Goal: Transaction & Acquisition: Purchase product/service

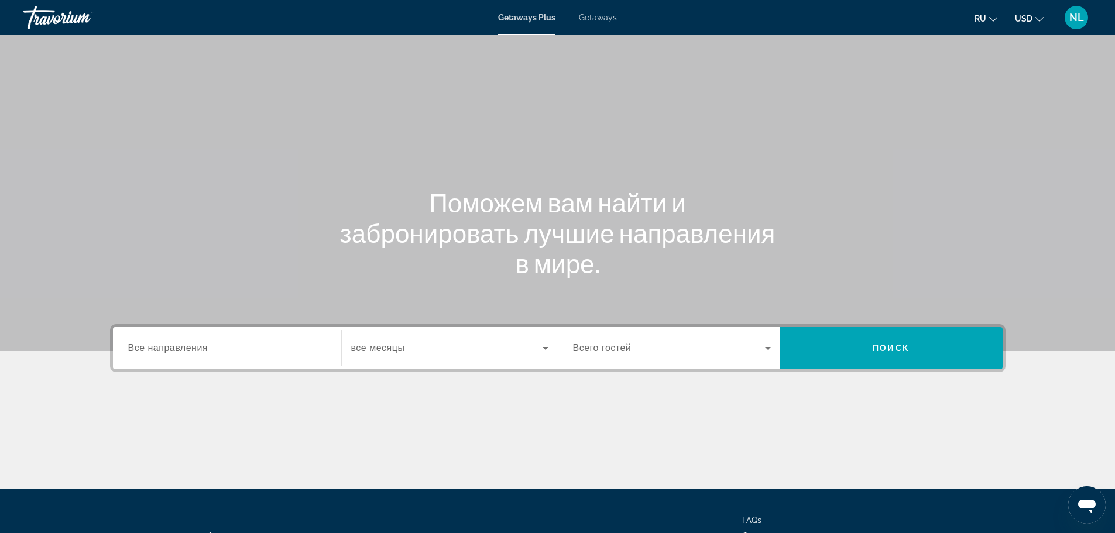
click at [602, 18] on span "Getaways" at bounding box center [598, 17] width 38 height 9
click at [215, 347] on input "Destination Все направления" at bounding box center [227, 349] width 198 height 14
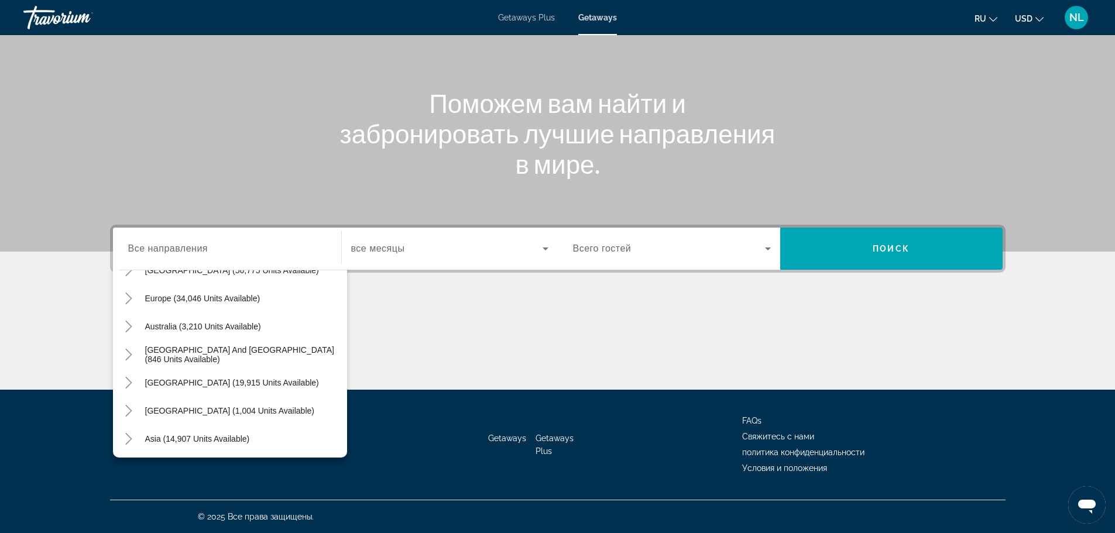
scroll to position [187, 0]
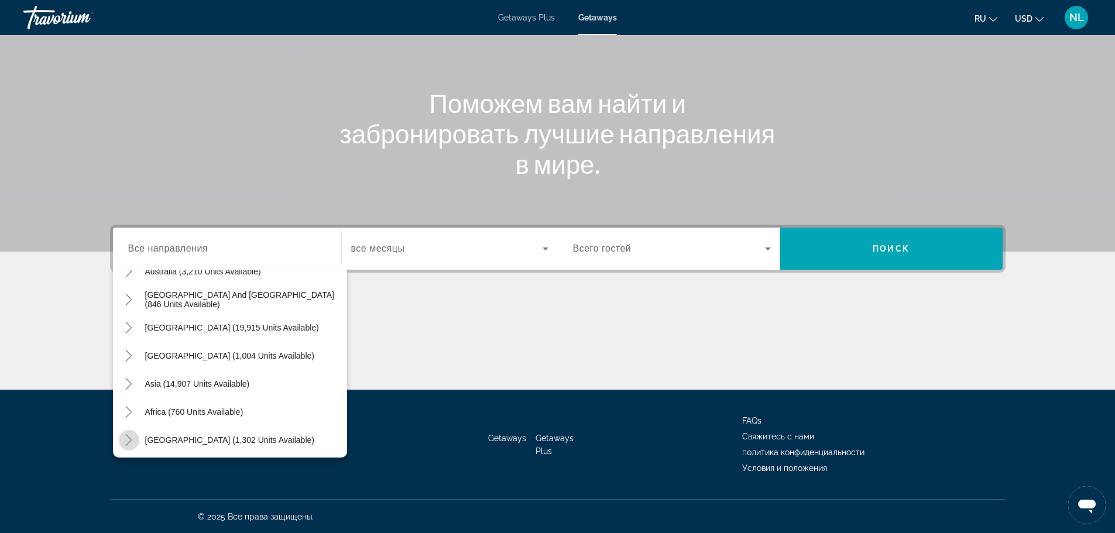
click at [129, 438] on icon "Toggle Middle East (1,302 units available)" at bounding box center [129, 440] width 6 height 12
click at [126, 293] on icon "Toggle Africa (760 units available)" at bounding box center [129, 298] width 6 height 12
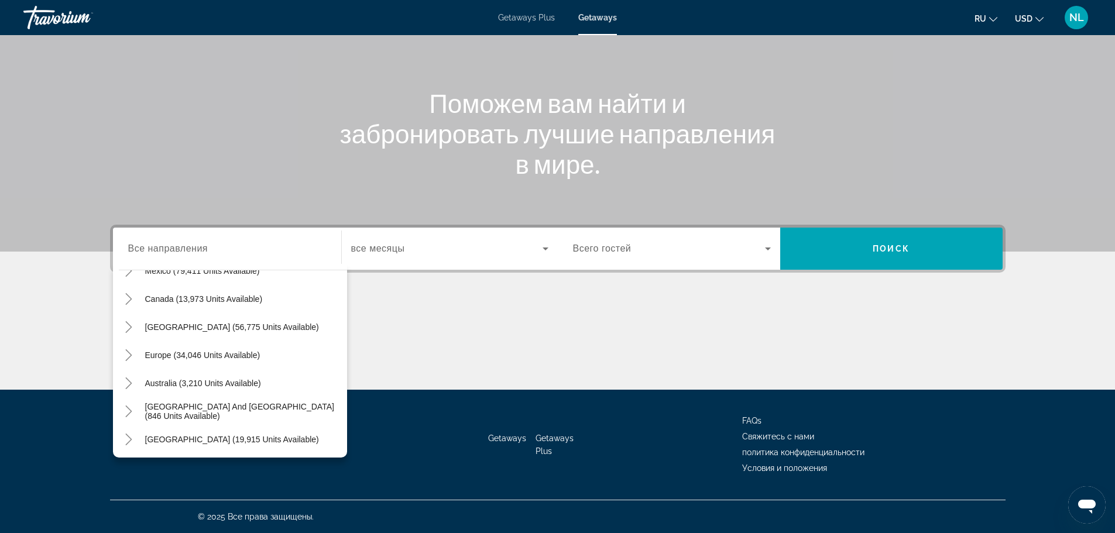
scroll to position [52, 0]
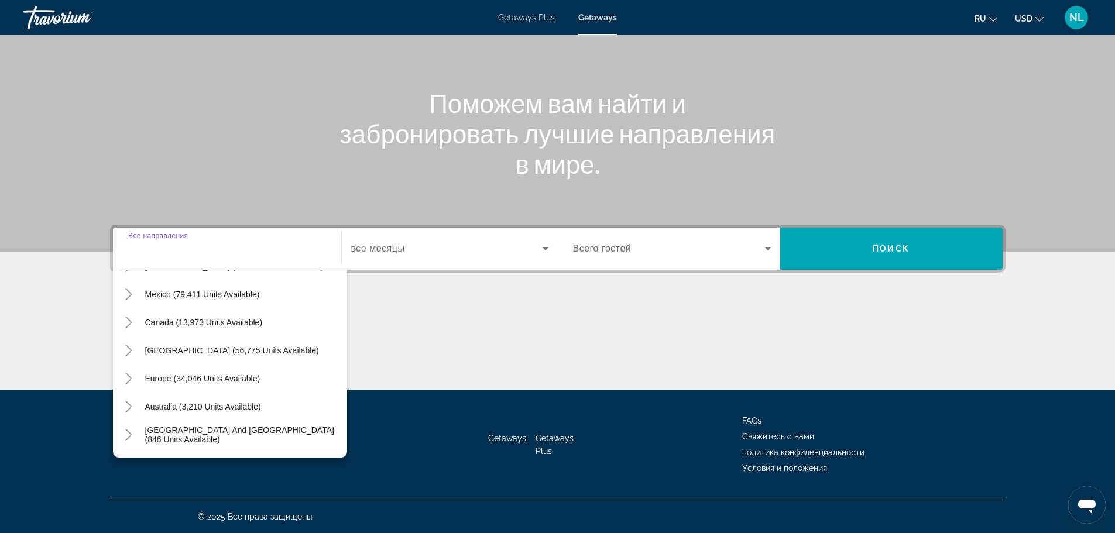
click at [213, 249] on input "Destination Все направления" at bounding box center [227, 249] width 198 height 14
click at [256, 204] on div "Main content" at bounding box center [557, 75] width 1115 height 351
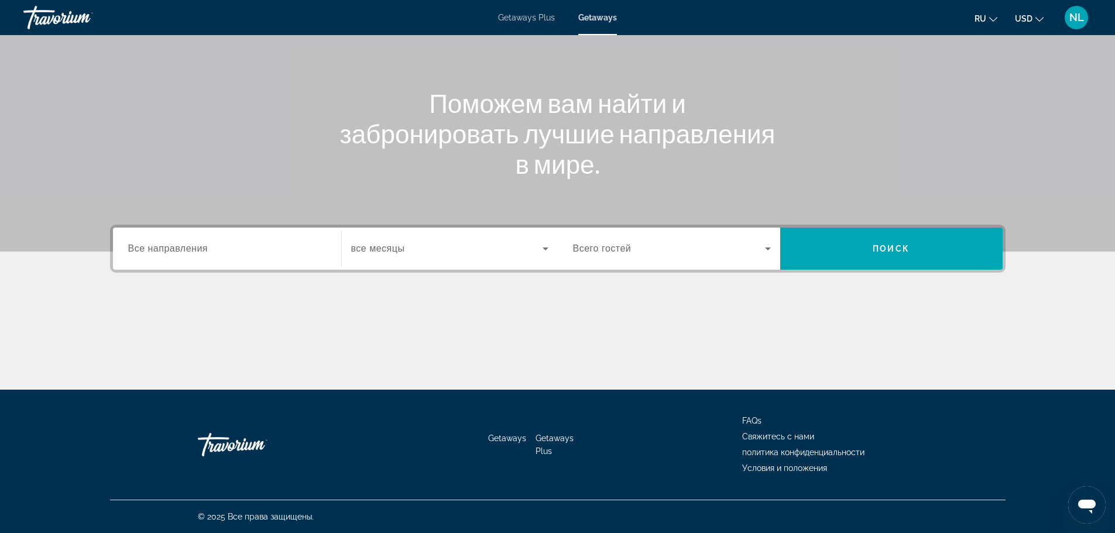
click at [400, 251] on span "все месяцы" at bounding box center [378, 249] width 54 height 10
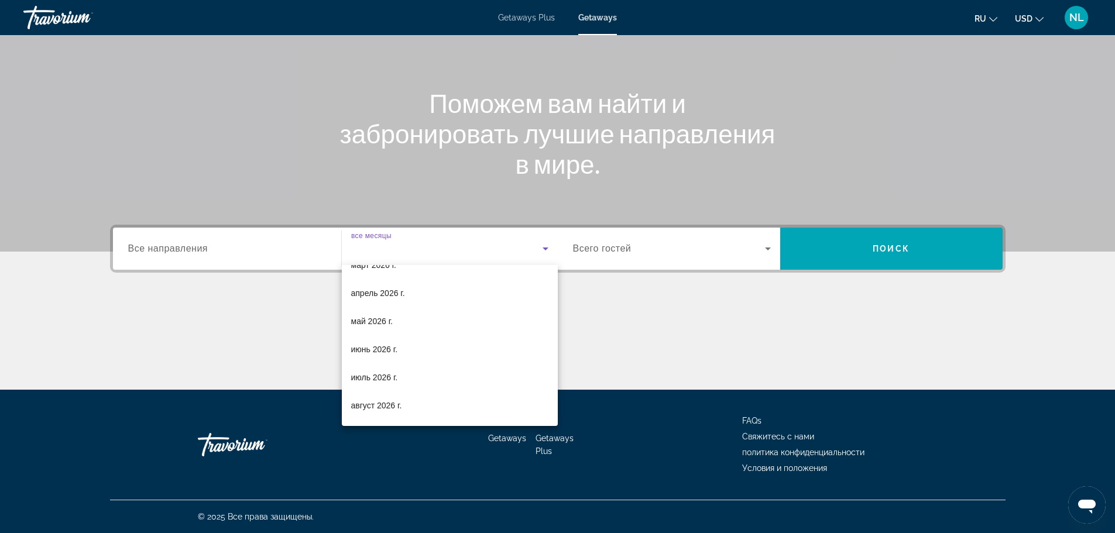
scroll to position [242, 0]
click at [597, 251] on div at bounding box center [557, 266] width 1115 height 533
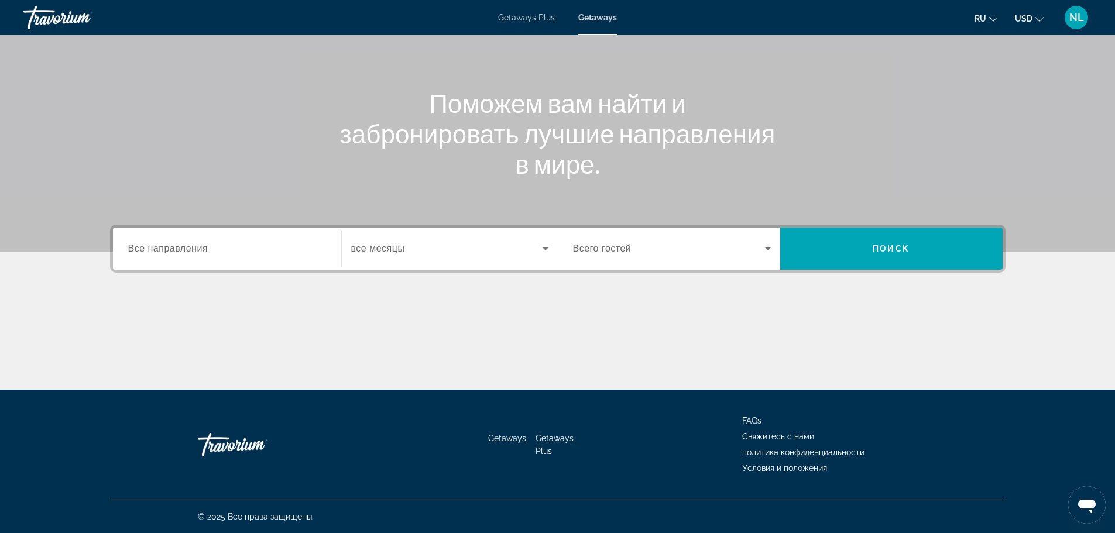
click at [755, 253] on span "Search widget" at bounding box center [669, 249] width 192 height 14
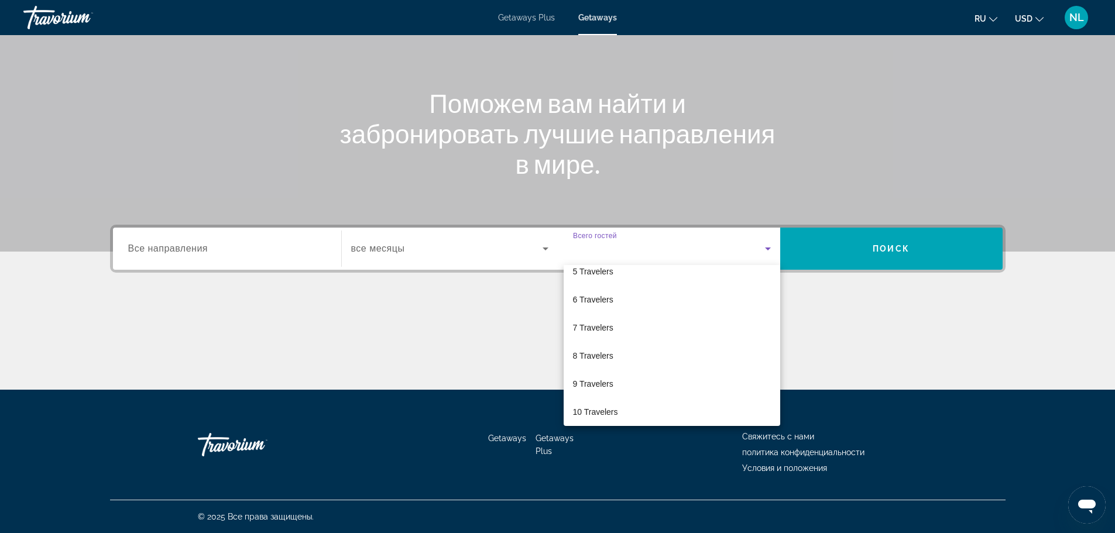
scroll to position [129, 0]
click at [861, 253] on div at bounding box center [557, 266] width 1115 height 533
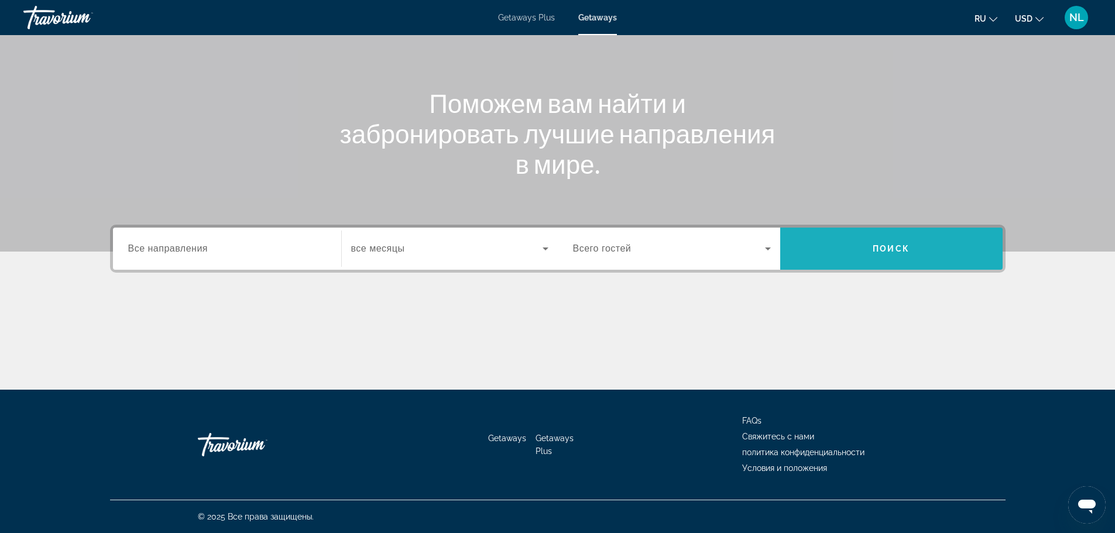
click at [861, 253] on span "Search widget" at bounding box center [892, 249] width 223 height 28
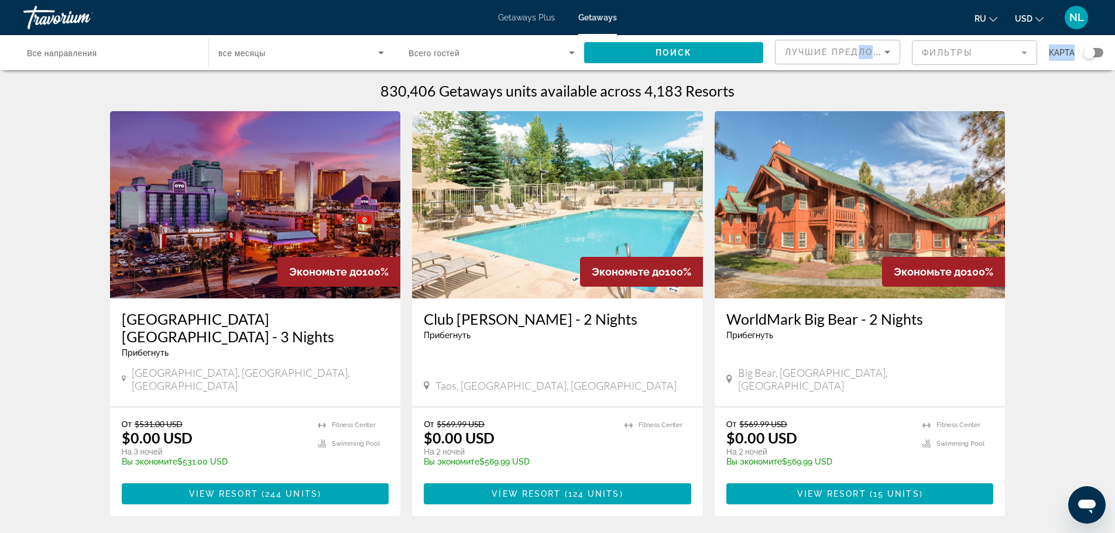
drag, startPoint x: 929, startPoint y: 61, endPoint x: 857, endPoint y: 57, distance: 71.5
click at [887, 53] on icon "Sort by" at bounding box center [888, 52] width 14 height 14
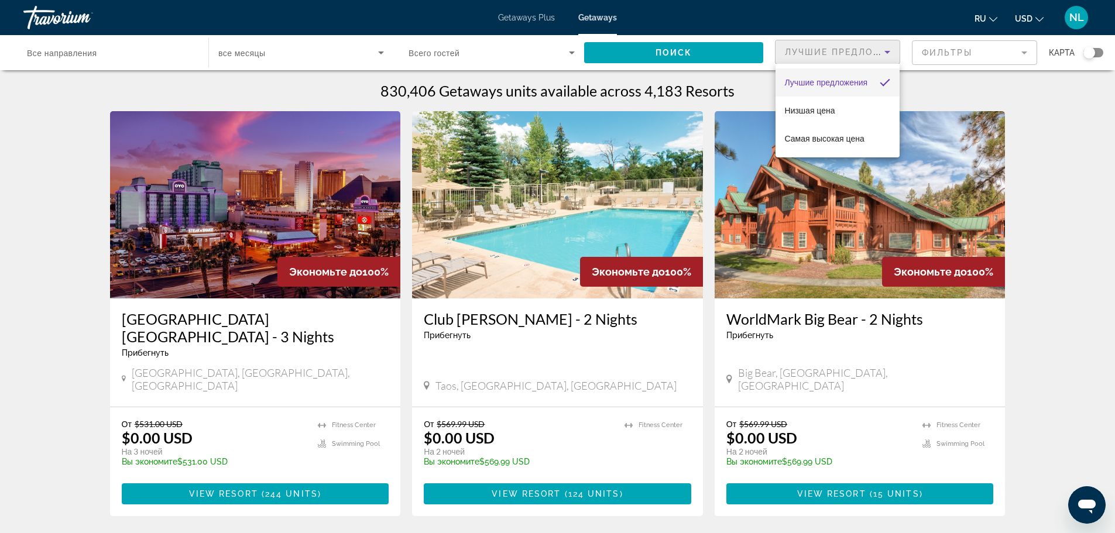
click at [941, 51] on div at bounding box center [557, 266] width 1115 height 533
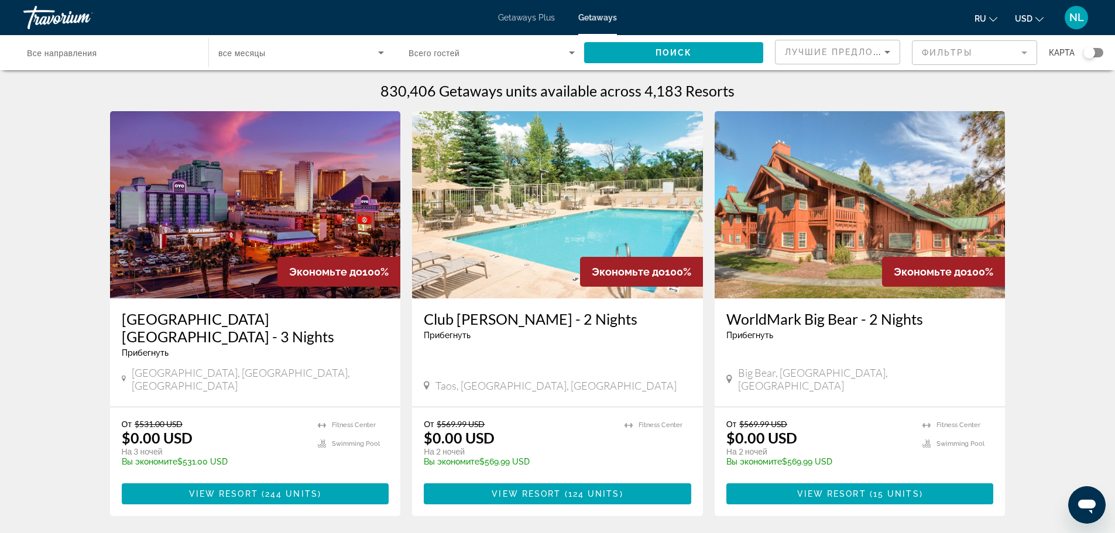
click at [938, 52] on mat-form-field "Фильтры" at bounding box center [974, 52] width 125 height 25
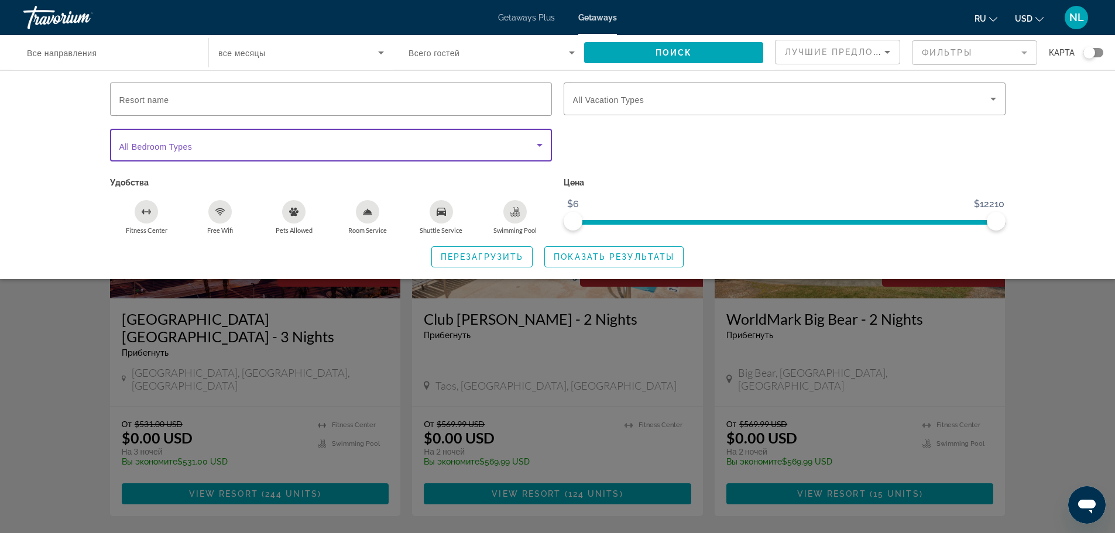
click at [275, 139] on span "Search widget" at bounding box center [327, 145] width 417 height 14
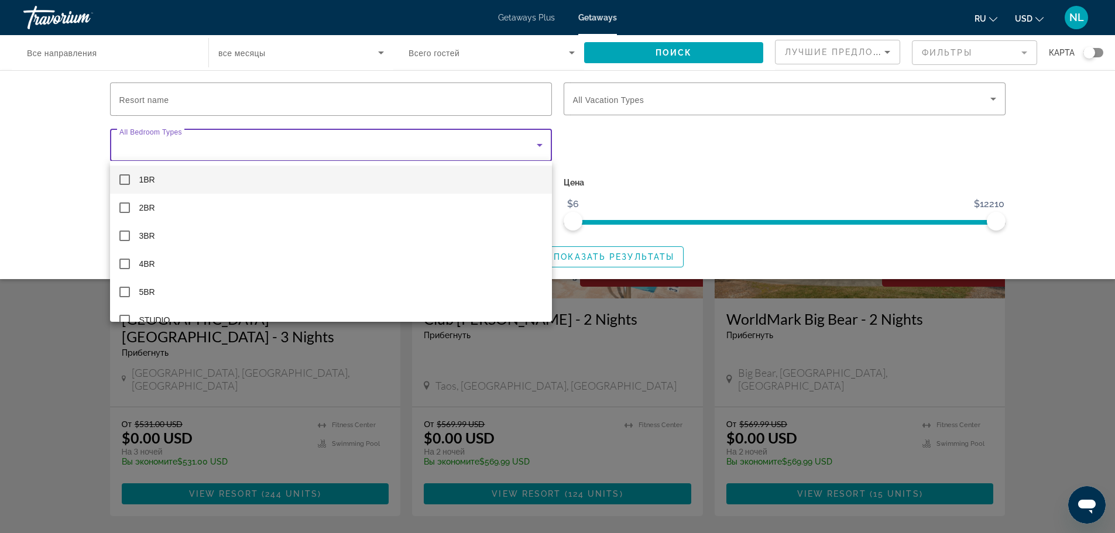
click at [216, 95] on div at bounding box center [557, 266] width 1115 height 533
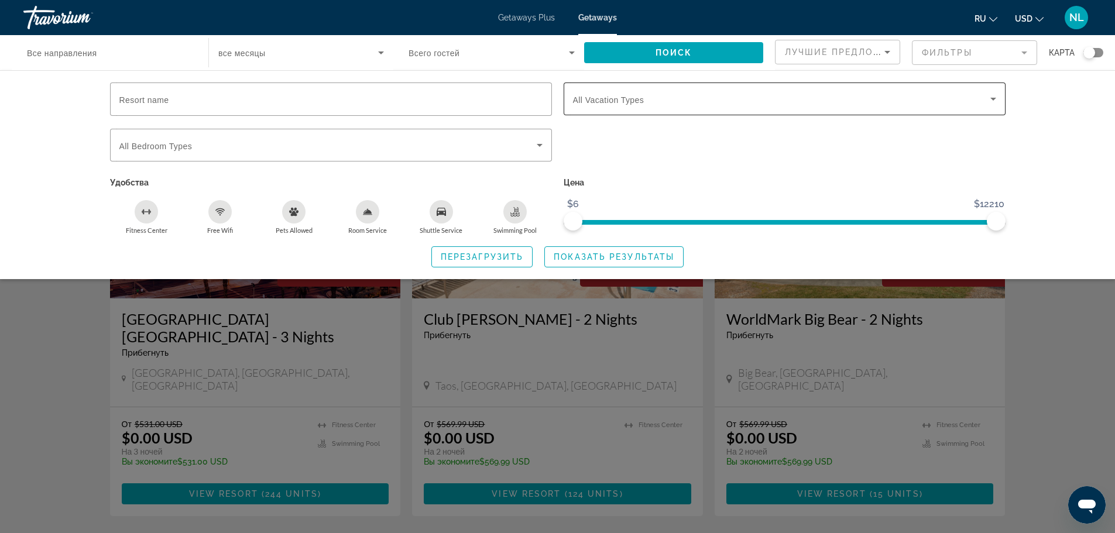
click at [615, 104] on span "All Vacation Types" at bounding box center [608, 99] width 71 height 9
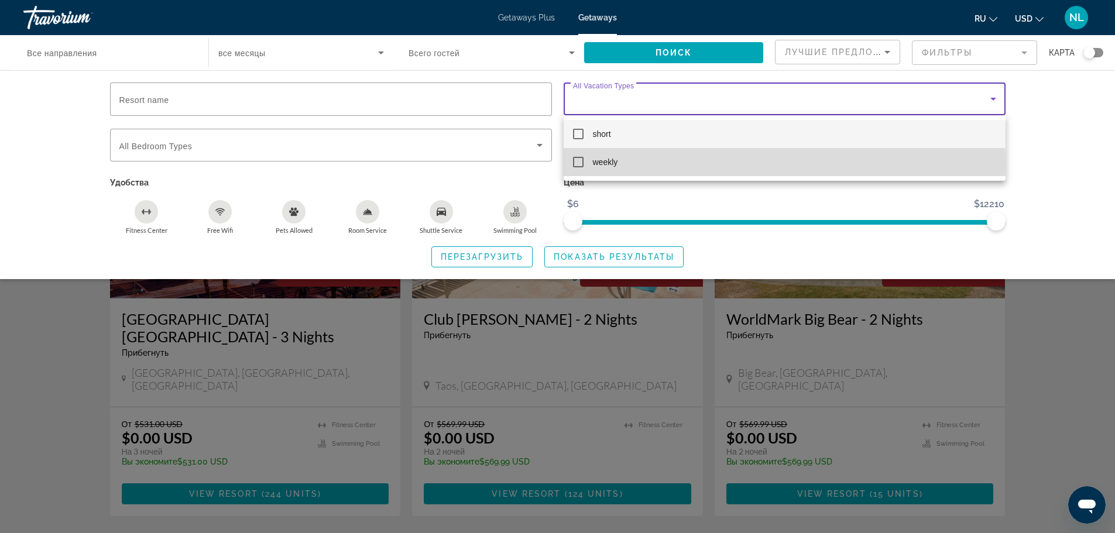
click at [580, 161] on mat-pseudo-checkbox at bounding box center [578, 162] width 11 height 11
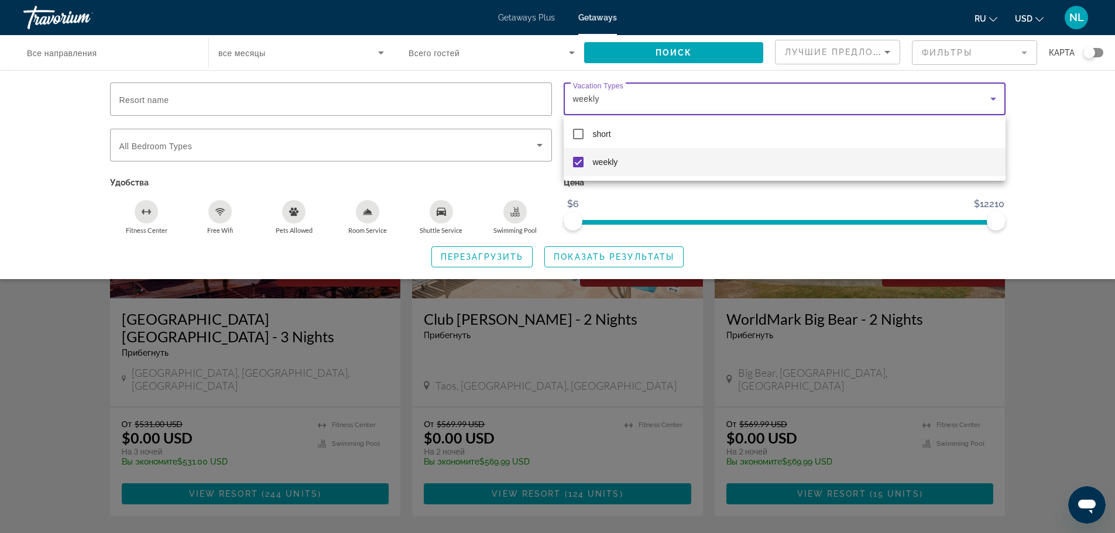
click at [583, 256] on div at bounding box center [557, 266] width 1115 height 533
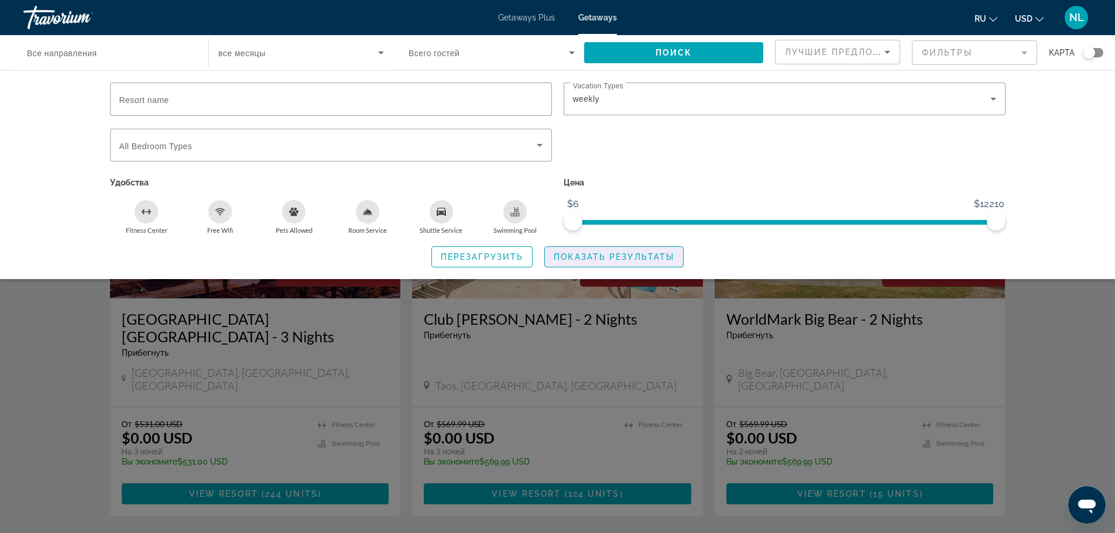
click at [583, 256] on span "Показать результаты" at bounding box center [614, 256] width 121 height 9
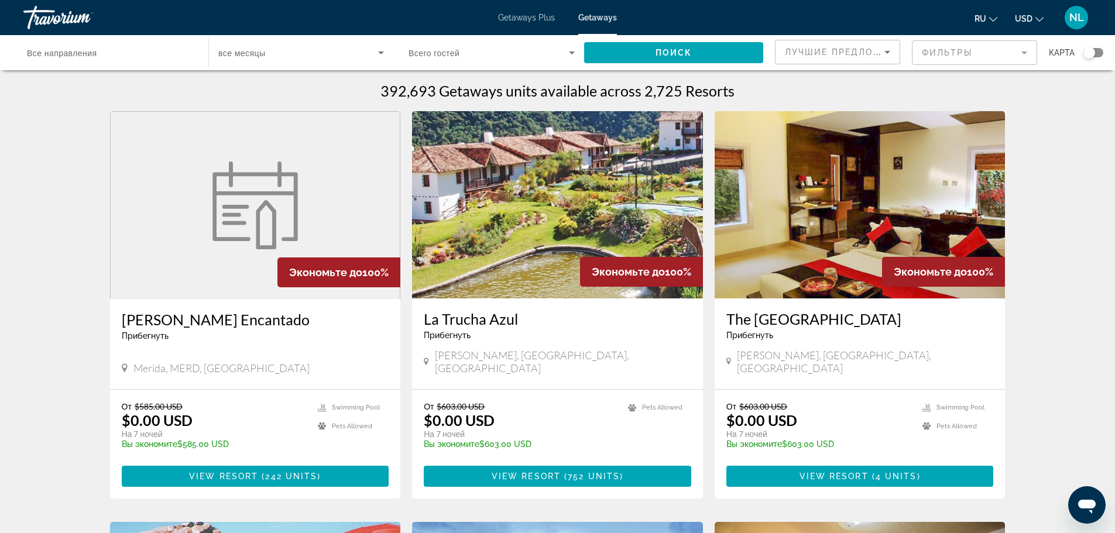
click at [1098, 54] on div "Search widget" at bounding box center [1094, 52] width 20 height 9
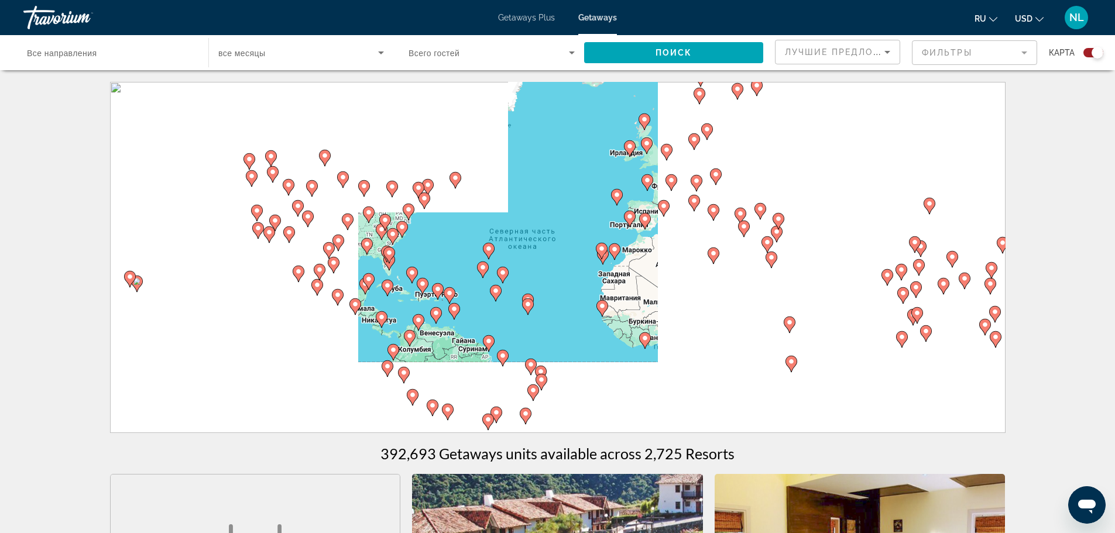
click at [1094, 57] on div "Search widget" at bounding box center [1098, 53] width 12 height 12
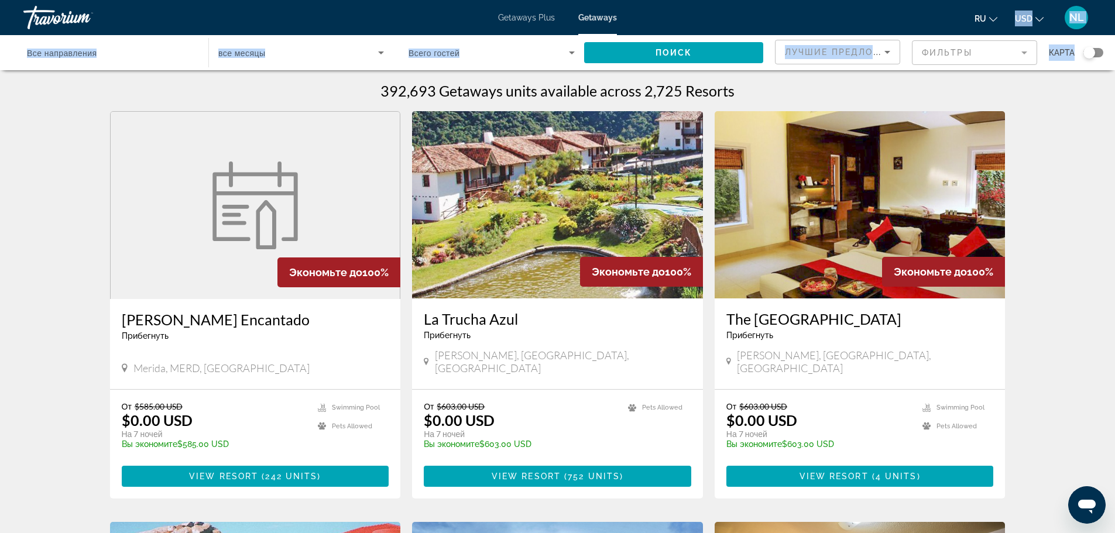
drag, startPoint x: 1094, startPoint y: 57, endPoint x: 989, endPoint y: 29, distance: 109.2
click at [989, 29] on div "Перейти к основному содержанию Getaways Plus Getaways ru English Español França…" at bounding box center [557, 266] width 1115 height 533
click at [1095, 53] on div "Search widget" at bounding box center [1090, 53] width 12 height 12
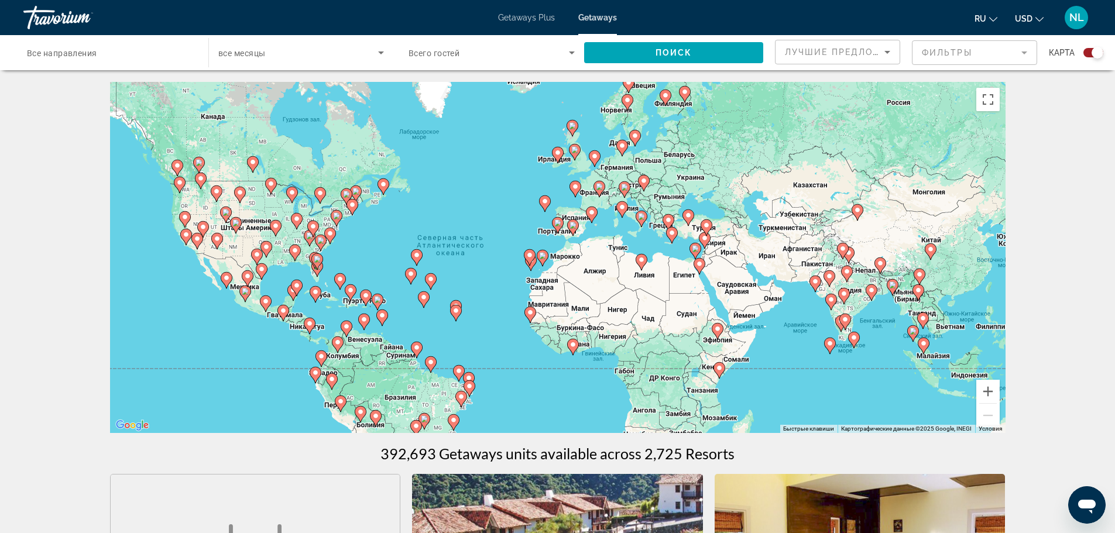
drag, startPoint x: 937, startPoint y: 199, endPoint x: 863, endPoint y: 206, distance: 74.7
click at [863, 206] on div "Чтобы активировать перетаскивание с помощью клавиатуры, нажмите Alt + Ввод. Пос…" at bounding box center [558, 257] width 896 height 351
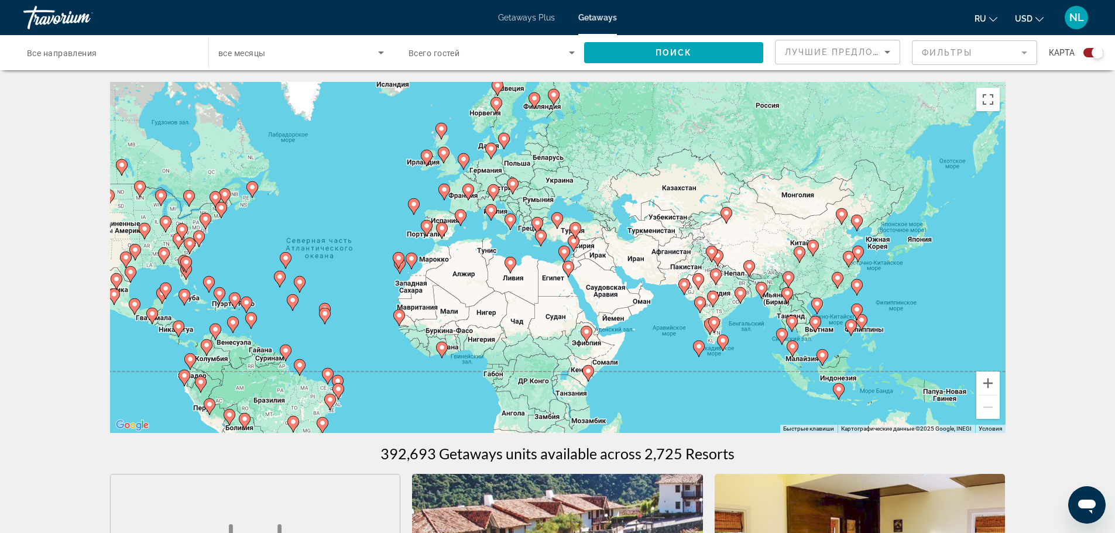
drag, startPoint x: 895, startPoint y: 232, endPoint x: 765, endPoint y: 235, distance: 130.0
click at [765, 235] on div "Чтобы активировать перетаскивание с помощью клавиатуры, нажмите Alt + Ввод. Пос…" at bounding box center [558, 257] width 896 height 351
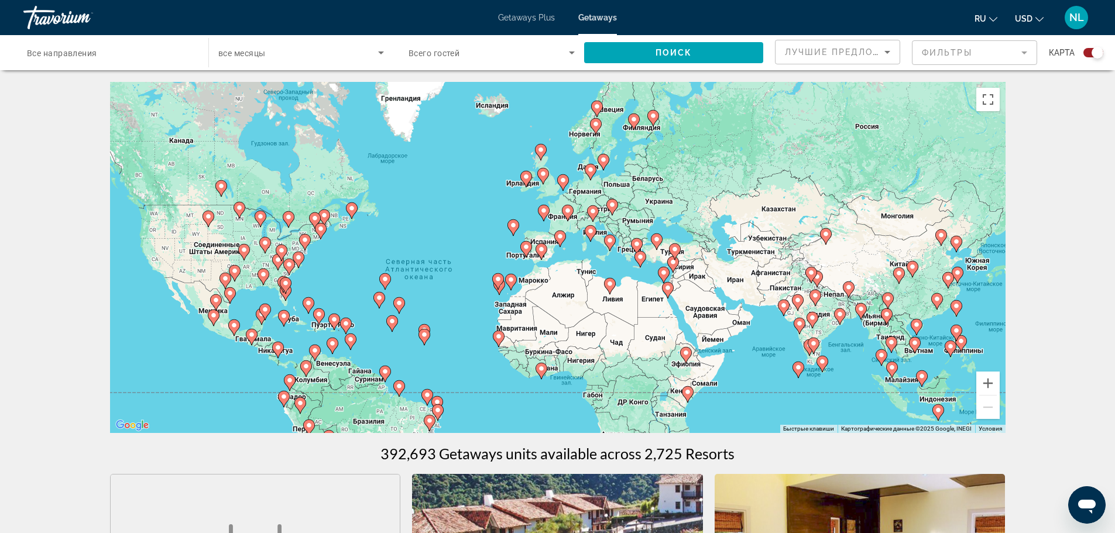
drag, startPoint x: 594, startPoint y: 219, endPoint x: 693, endPoint y: 241, distance: 101.9
click at [693, 241] on div "Чтобы активировать перетаскивание с помощью клавиатуры, нажмите Alt + Ввод. Пос…" at bounding box center [558, 257] width 896 height 351
click at [565, 242] on gmp-advanced-marker "Main content" at bounding box center [561, 239] width 12 height 18
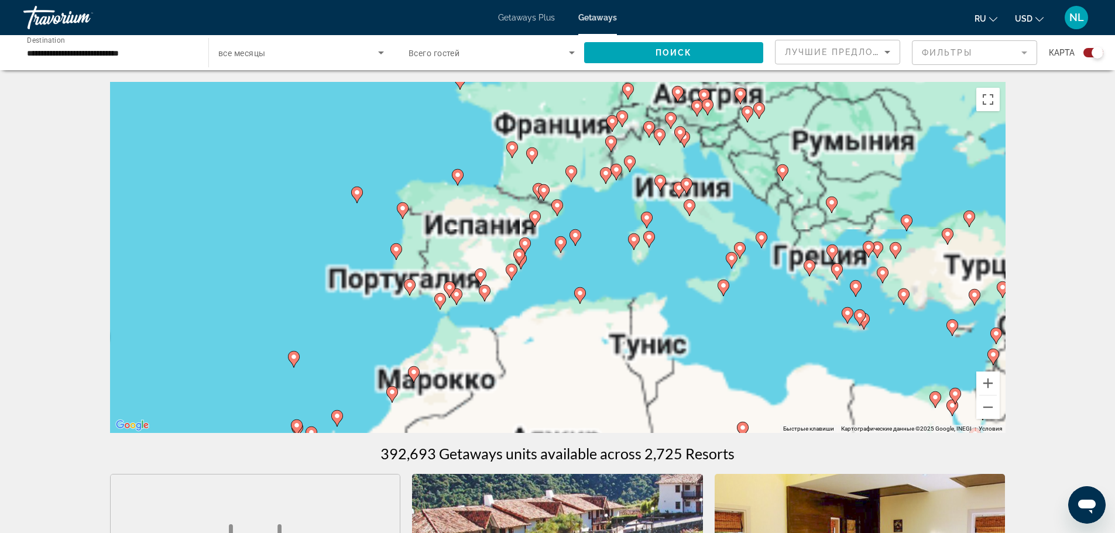
click at [547, 230] on div "Чтобы активировать перетаскивание с помощью клавиатуры, нажмите Alt + Ввод. Пос…" at bounding box center [558, 257] width 896 height 351
click at [550, 227] on div "Чтобы активировать перетаскивание с помощью клавиатуры, нажмите Alt + Ввод. Пос…" at bounding box center [558, 257] width 896 height 351
click at [519, 253] on image "Main content" at bounding box center [519, 254] width 7 height 7
type input "**********"
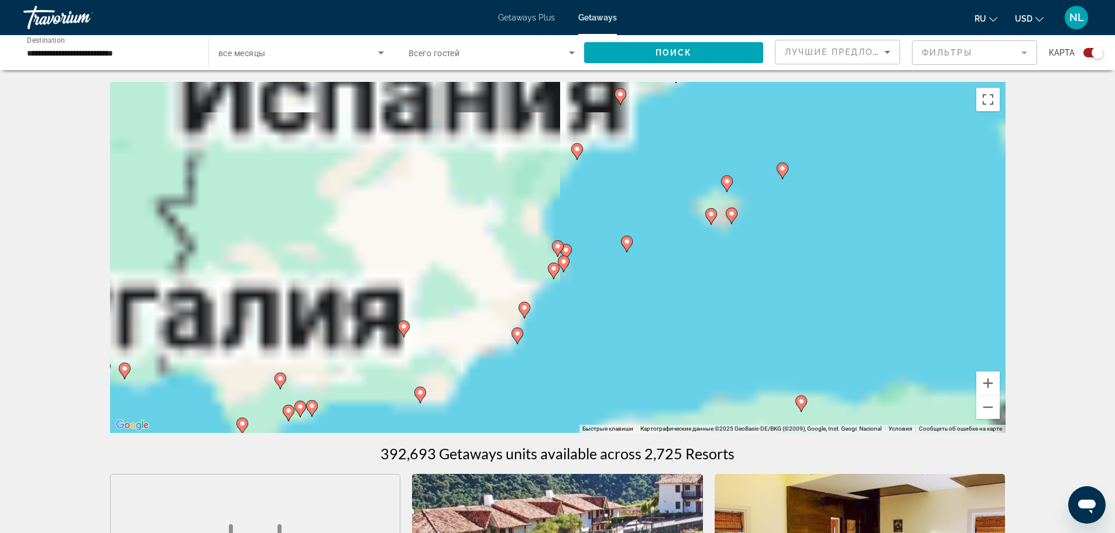
click at [553, 269] on image "Main content" at bounding box center [553, 268] width 7 height 7
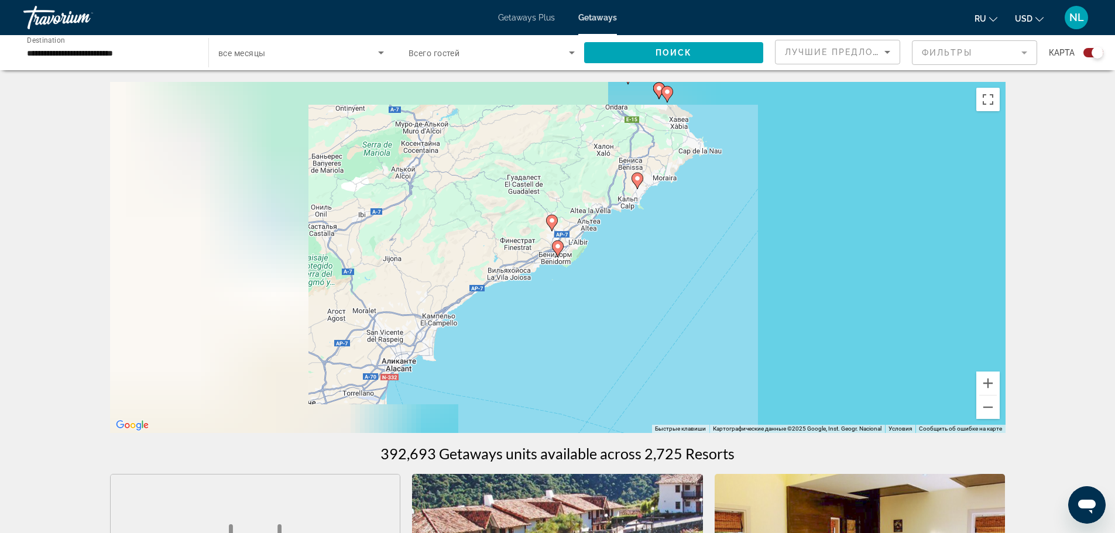
click at [558, 251] on icon "Main content" at bounding box center [557, 248] width 11 height 15
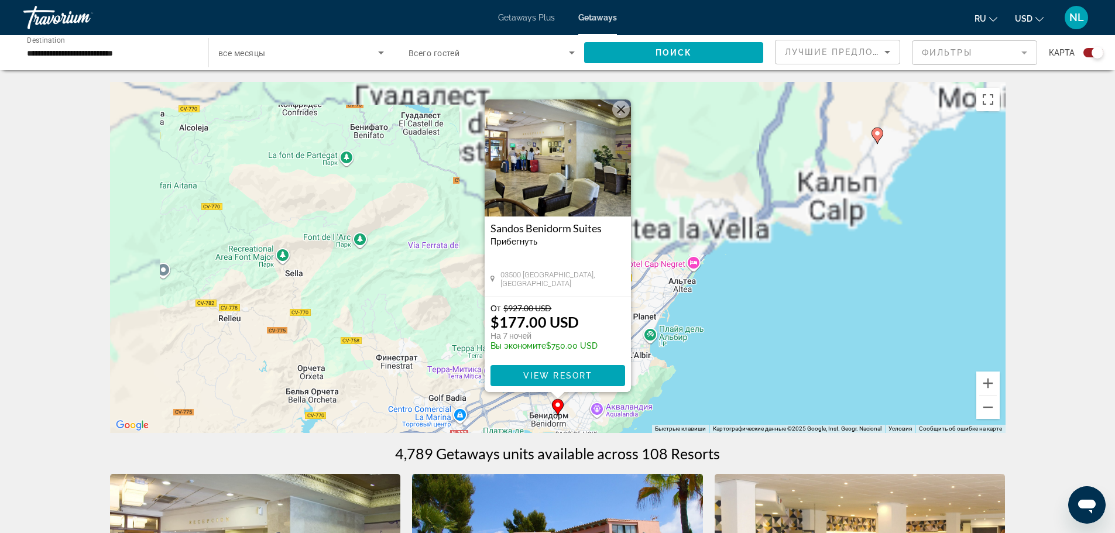
click at [571, 187] on img "Main content" at bounding box center [558, 158] width 146 height 117
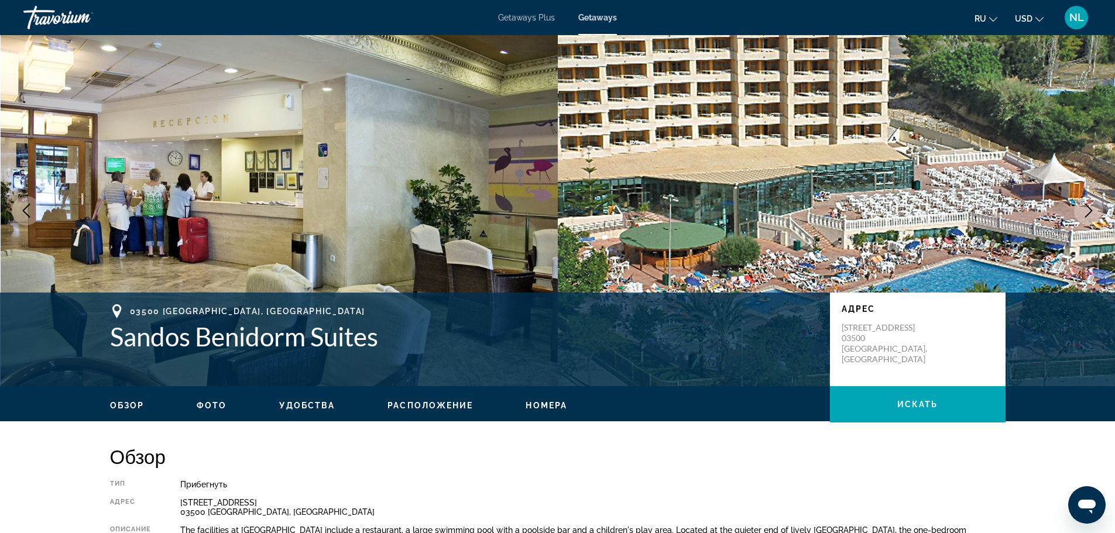
click at [1084, 217] on icon "Next image" at bounding box center [1089, 211] width 14 height 14
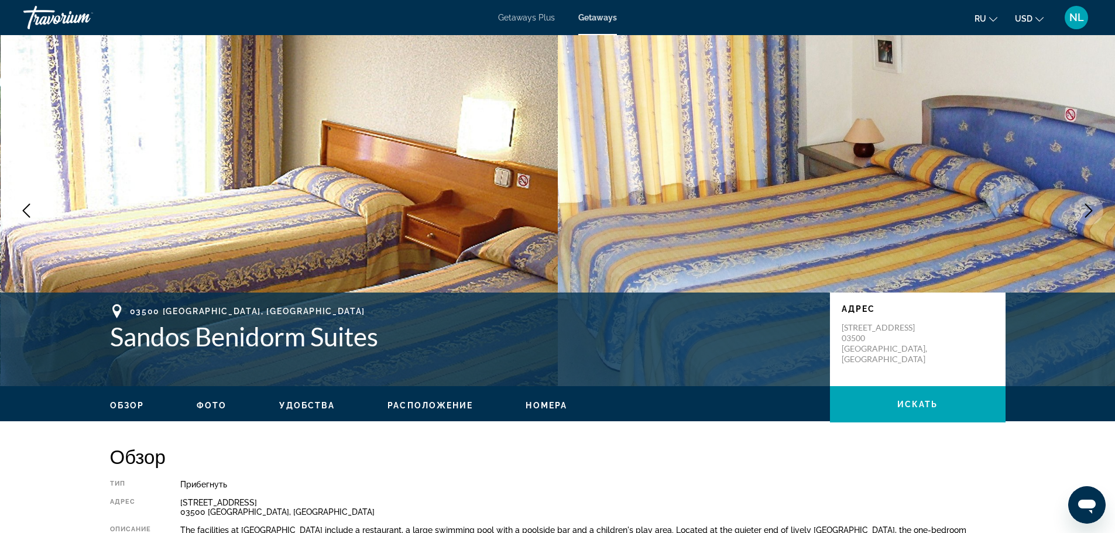
click at [1090, 206] on icon "Next image" at bounding box center [1089, 211] width 14 height 14
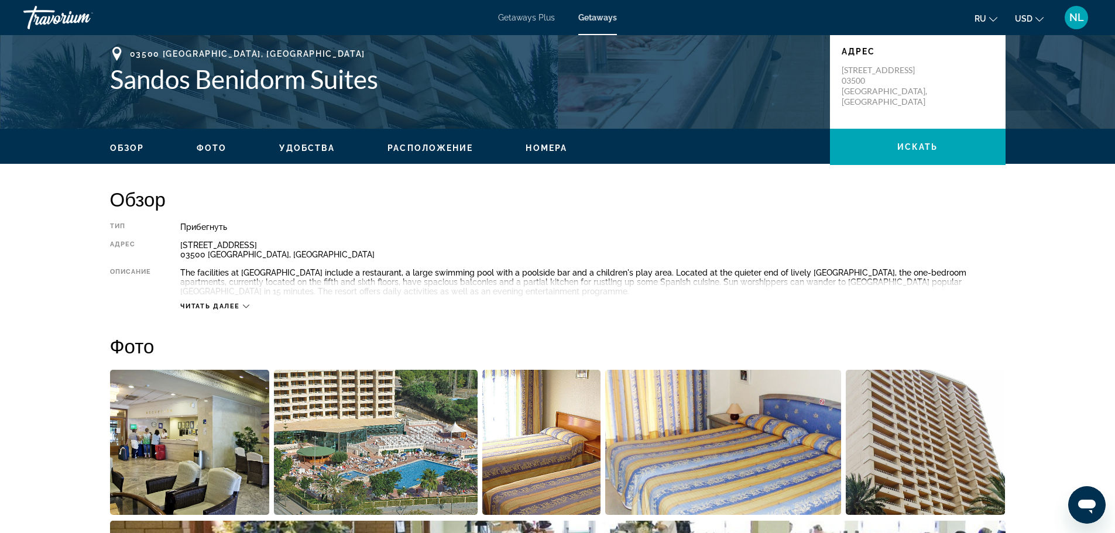
scroll to position [304, 0]
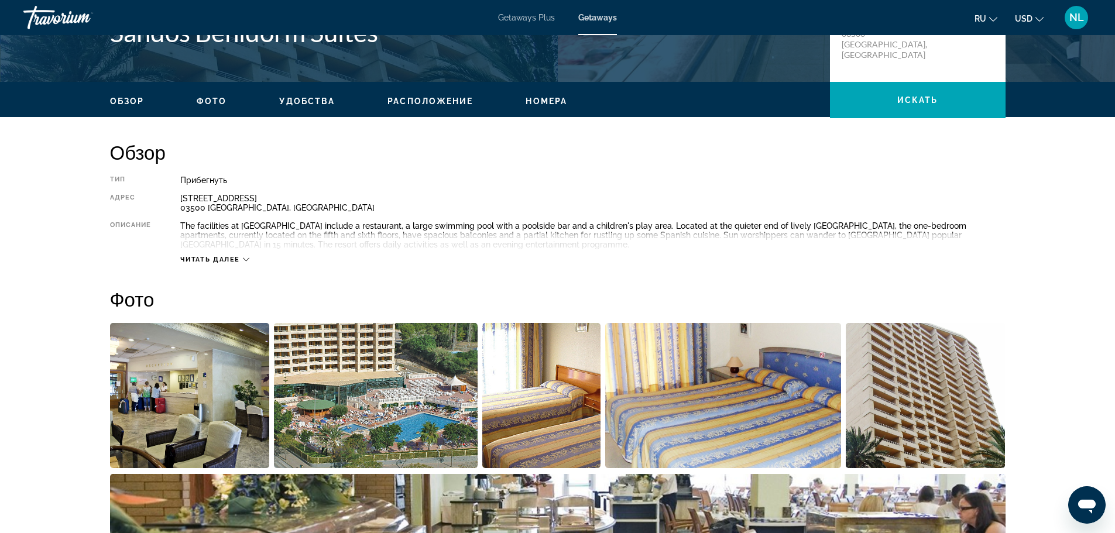
click at [228, 262] on span "Читать далее" at bounding box center [210, 260] width 60 height 8
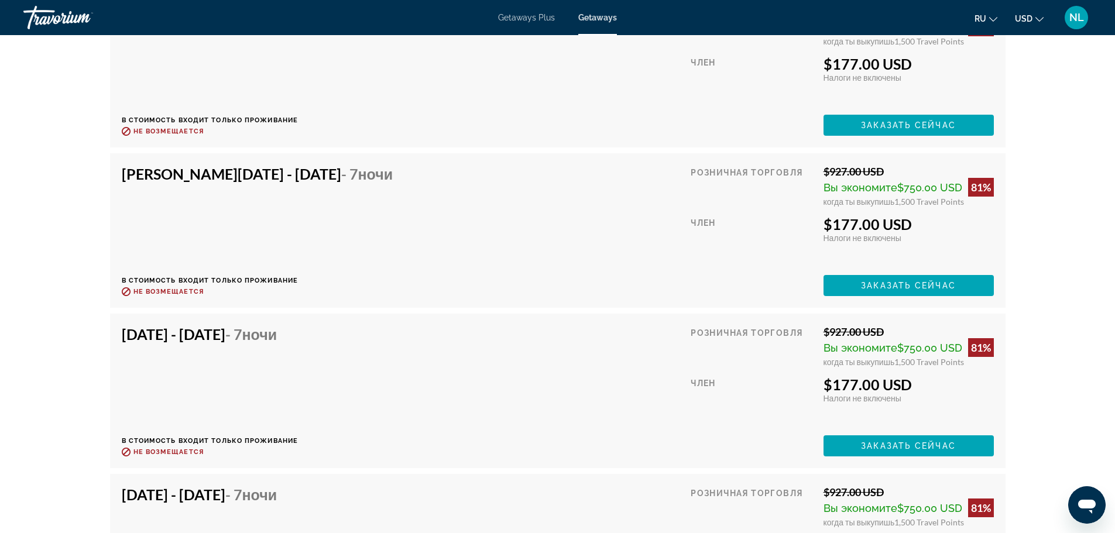
scroll to position [2418, 0]
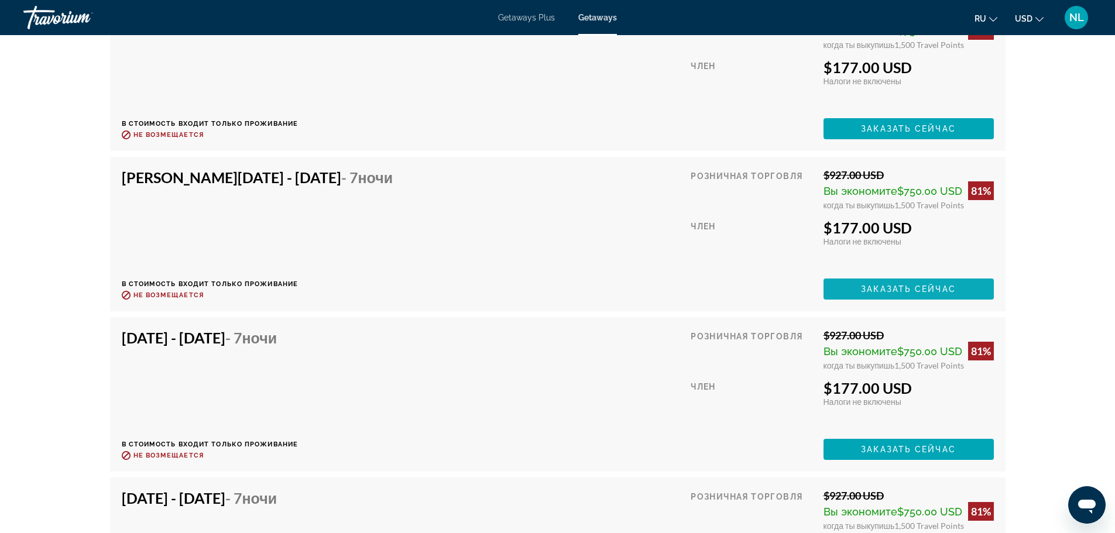
click at [875, 289] on span "Заказать сейчас" at bounding box center [908, 289] width 95 height 9
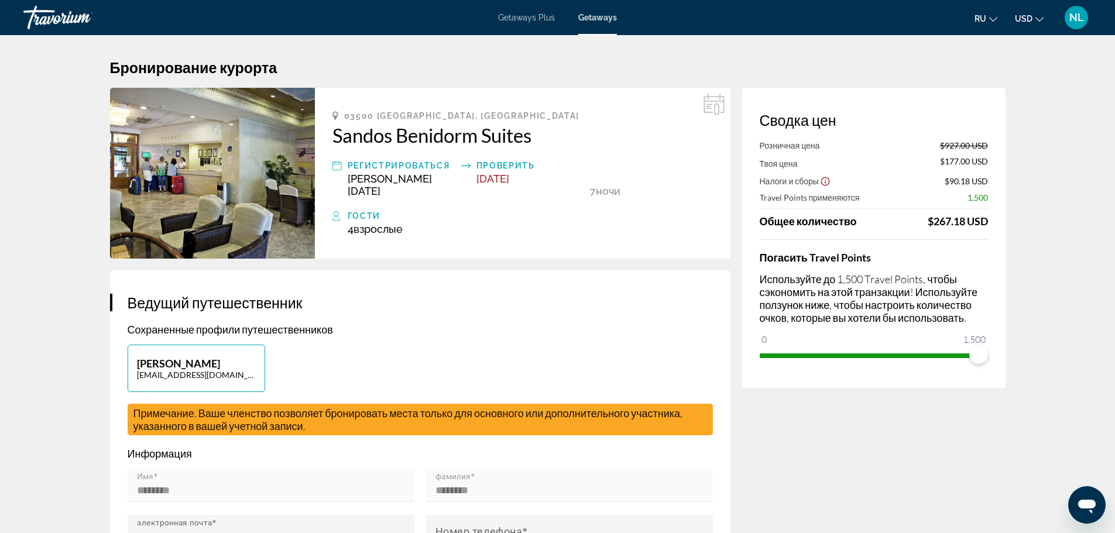
click at [1029, 20] on span "USD" at bounding box center [1024, 18] width 18 height 9
click at [997, 103] on button "EUR (€)" at bounding box center [1006, 107] width 58 height 15
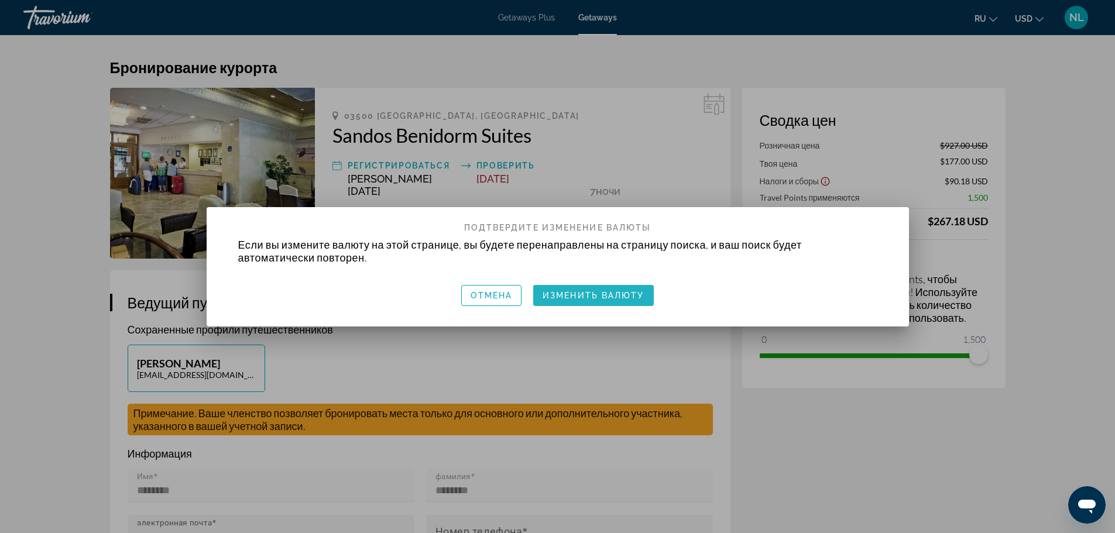
click at [618, 292] on span "Изменить валюту" at bounding box center [594, 295] width 102 height 9
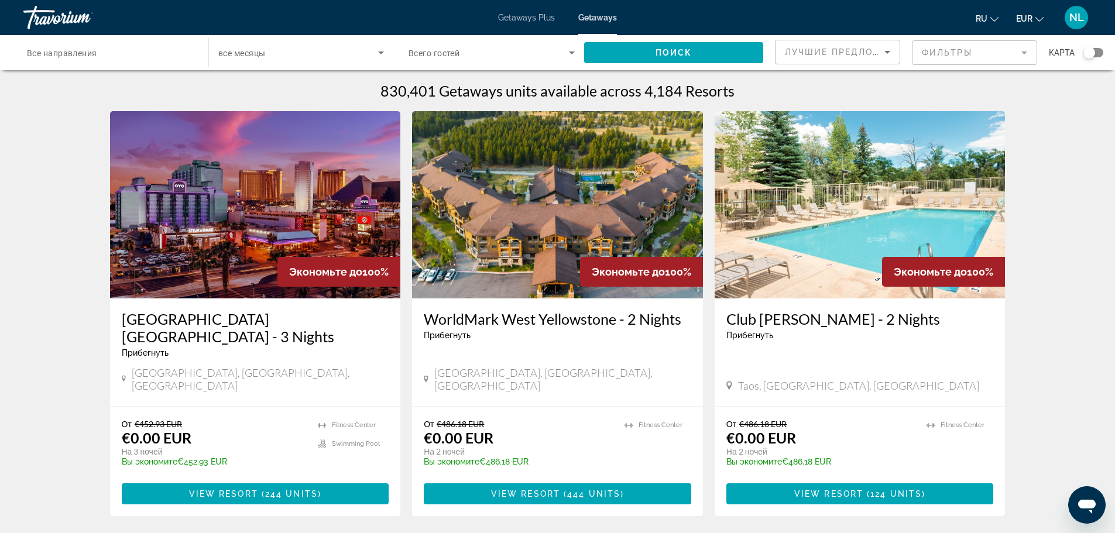
click at [1099, 52] on div "Search widget" at bounding box center [1094, 52] width 20 height 9
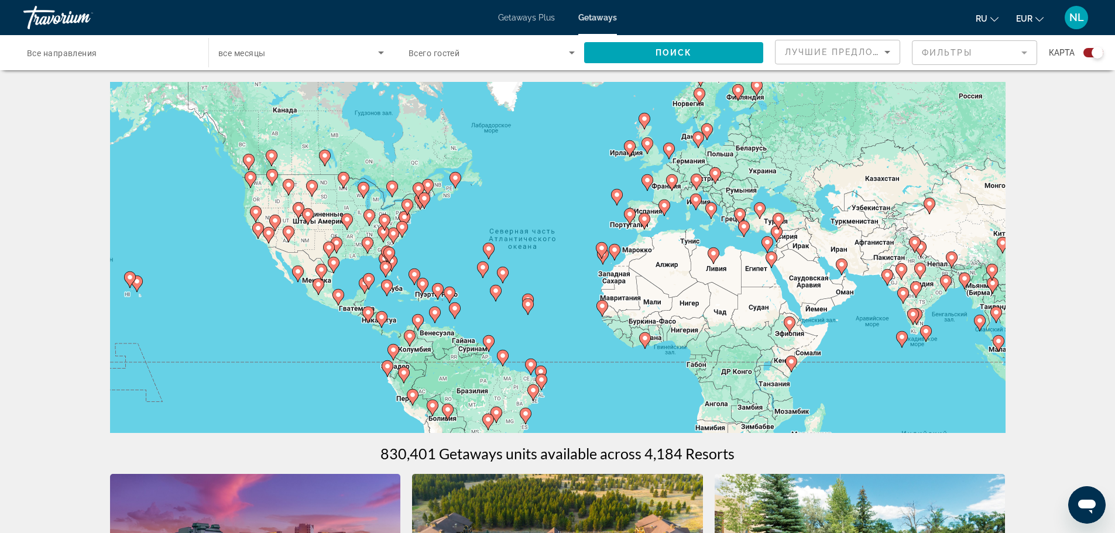
click at [670, 227] on div "Чтобы активировать перетаскивание с помощью клавиатуры, нажмите Alt + Ввод. Пос…" at bounding box center [558, 257] width 896 height 351
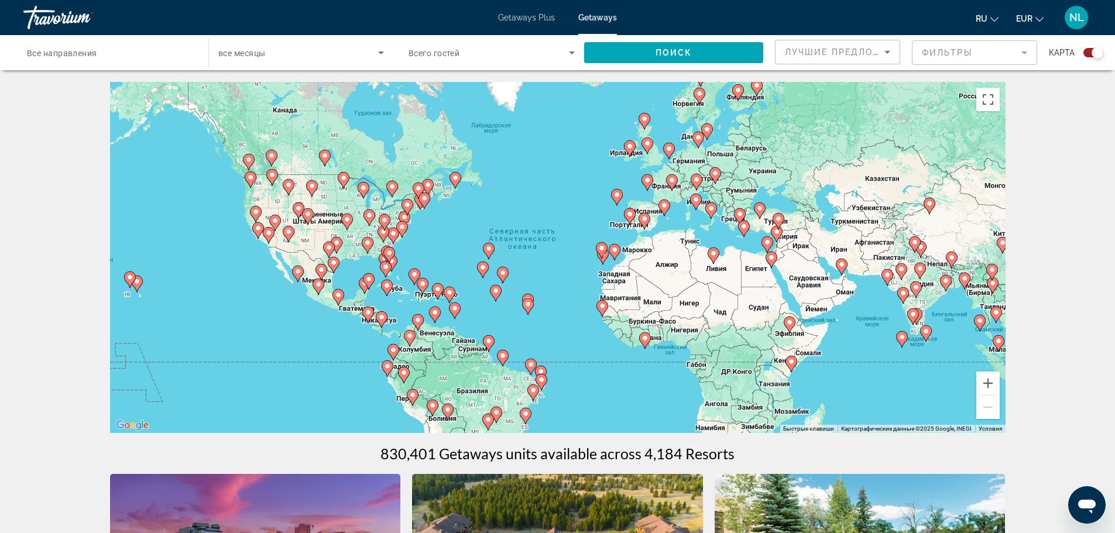
click at [672, 227] on div "Чтобы активировать перетаскивание с помощью клавиатуры, нажмите Alt + Ввод. Пос…" at bounding box center [558, 257] width 896 height 351
click at [661, 221] on div "Чтобы активировать перетаскивание с помощью клавиатуры, нажмите Alt + Ввод. Пос…" at bounding box center [558, 257] width 896 height 351
click at [670, 223] on div "Чтобы активировать перетаскивание с помощью клавиатуры, нажмите Alt + Ввод. Пос…" at bounding box center [558, 257] width 896 height 351
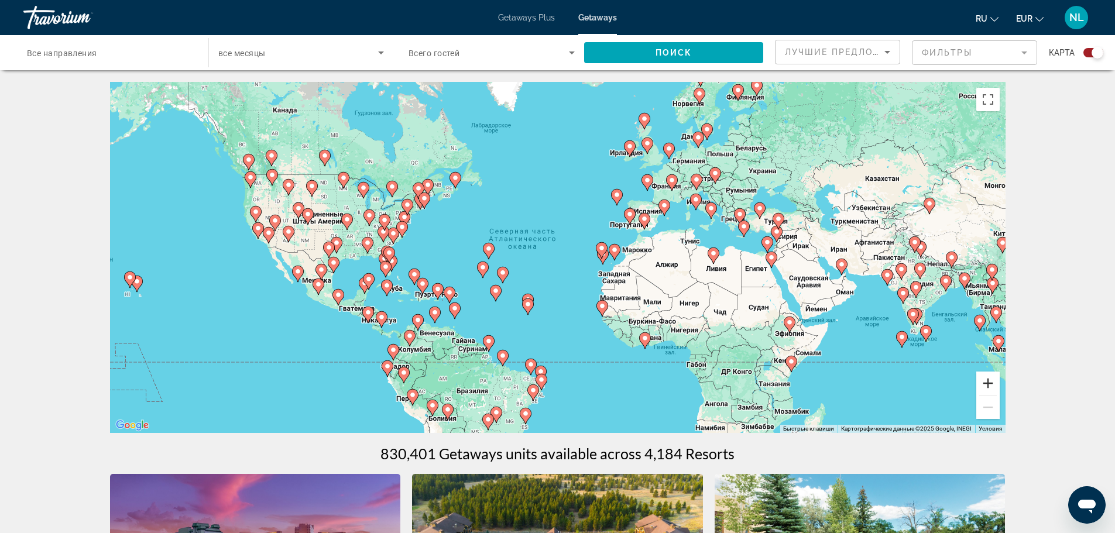
click at [989, 385] on button "Увеличить" at bounding box center [988, 383] width 23 height 23
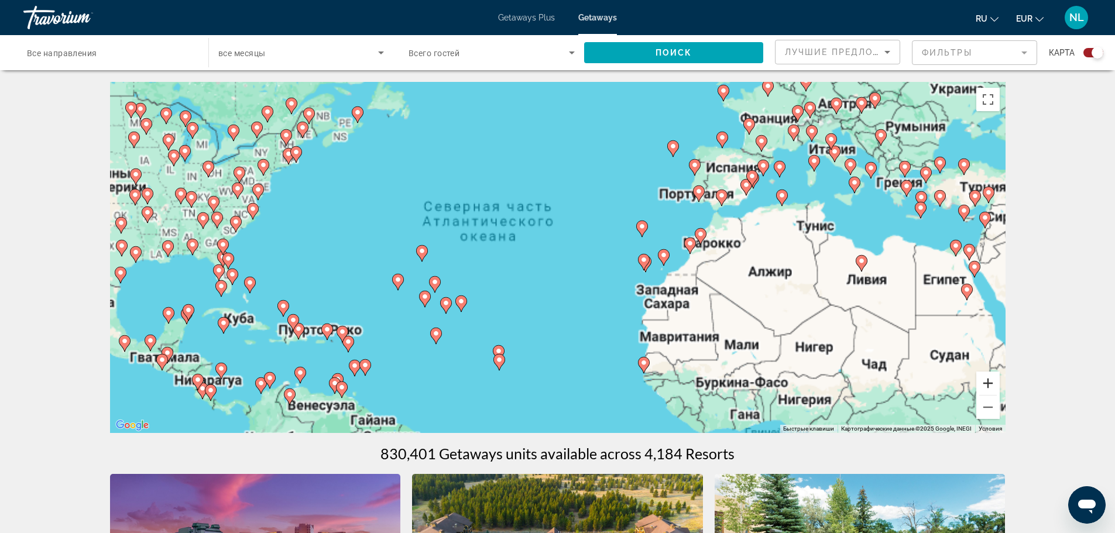
click at [989, 385] on button "Увеличить" at bounding box center [988, 383] width 23 height 23
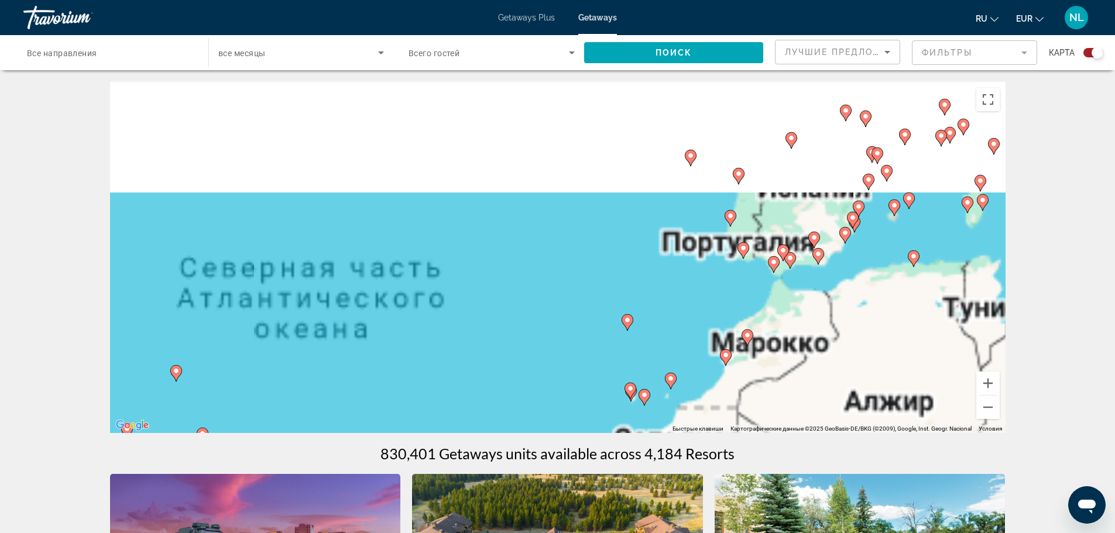
drag, startPoint x: 909, startPoint y: 327, endPoint x: 704, endPoint y: 449, distance: 238.7
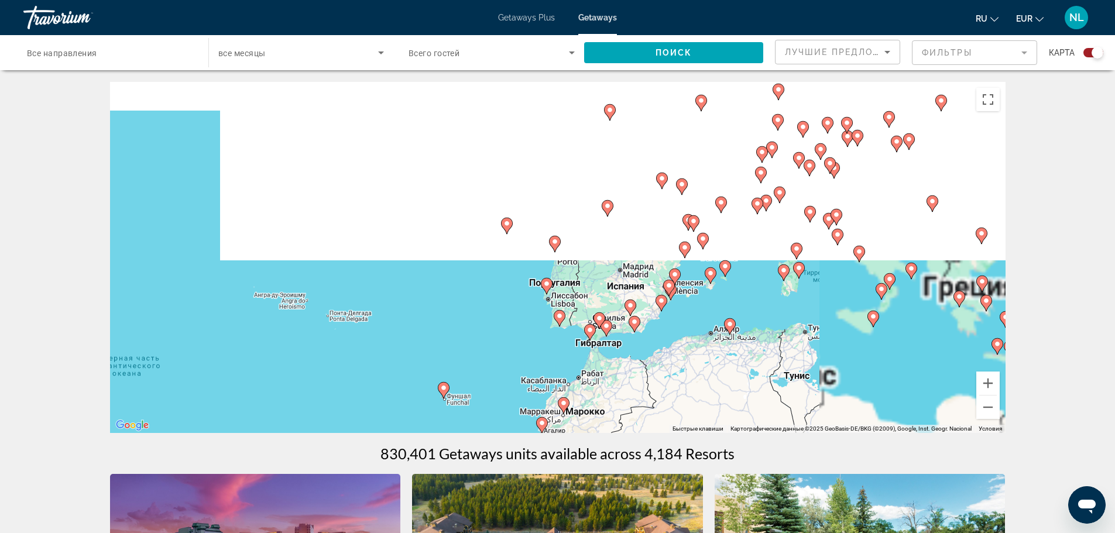
drag, startPoint x: 748, startPoint y: 269, endPoint x: 679, endPoint y: 313, distance: 81.1
click at [679, 313] on div "Чтобы активировать перетаскивание с помощью клавиатуры, нажмите Alt + Ввод. Пос…" at bounding box center [558, 257] width 896 height 351
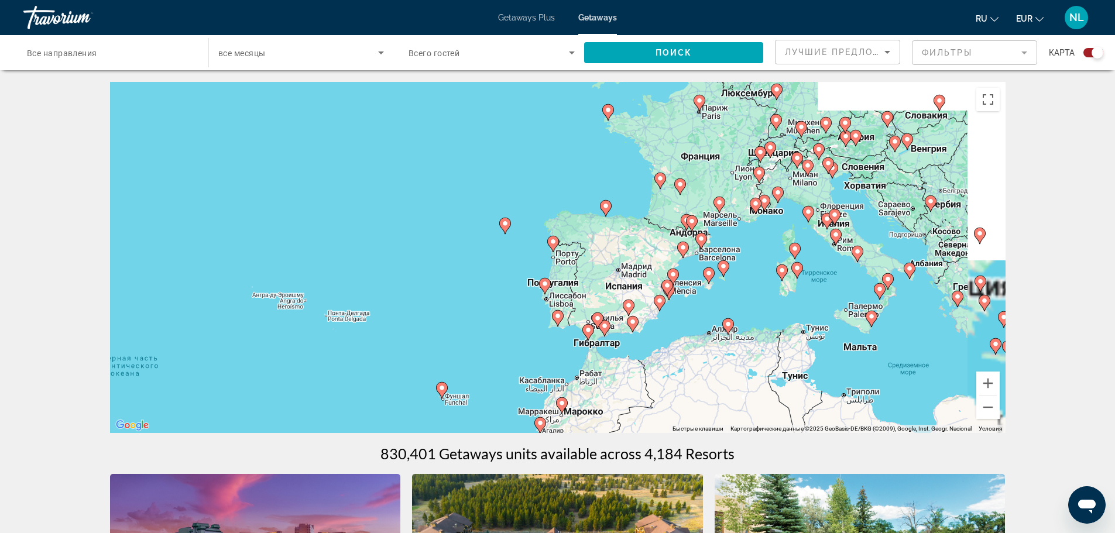
click at [658, 303] on image "Main content" at bounding box center [659, 300] width 7 height 7
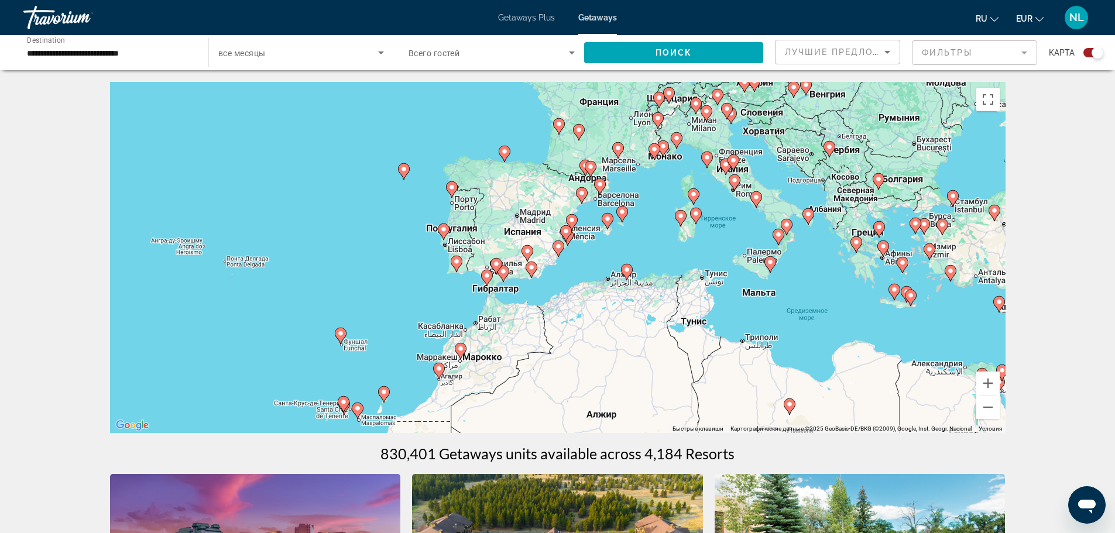
click at [557, 248] on g "Main content" at bounding box center [559, 249] width 12 height 16
click at [557, 248] on image "Main content" at bounding box center [558, 246] width 7 height 7
type input "**********"
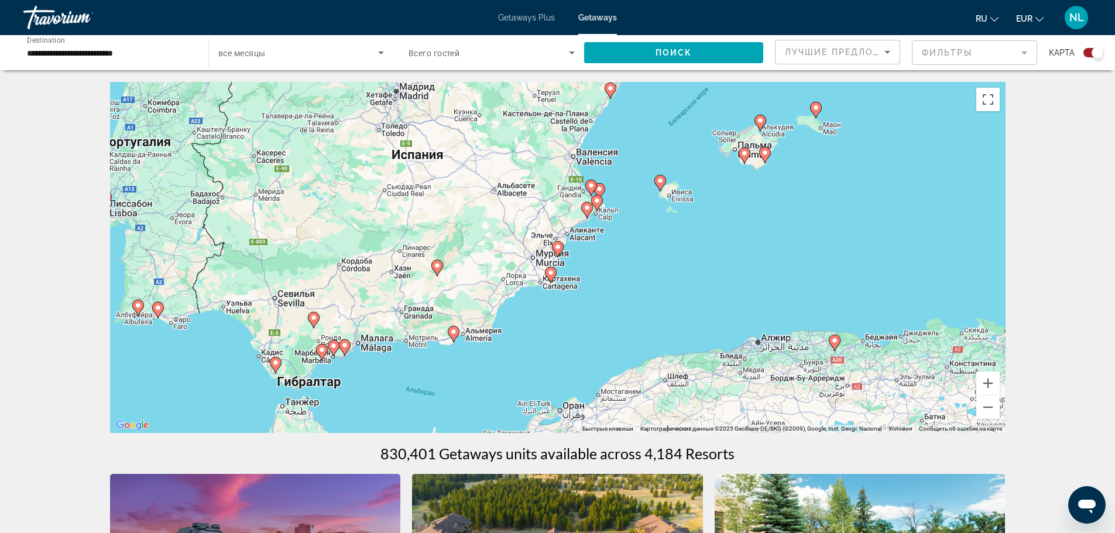
click at [575, 259] on div "Для навигации используйте клавиши со стрелками. Чтобы активировать перетаскиван…" at bounding box center [558, 257] width 896 height 351
click at [549, 273] on image "Main content" at bounding box center [550, 272] width 7 height 7
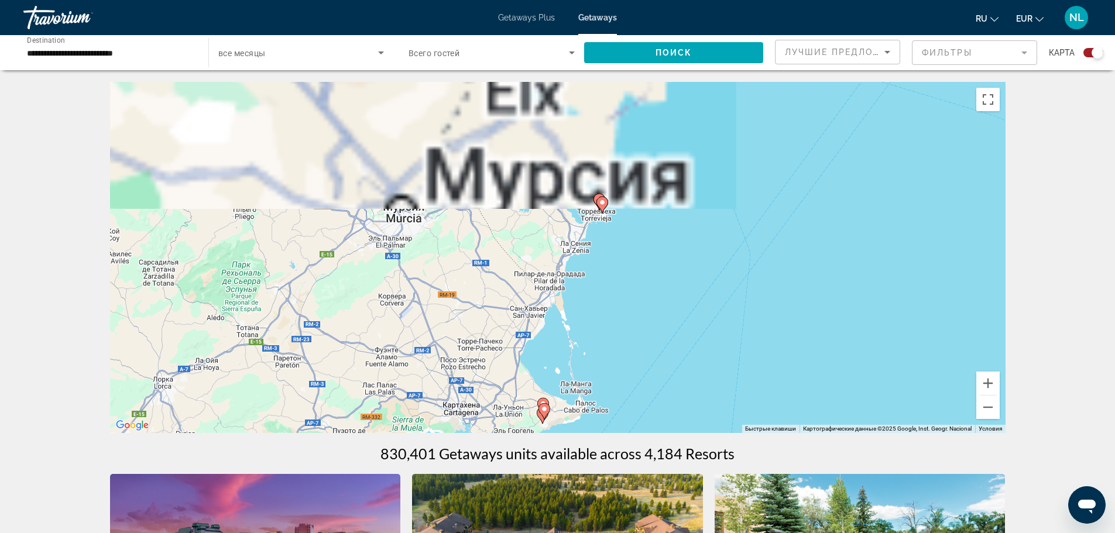
drag, startPoint x: 589, startPoint y: 198, endPoint x: 573, endPoint y: 364, distance: 167.0
click at [573, 364] on div "Для навигации используйте клавиши со стрелками. Чтобы активировать перетаскиван…" at bounding box center [558, 257] width 896 height 351
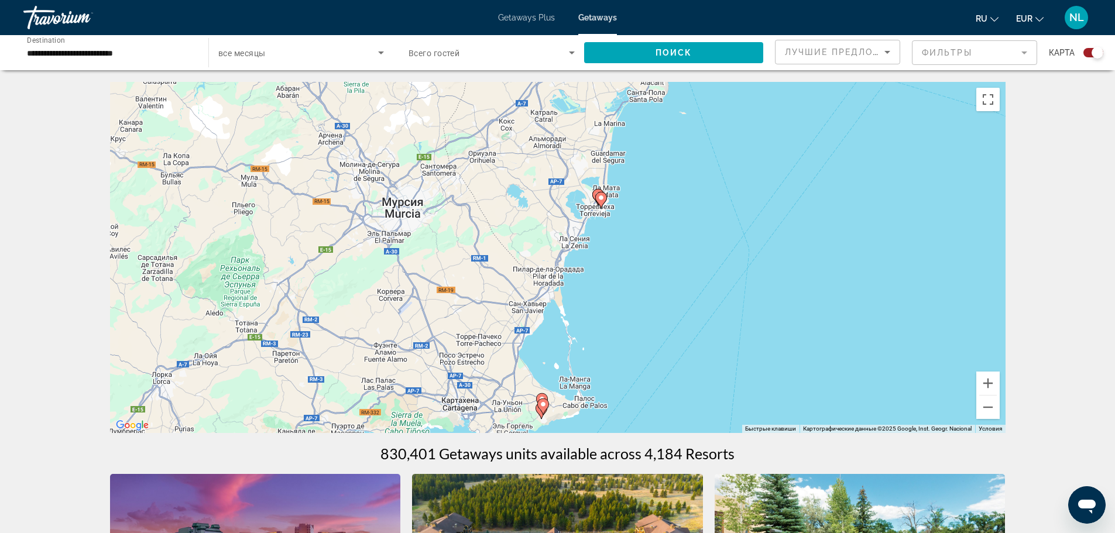
click at [599, 201] on image "Main content" at bounding box center [601, 197] width 7 height 7
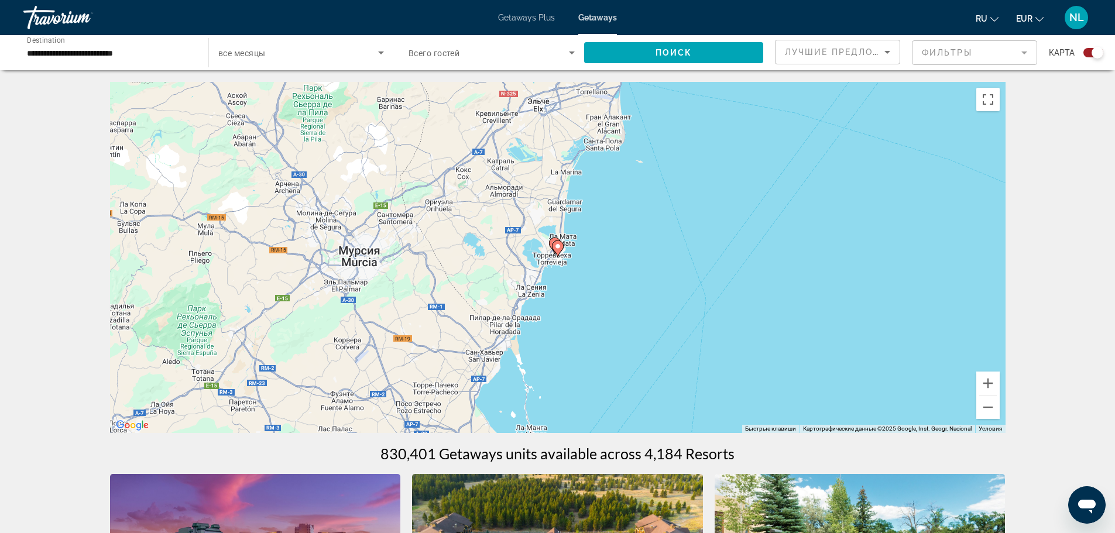
click at [559, 245] on image "Main content" at bounding box center [558, 246] width 7 height 7
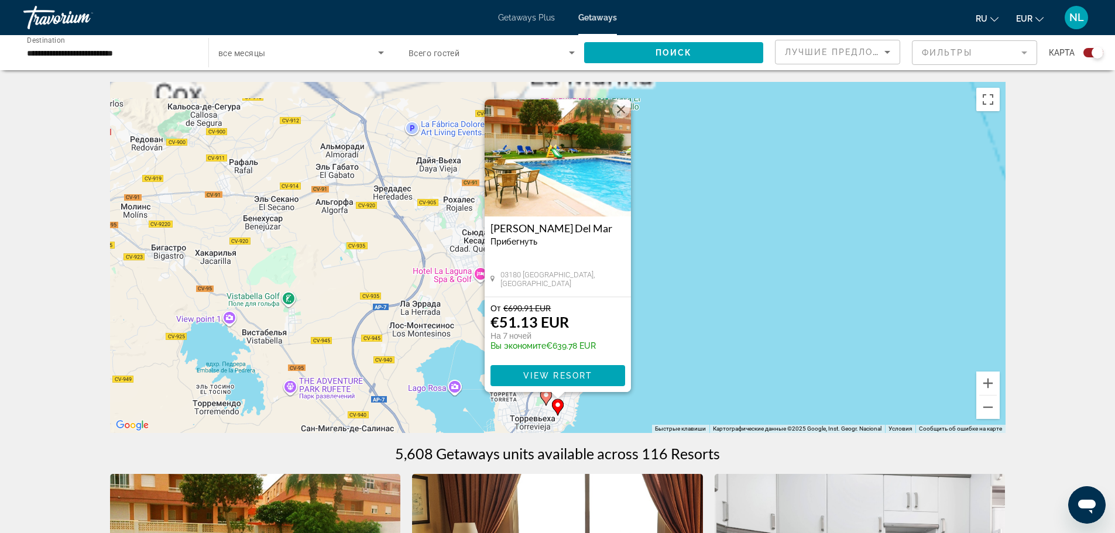
click at [545, 173] on img "Main content" at bounding box center [558, 158] width 146 height 117
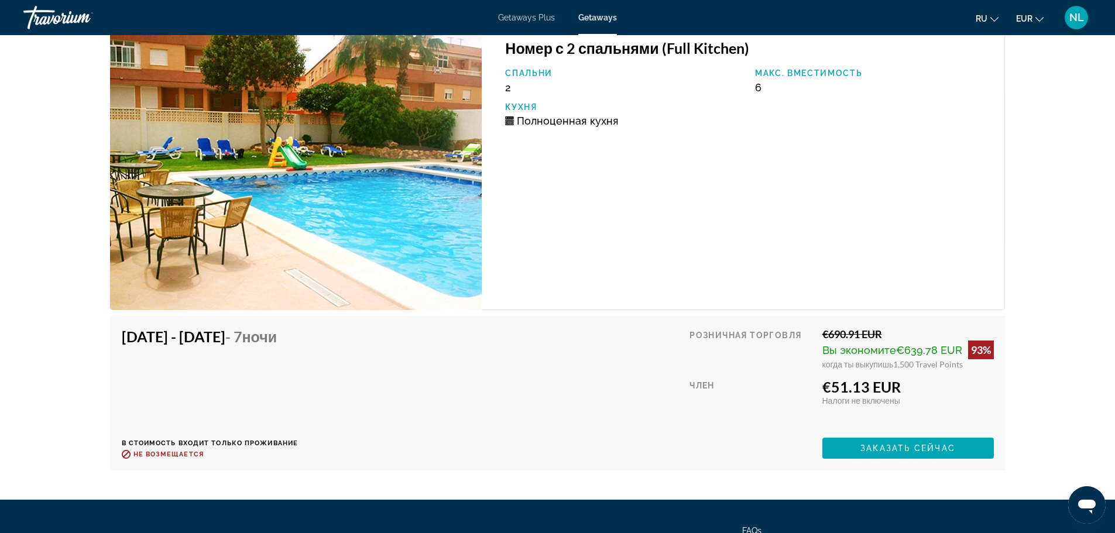
scroll to position [2006, 0]
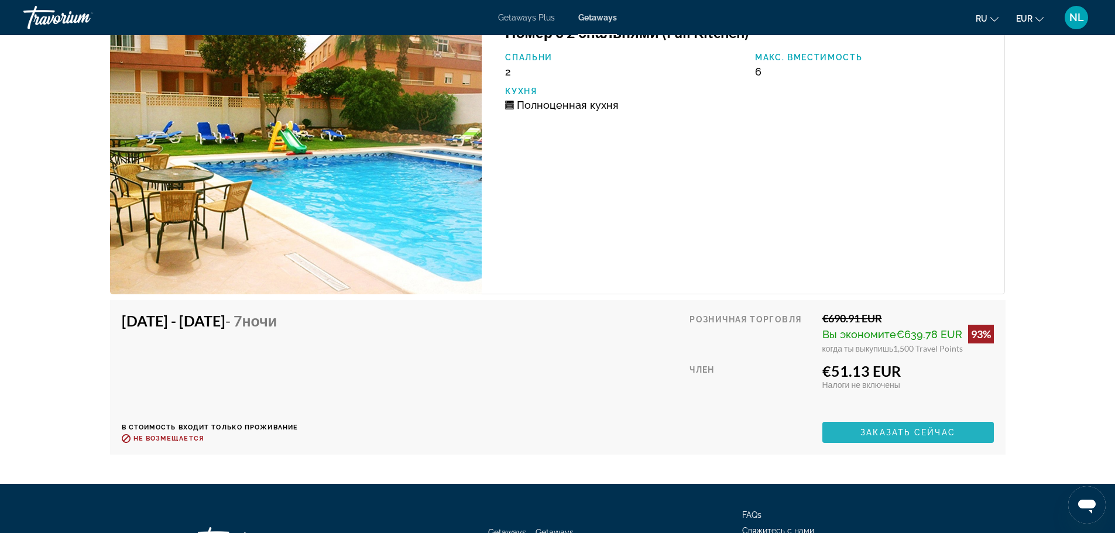
click at [853, 441] on span "Main content" at bounding box center [909, 433] width 172 height 28
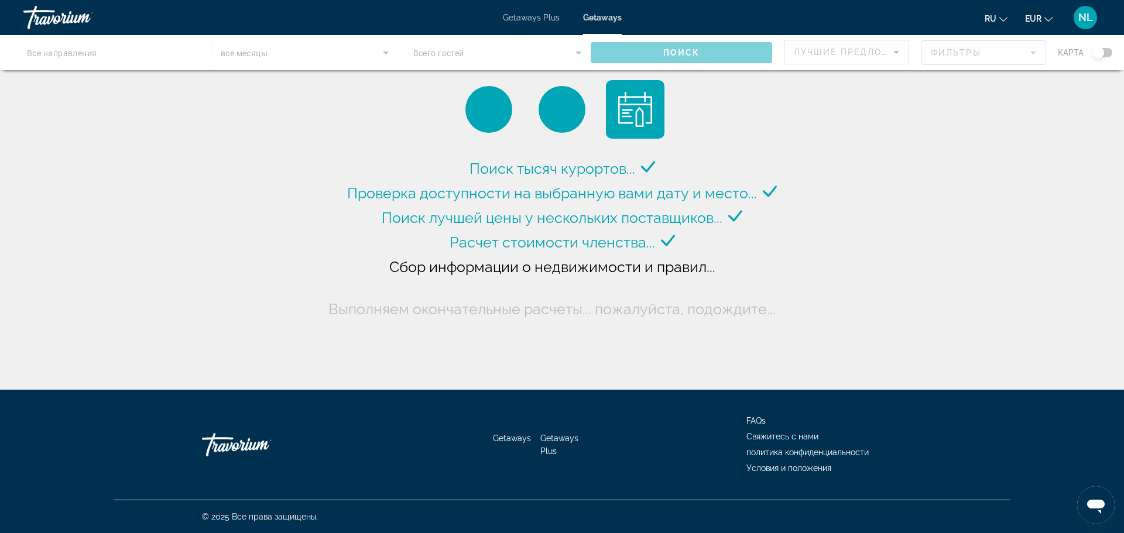
click at [540, 18] on span "Getaways Plus" at bounding box center [531, 17] width 57 height 9
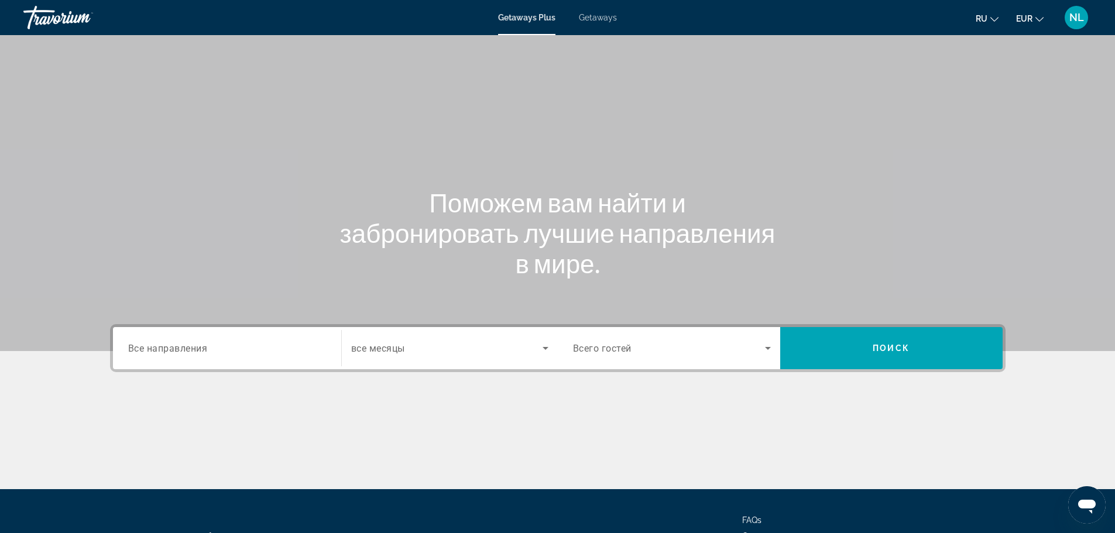
click at [145, 349] on span "Все направления" at bounding box center [168, 348] width 80 height 11
click at [145, 349] on input "Destination Все направления" at bounding box center [227, 349] width 198 height 14
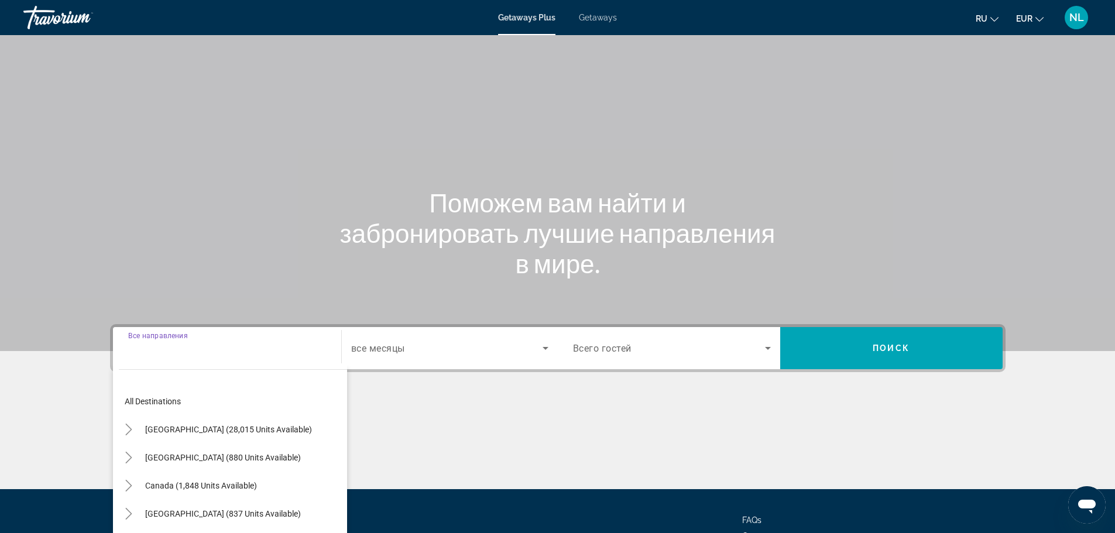
scroll to position [100, 0]
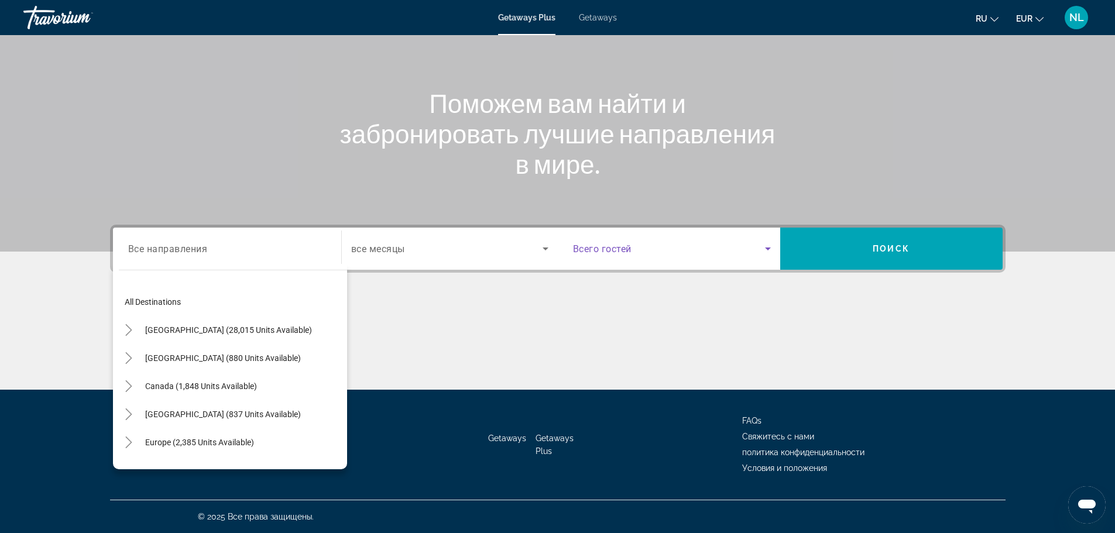
click at [731, 252] on span "Search widget" at bounding box center [669, 249] width 192 height 14
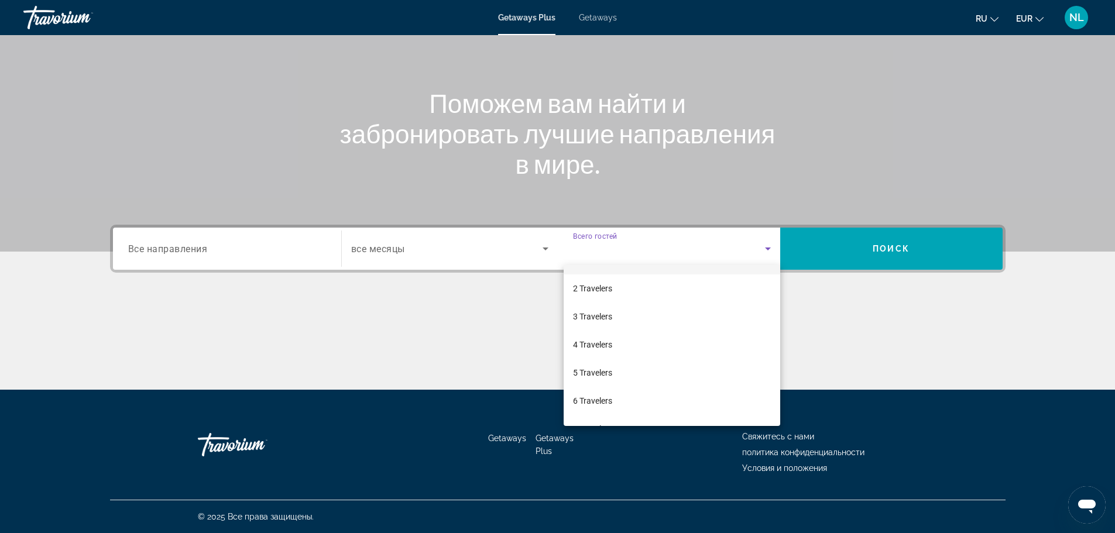
scroll to position [129, 0]
click at [865, 251] on div at bounding box center [557, 266] width 1115 height 533
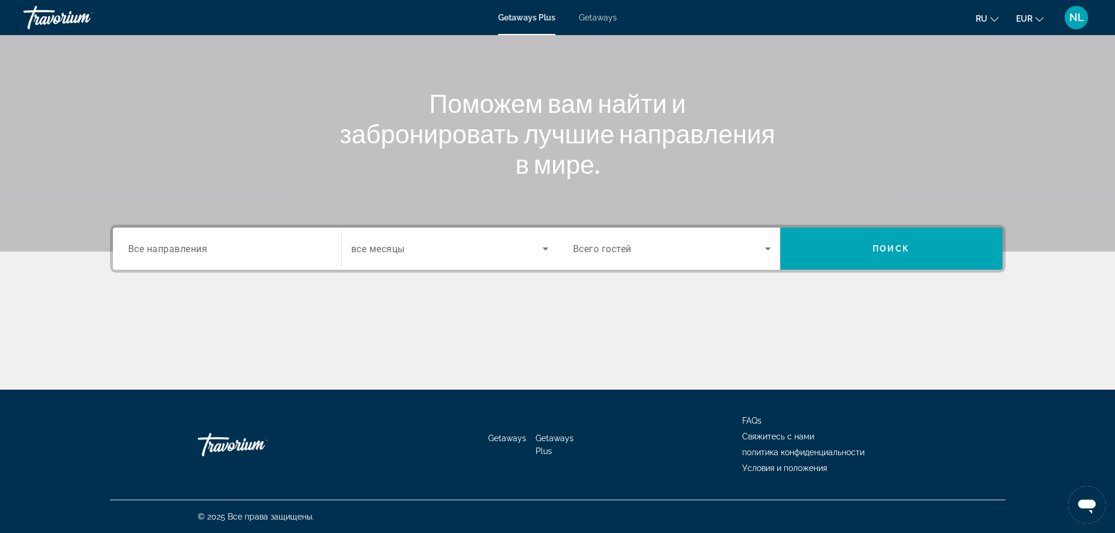
click at [865, 251] on span "Search widget" at bounding box center [892, 249] width 223 height 28
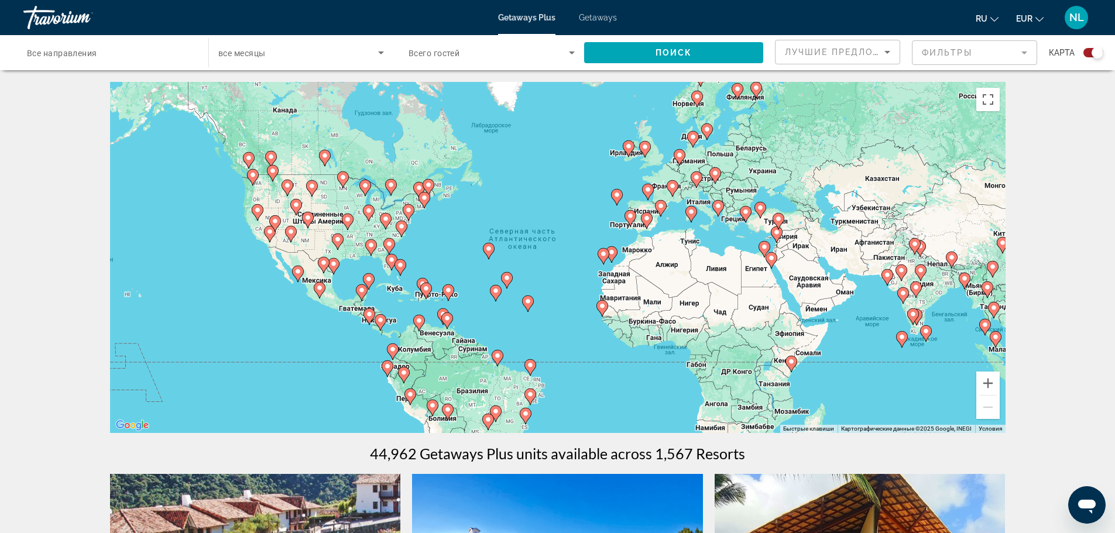
click at [680, 199] on div "Чтобы активировать перетаскивание с помощью клавиатуры, нажмите Alt + Ввод. Пос…" at bounding box center [558, 257] width 896 height 351
click at [678, 206] on div "Чтобы активировать перетаскивание с помощью клавиатуры, нажмите Alt + Ввод. Пос…" at bounding box center [558, 257] width 896 height 351
click at [672, 214] on div "Чтобы активировать перетаскивание с помощью клавиатуры, нажмите Alt + Ввод. Пос…" at bounding box center [558, 257] width 896 height 351
click at [666, 224] on div "Чтобы активировать перетаскивание с помощью клавиатуры, нажмите Alt + Ввод. Пос…" at bounding box center [558, 257] width 896 height 351
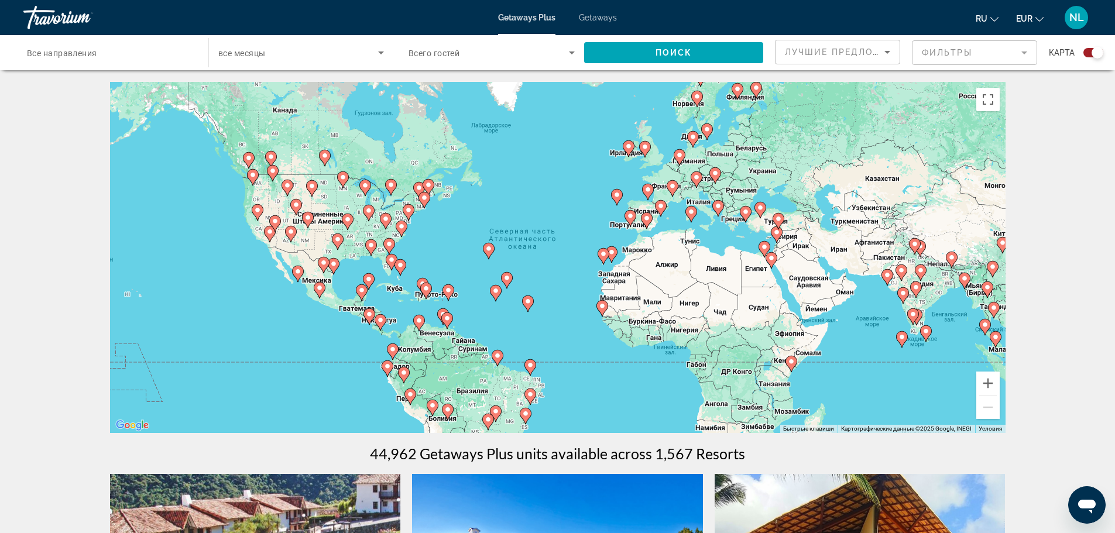
click at [666, 224] on div "Чтобы активировать перетаскивание с помощью клавиатуры, нажмите Alt + Ввод. Пос…" at bounding box center [558, 257] width 896 height 351
click at [988, 386] on button "Увеличить" at bounding box center [988, 383] width 23 height 23
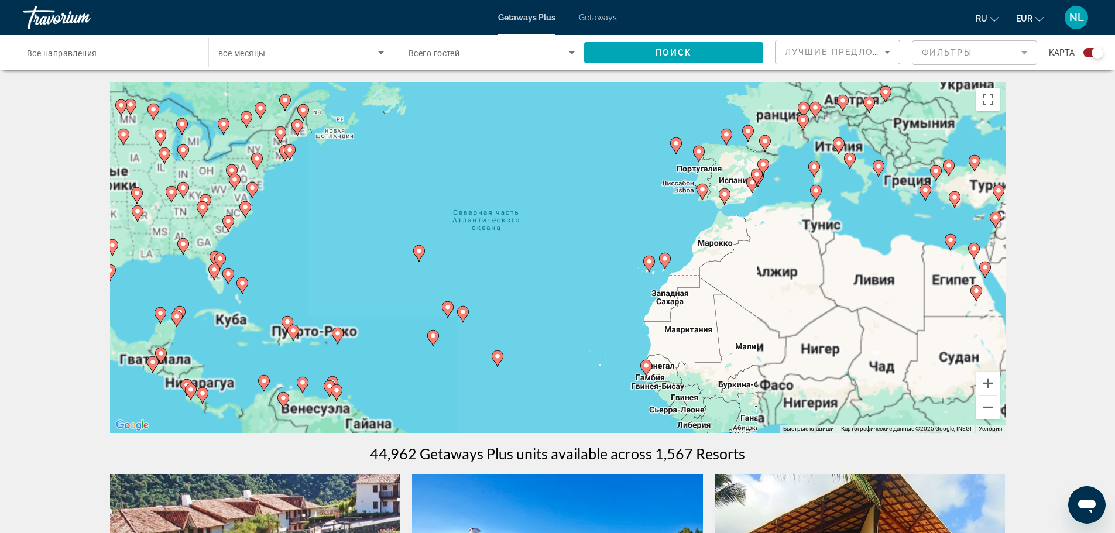
click at [786, 182] on div "Чтобы активировать перетаскивание с помощью клавиатуры, нажмите Alt + Ввод. Пос…" at bounding box center [558, 257] width 896 height 351
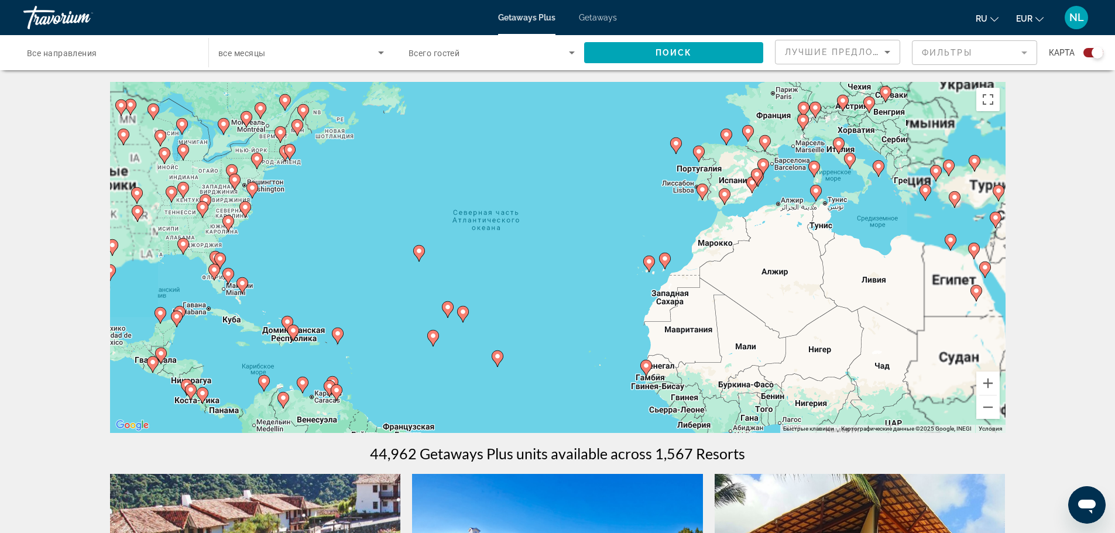
click at [776, 162] on div "Чтобы активировать перетаскивание с помощью клавиатуры, нажмите Alt + Ввод. Пос…" at bounding box center [558, 257] width 896 height 351
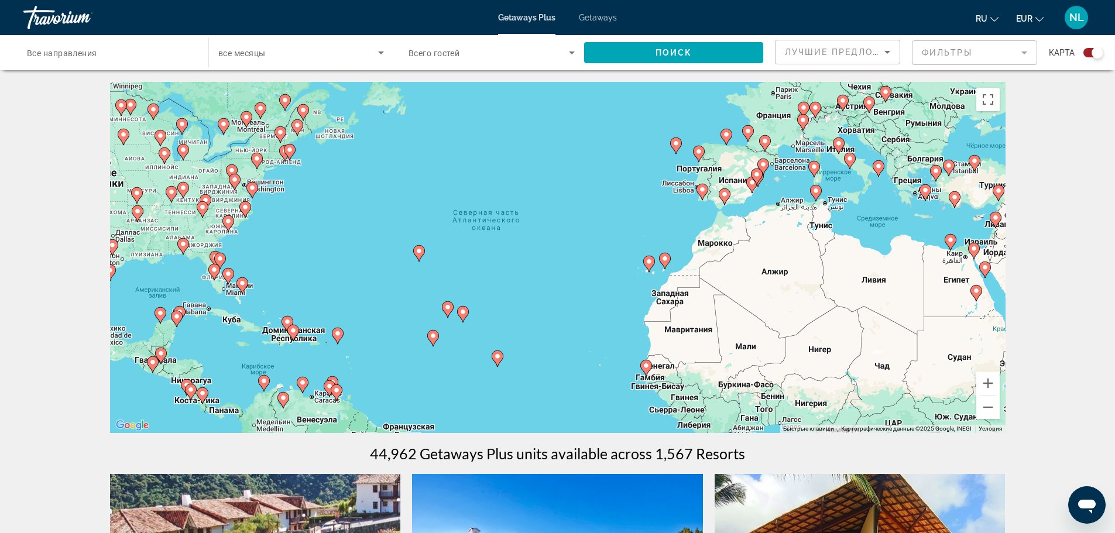
click at [759, 176] on image "Main content" at bounding box center [757, 174] width 7 height 7
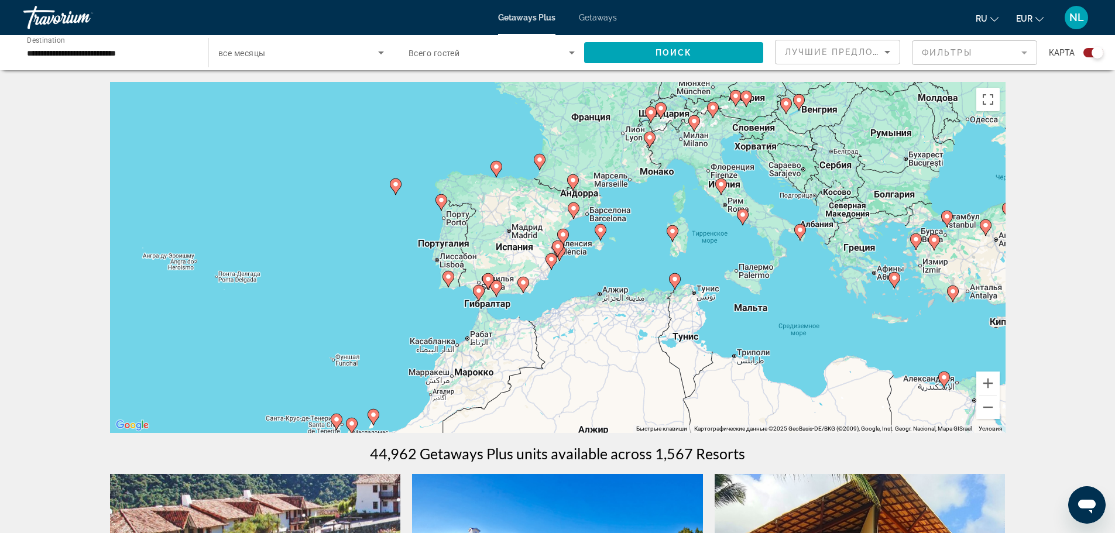
click at [663, 108] on image "Main content" at bounding box center [661, 108] width 7 height 7
type input "**********"
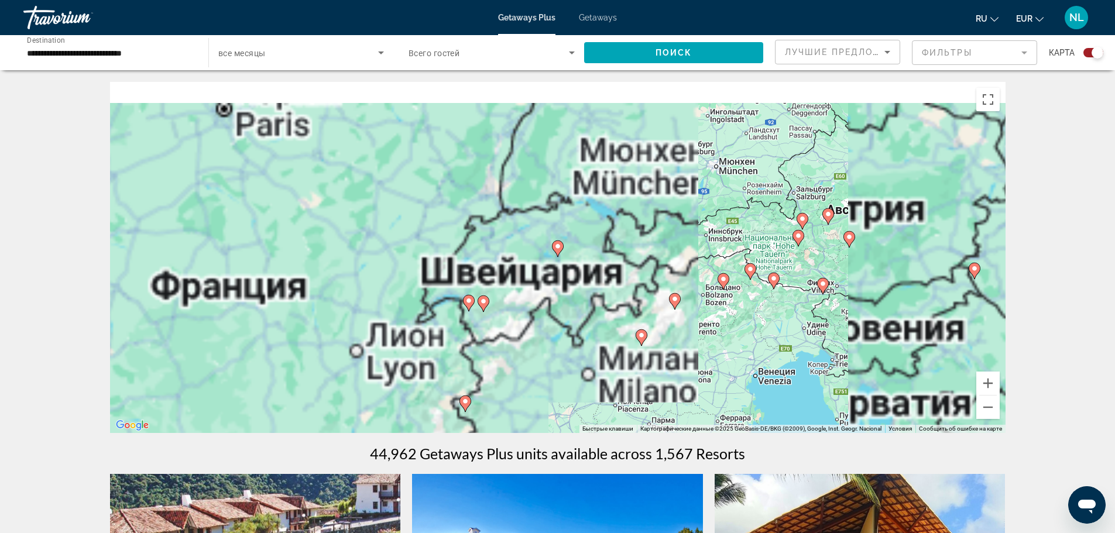
click at [555, 243] on icon "Main content" at bounding box center [557, 248] width 11 height 15
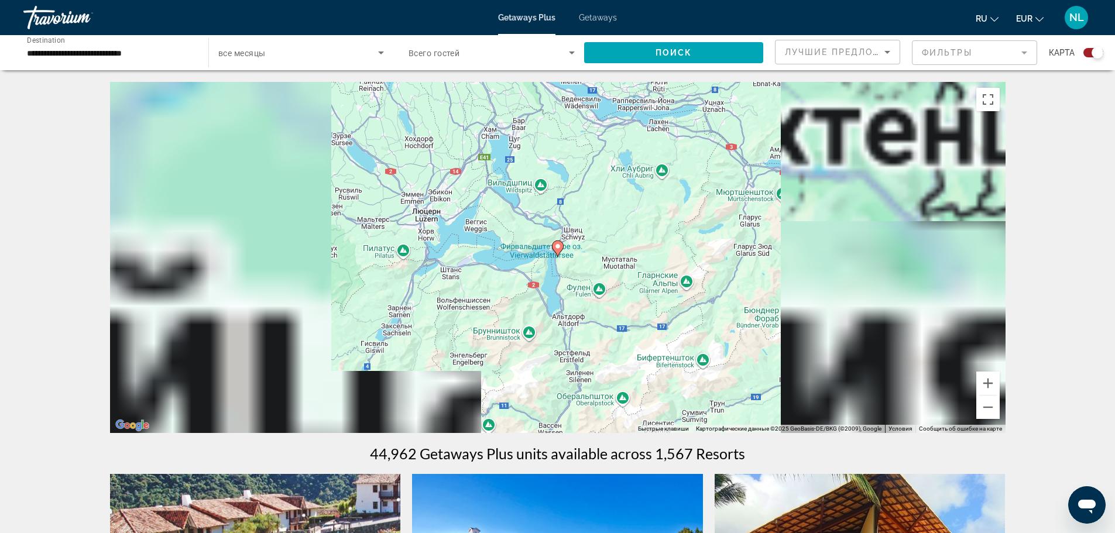
click at [555, 247] on image "Main content" at bounding box center [558, 246] width 7 height 7
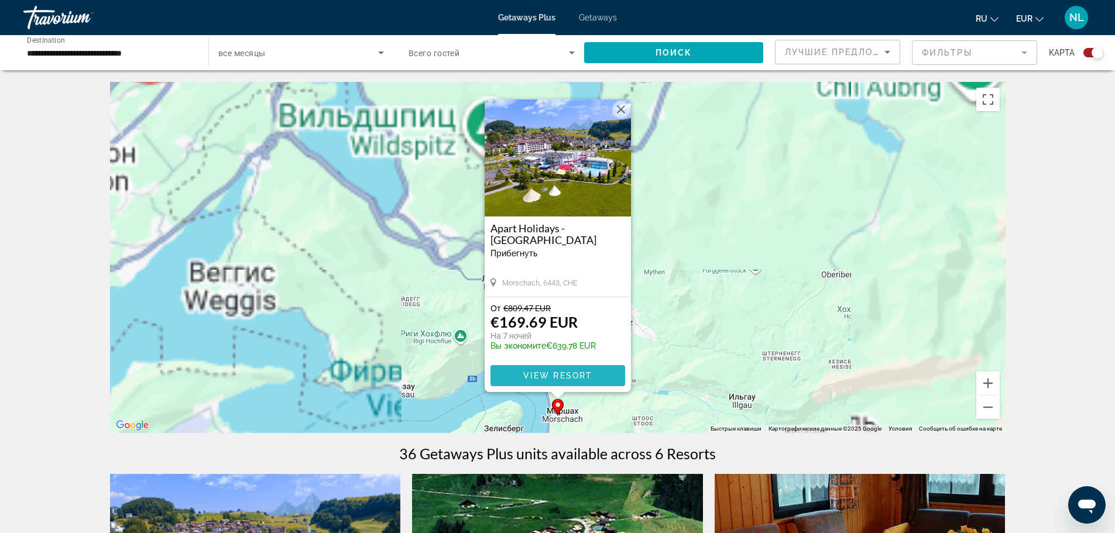
click at [569, 373] on span "View Resort" at bounding box center [557, 375] width 69 height 9
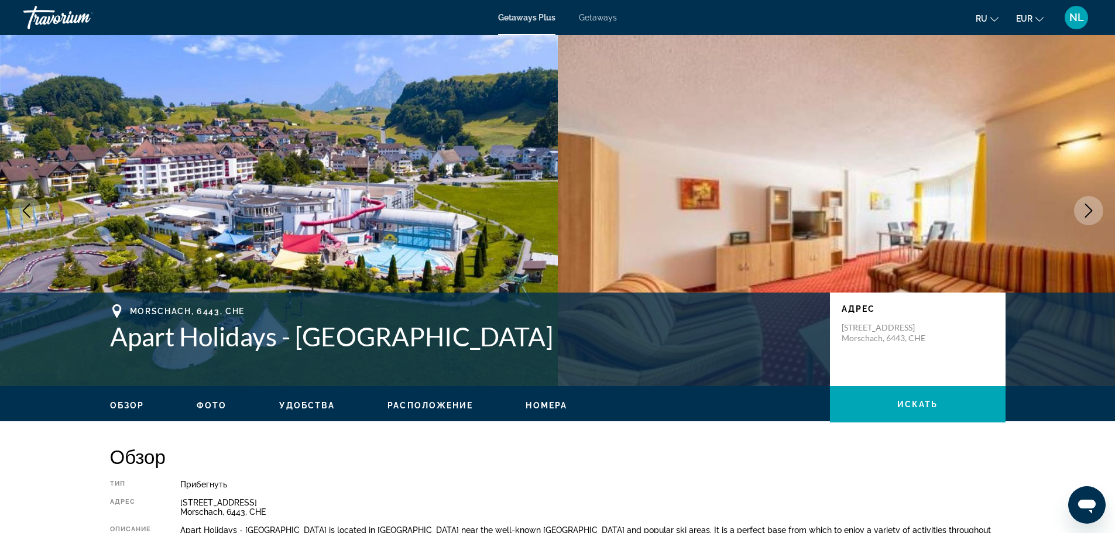
click at [1089, 212] on icon "Next image" at bounding box center [1089, 211] width 14 height 14
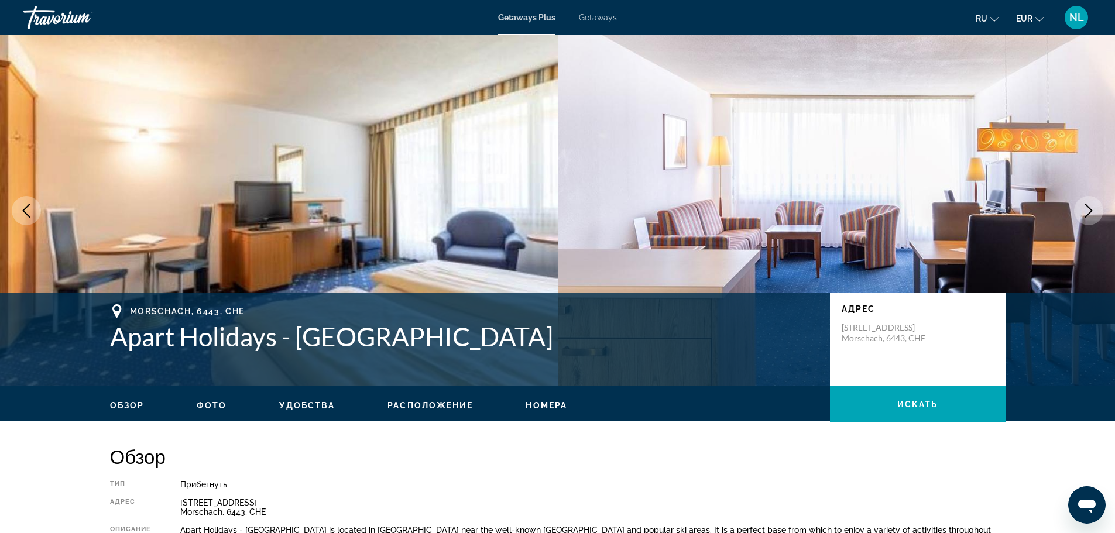
click at [1089, 212] on icon "Next image" at bounding box center [1089, 211] width 14 height 14
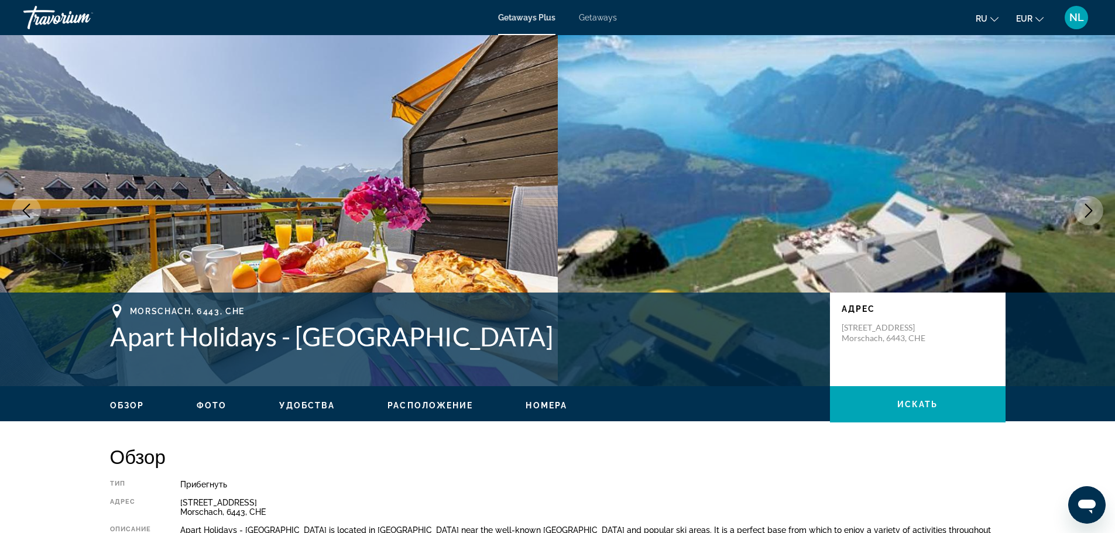
click at [1089, 212] on icon "Next image" at bounding box center [1089, 211] width 14 height 14
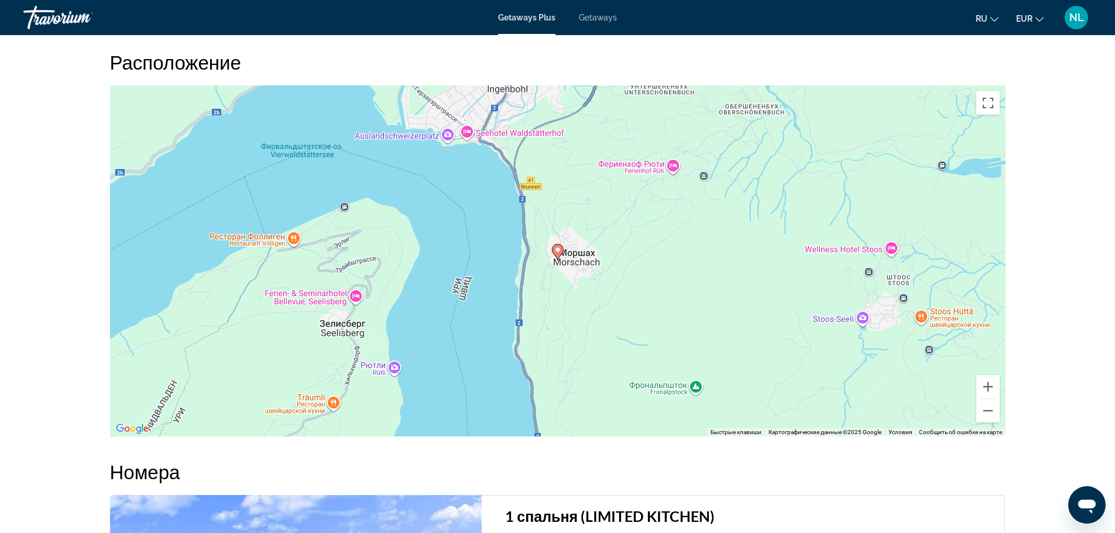
scroll to position [1443, 0]
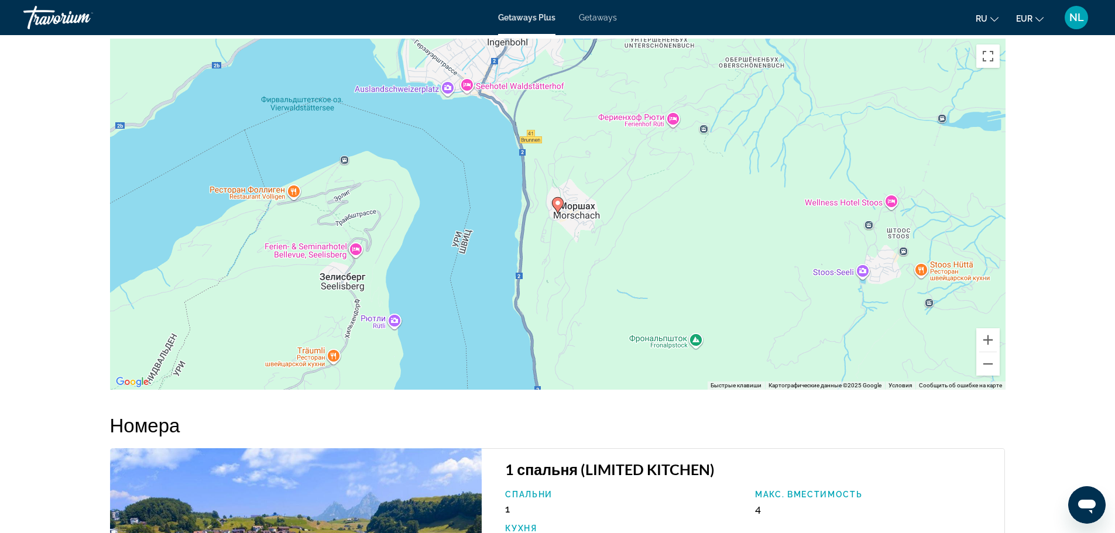
drag, startPoint x: 1118, startPoint y: 526, endPoint x: 792, endPoint y: 415, distance: 345.0
click at [792, 415] on h2 "Номера" at bounding box center [558, 424] width 896 height 23
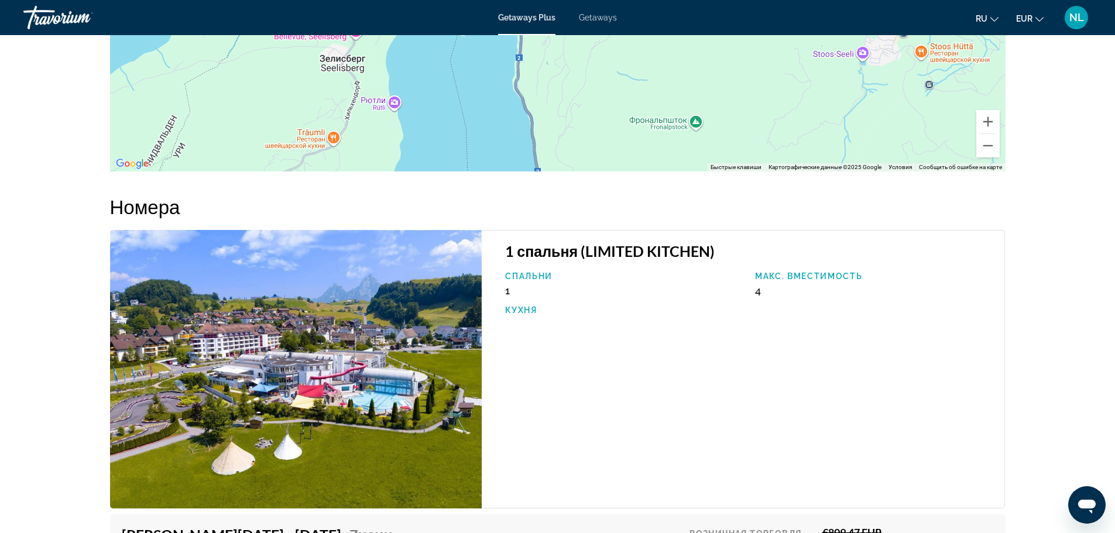
scroll to position [1685, 0]
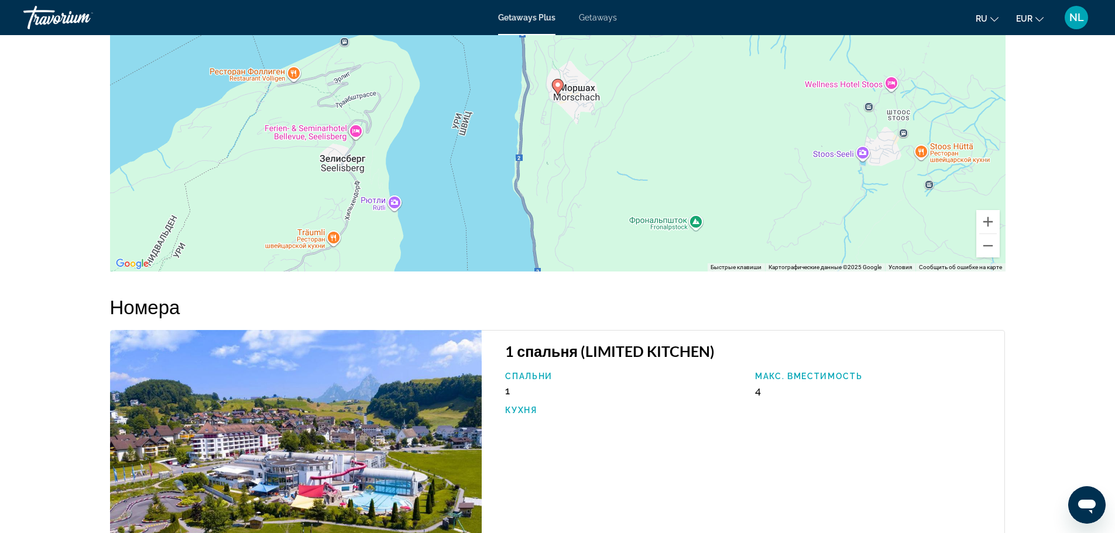
scroll to position [1538, 0]
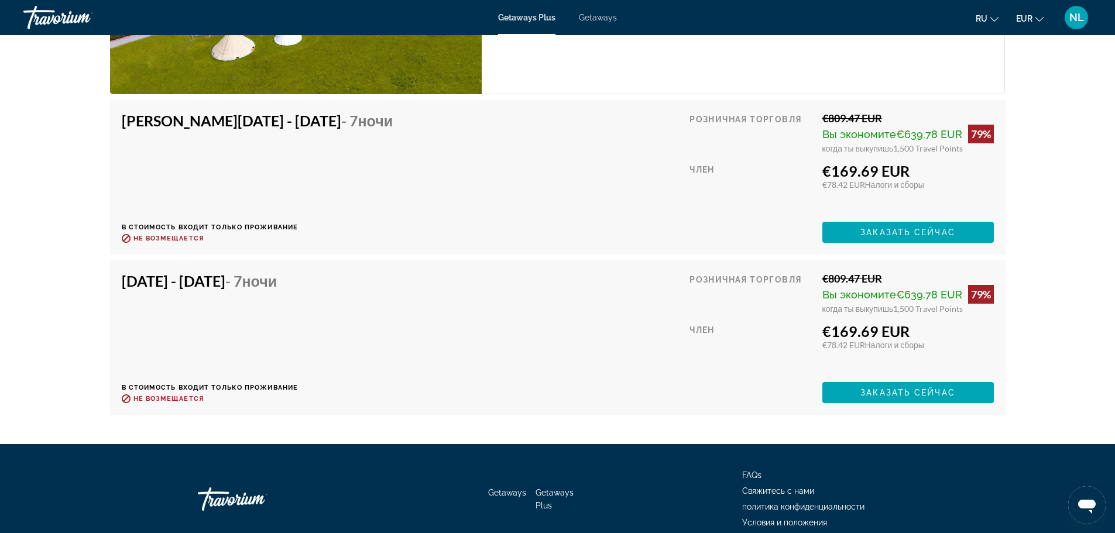
scroll to position [2084, 0]
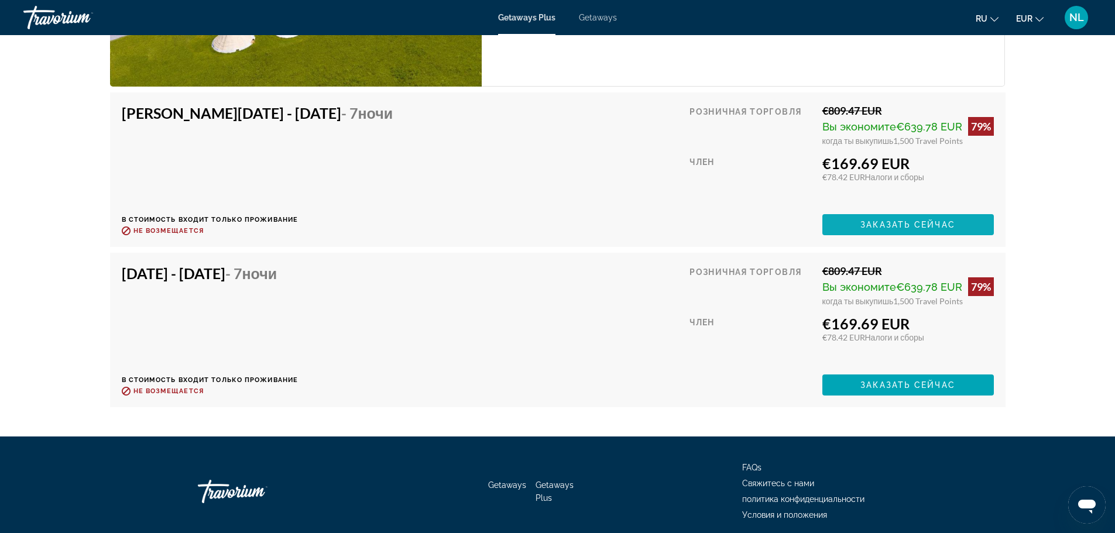
click at [921, 230] on span "Main content" at bounding box center [909, 225] width 172 height 28
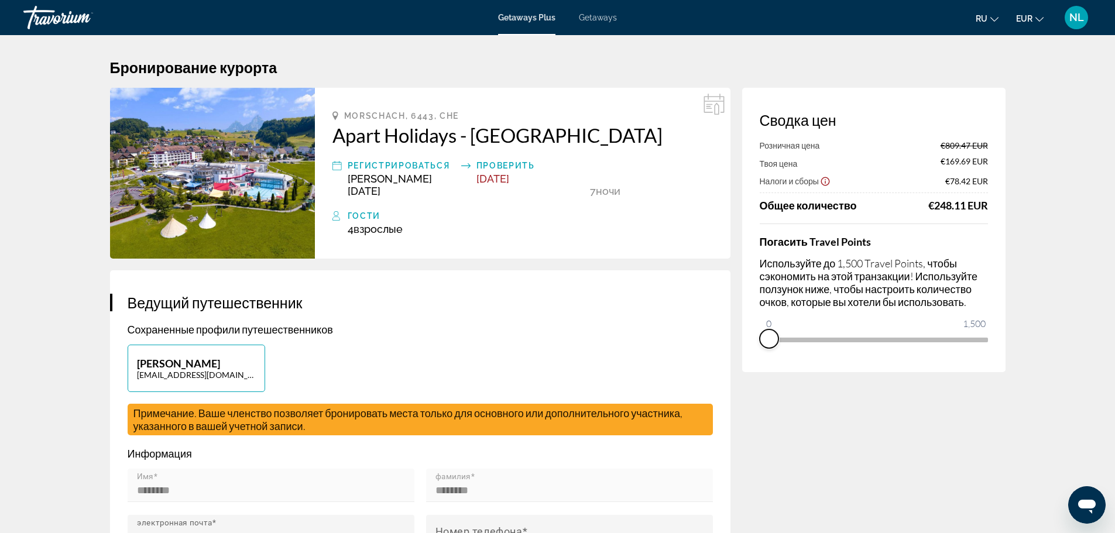
drag, startPoint x: 971, startPoint y: 355, endPoint x: 737, endPoint y: 313, distance: 237.9
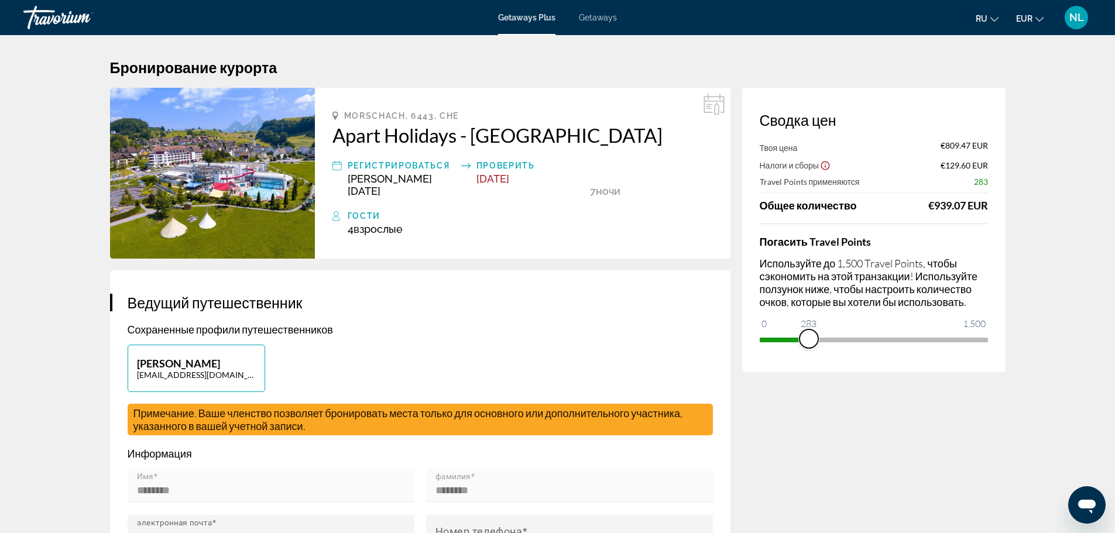
drag, startPoint x: 776, startPoint y: 323, endPoint x: 809, endPoint y: 340, distance: 36.9
click at [809, 340] on span "ngx-slider" at bounding box center [809, 339] width 19 height 19
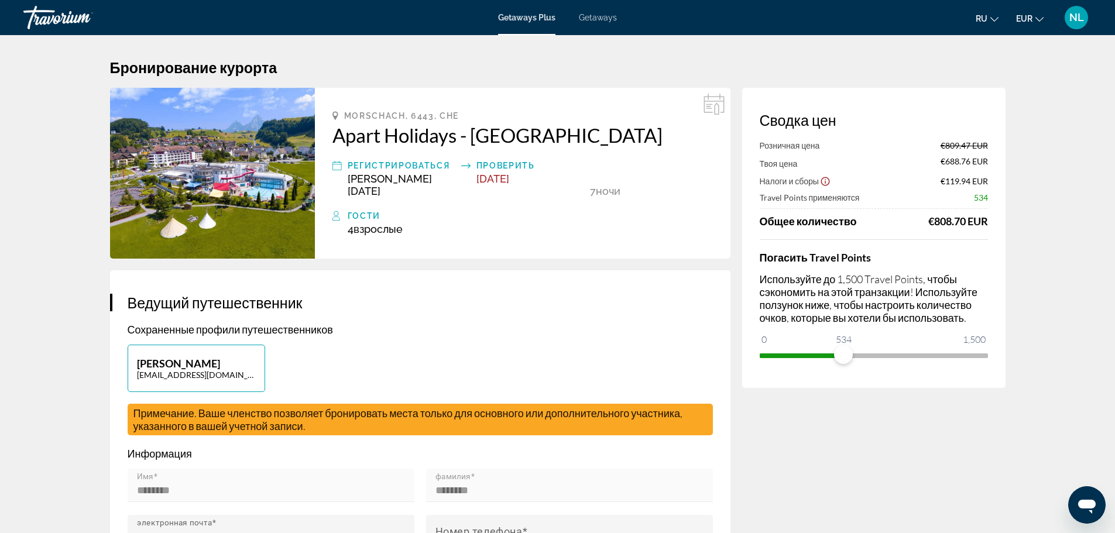
click at [844, 353] on span "ngx-slider" at bounding box center [874, 353] width 228 height 19
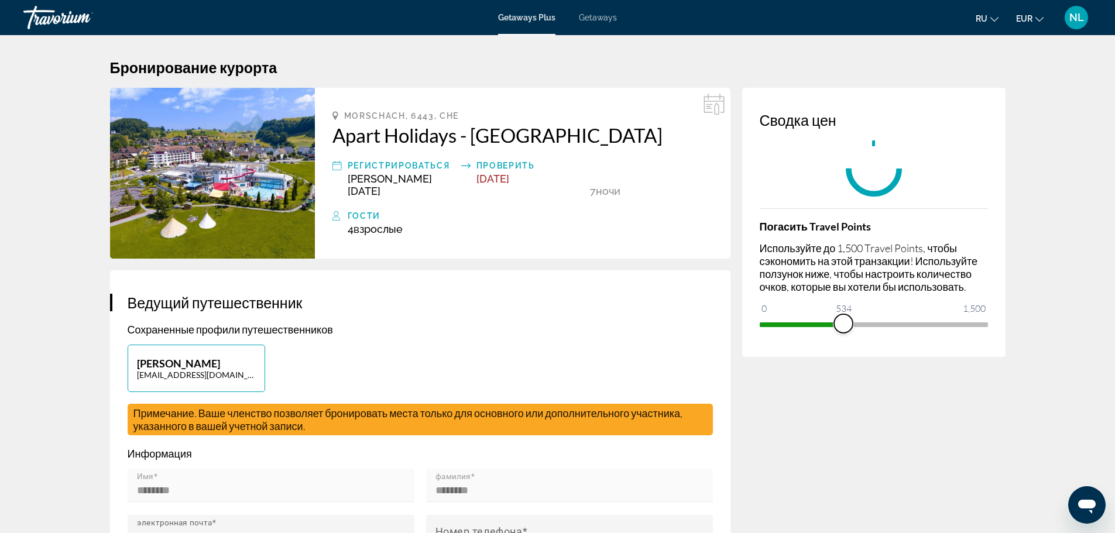
click at [853, 324] on span "ngx-slider" at bounding box center [843, 323] width 19 height 19
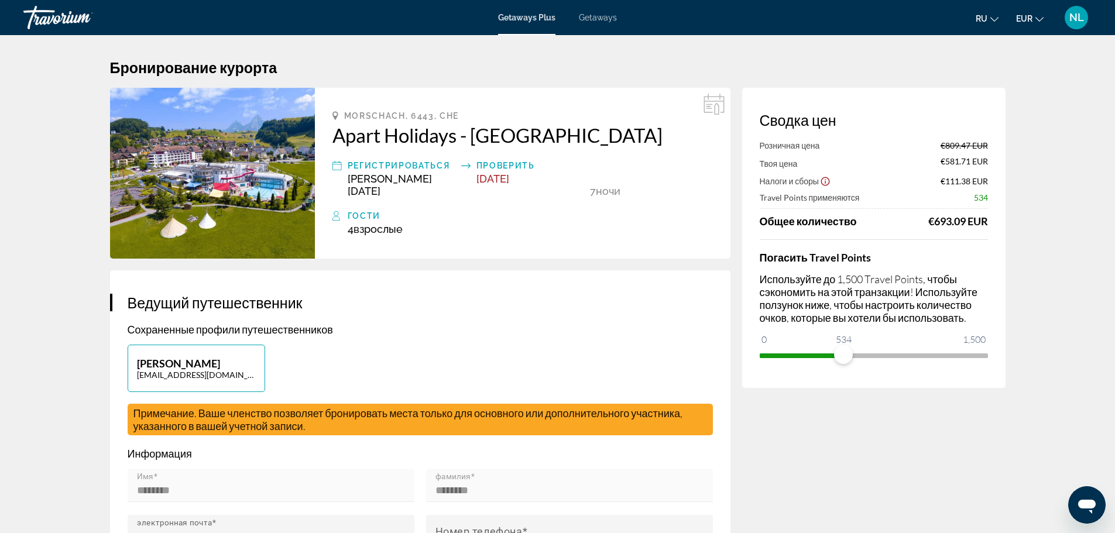
click at [891, 358] on span "ngx-slider" at bounding box center [874, 353] width 228 height 19
click at [984, 353] on span "ngx-slider" at bounding box center [874, 353] width 228 height 19
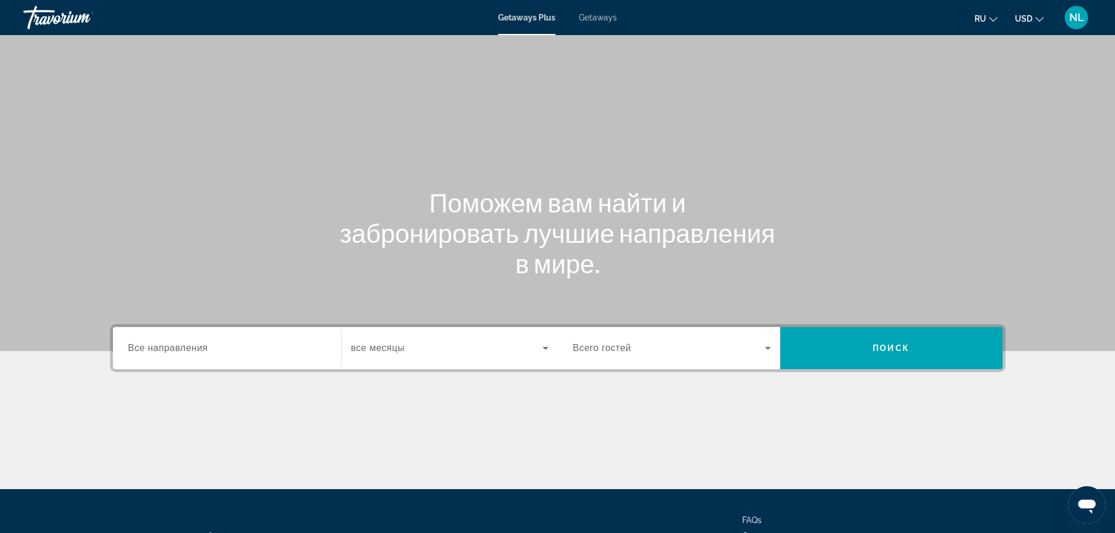
click at [586, 24] on div "Getaways Plus Getaways ru English Español Français Italiano Português русский U…" at bounding box center [557, 17] width 1115 height 30
click at [599, 20] on span "Getaways" at bounding box center [598, 17] width 38 height 9
click at [833, 347] on span "Search widget" at bounding box center [892, 348] width 223 height 28
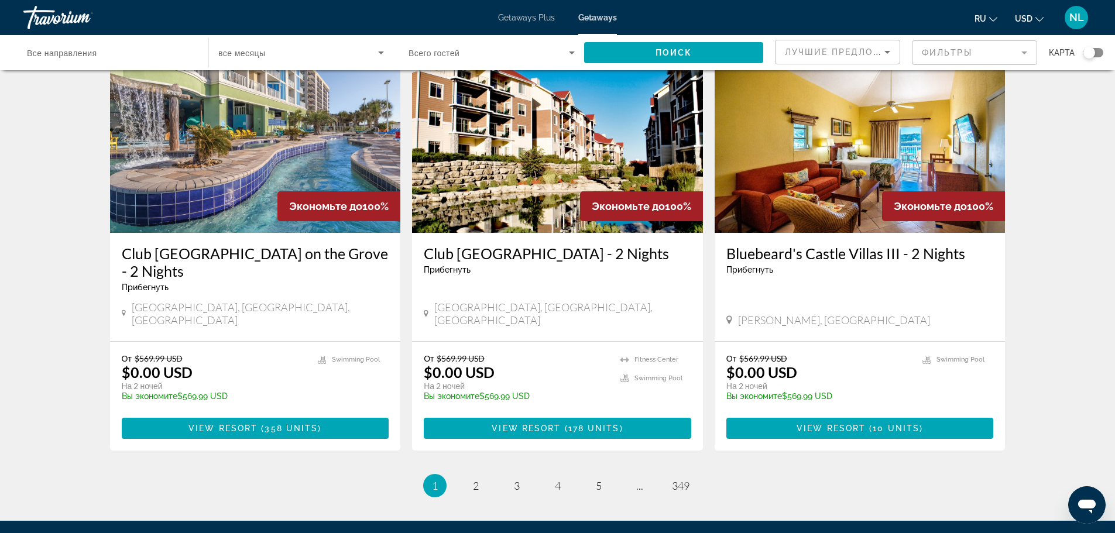
scroll to position [1396, 0]
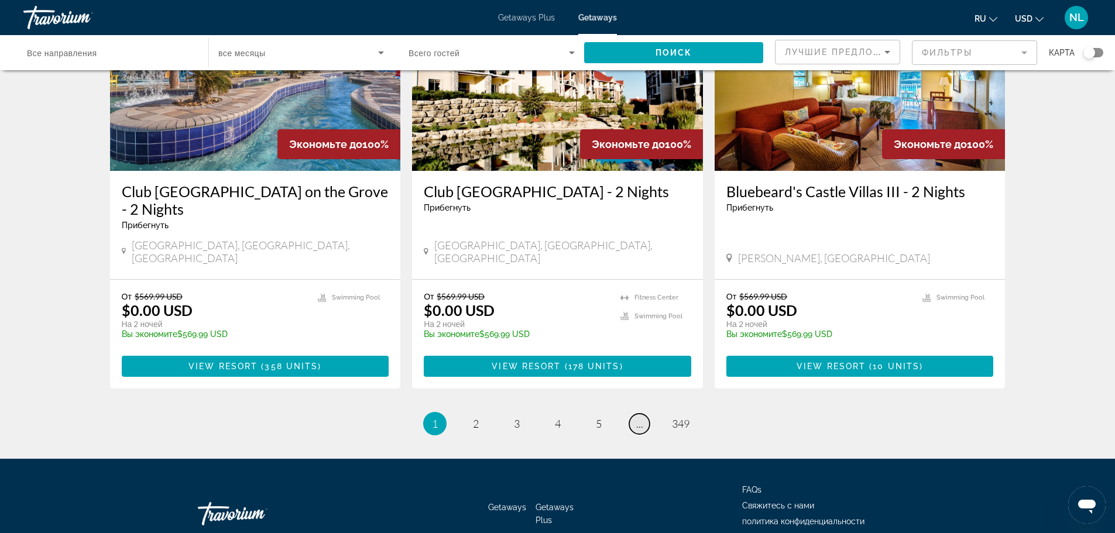
click at [641, 417] on span "..." at bounding box center [639, 423] width 7 height 13
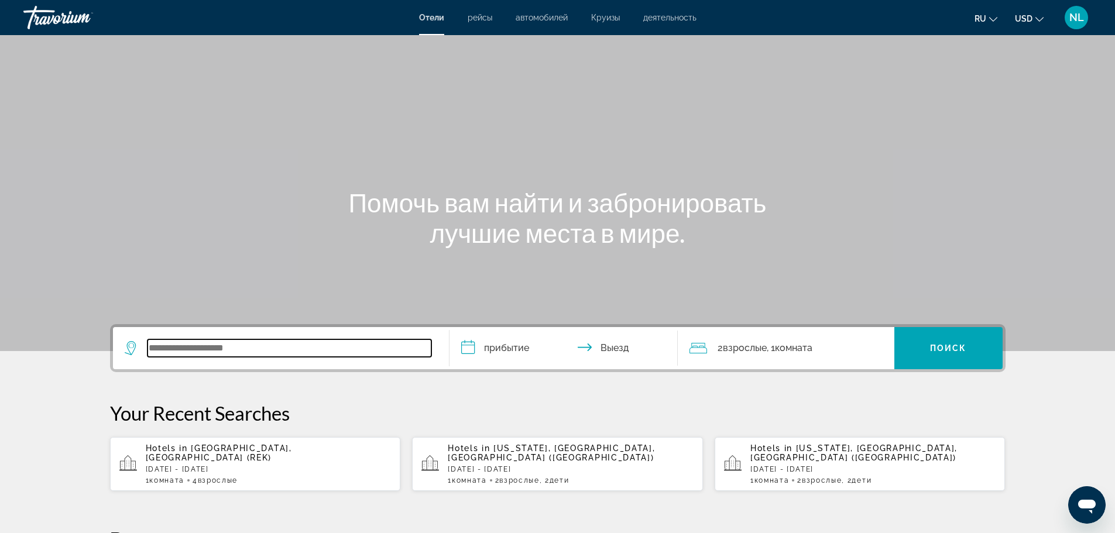
click at [210, 349] on input "Search widget" at bounding box center [290, 349] width 284 height 18
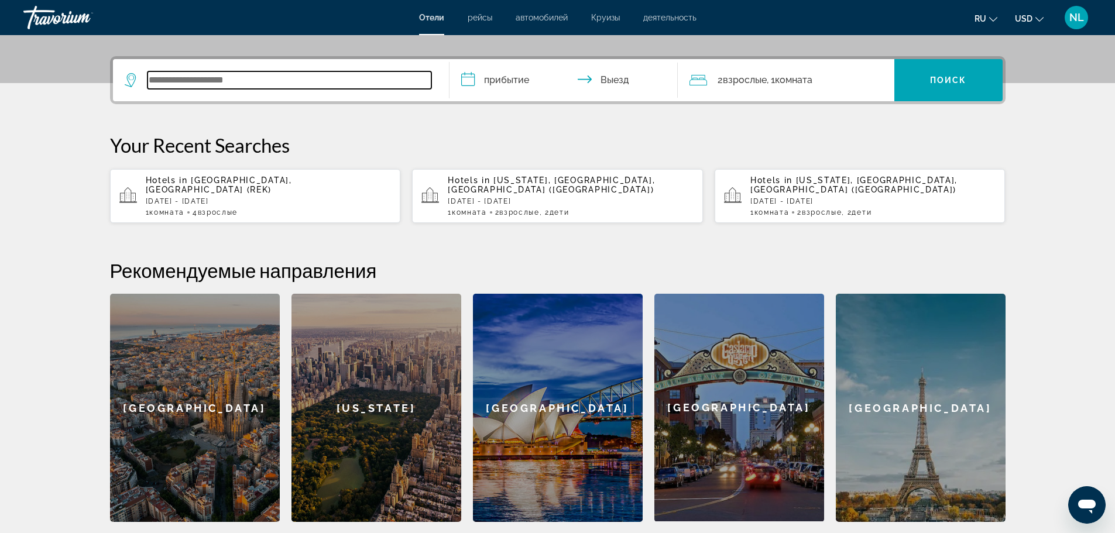
scroll to position [286, 0]
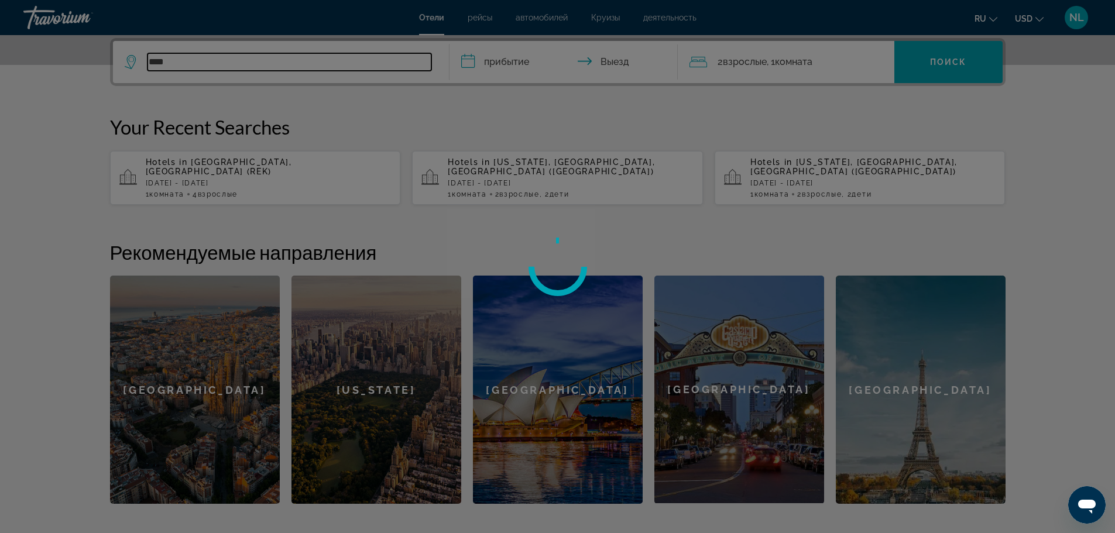
type input "****"
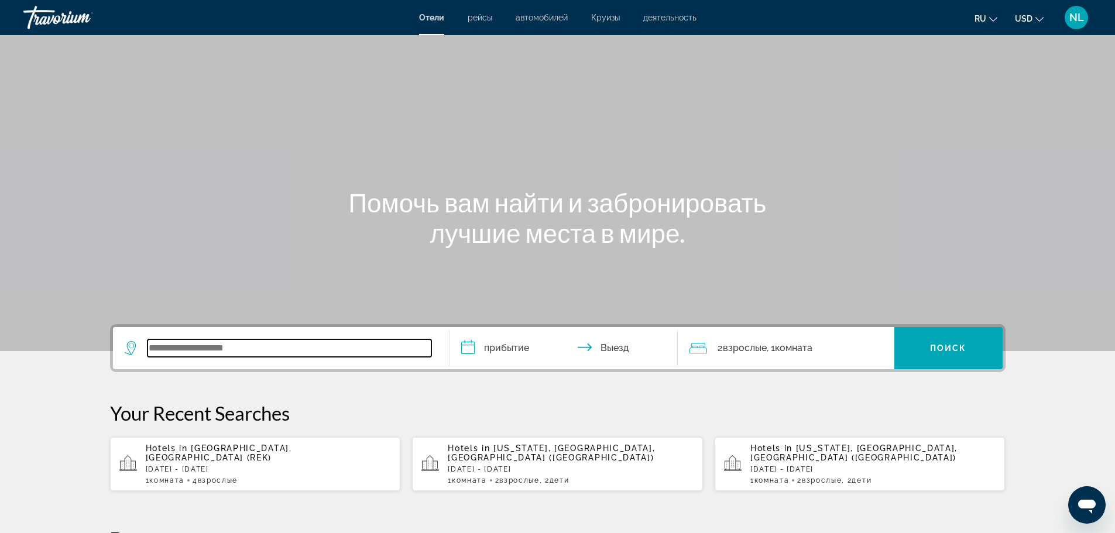
click at [186, 346] on input "Search widget" at bounding box center [290, 349] width 284 height 18
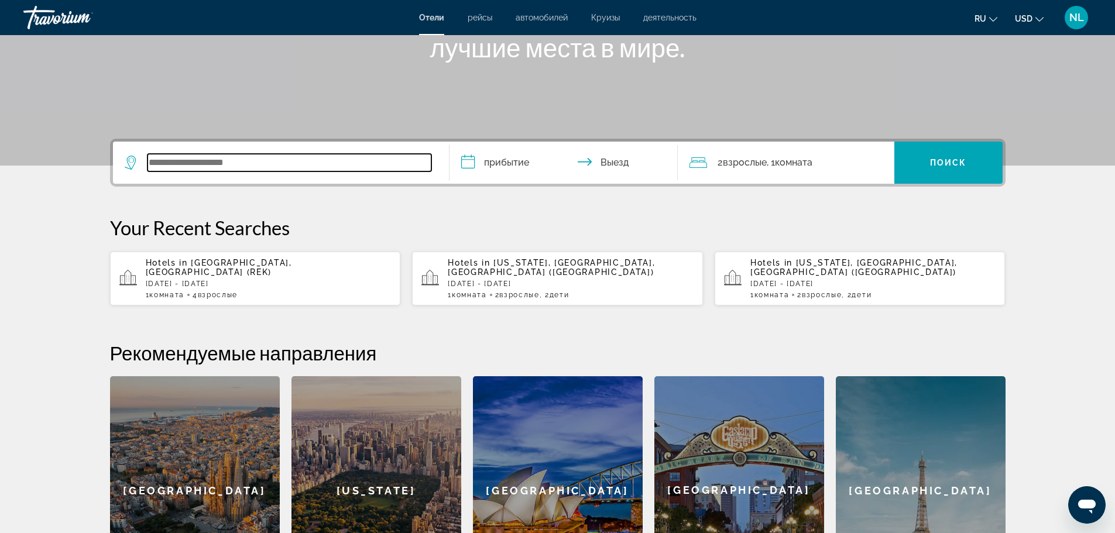
scroll to position [192, 0]
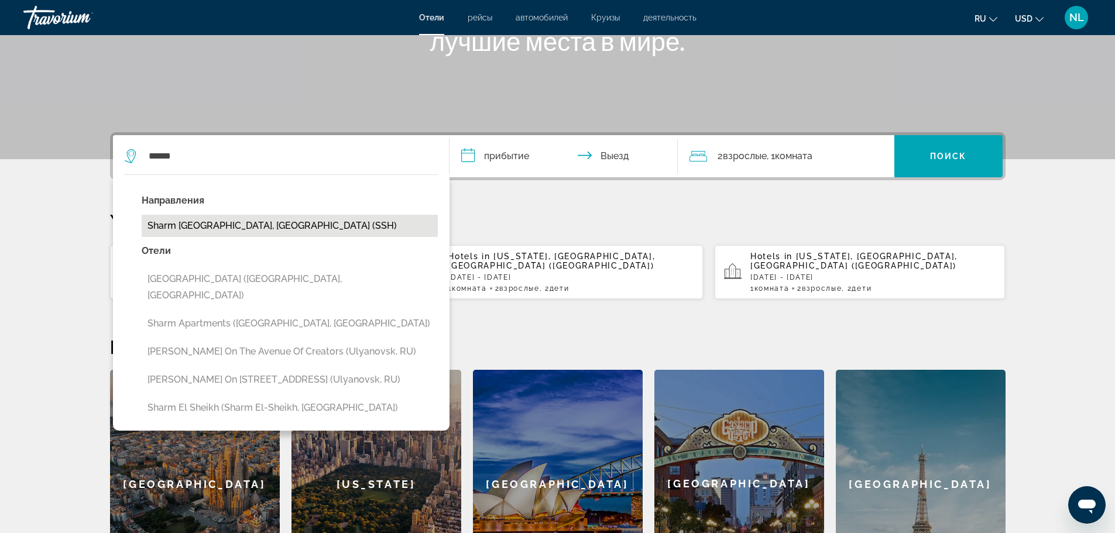
click at [205, 224] on button "Sharm [GEOGRAPHIC_DATA], [GEOGRAPHIC_DATA] (SSH)" at bounding box center [290, 226] width 296 height 22
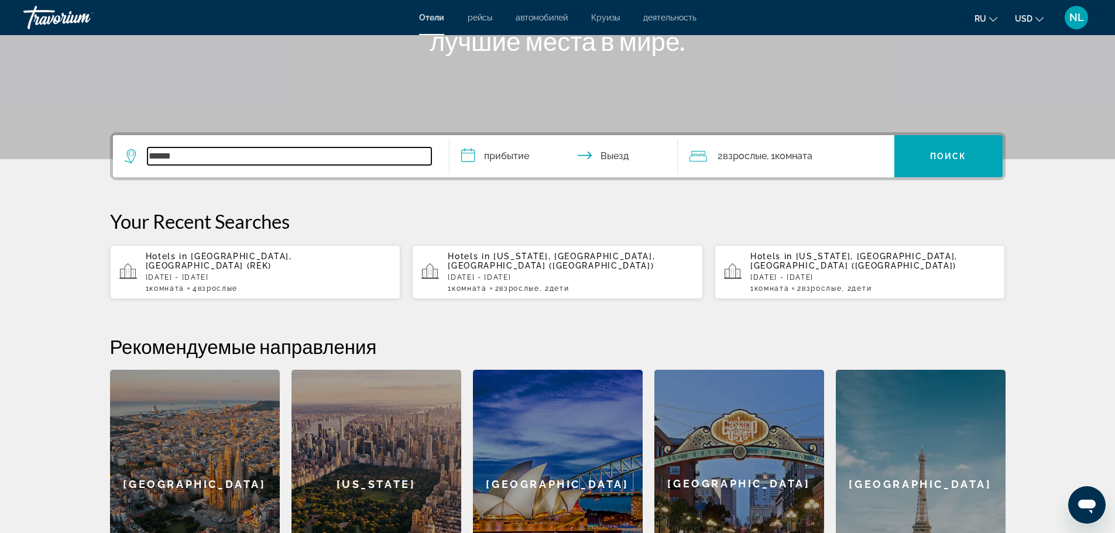
type input "**********"
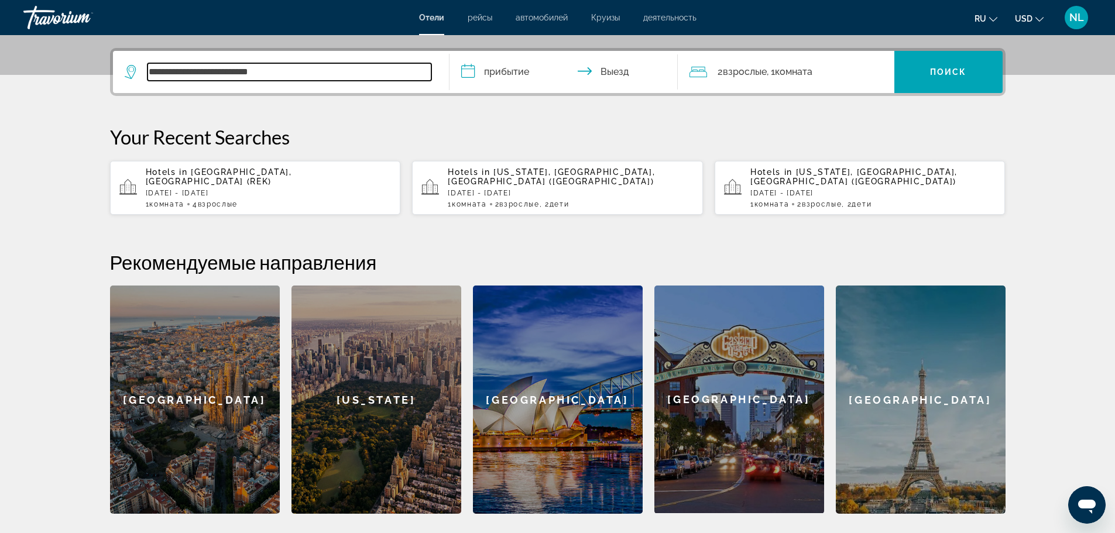
scroll to position [286, 0]
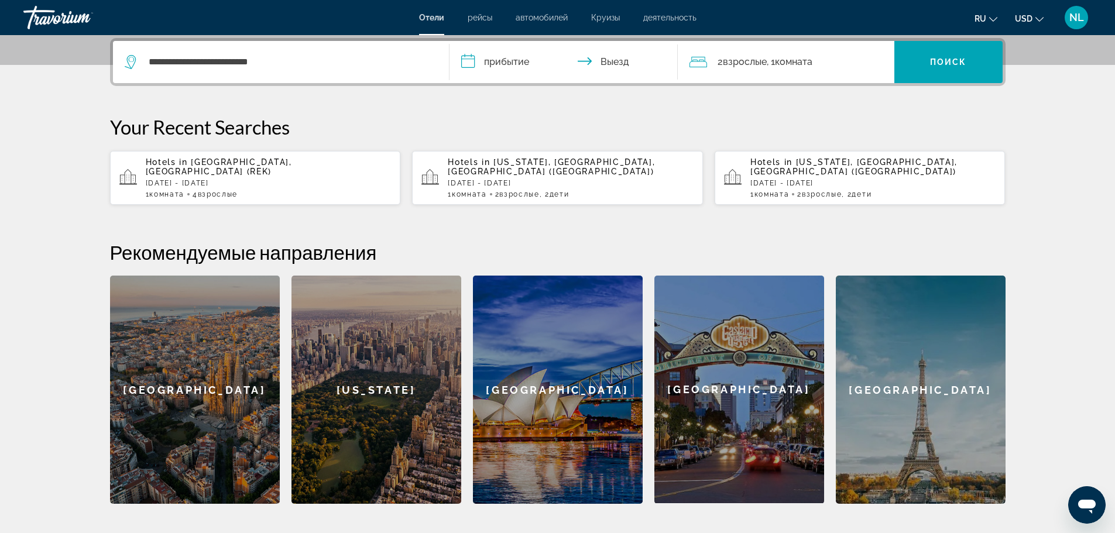
click at [511, 57] on input "**********" at bounding box center [566, 64] width 233 height 46
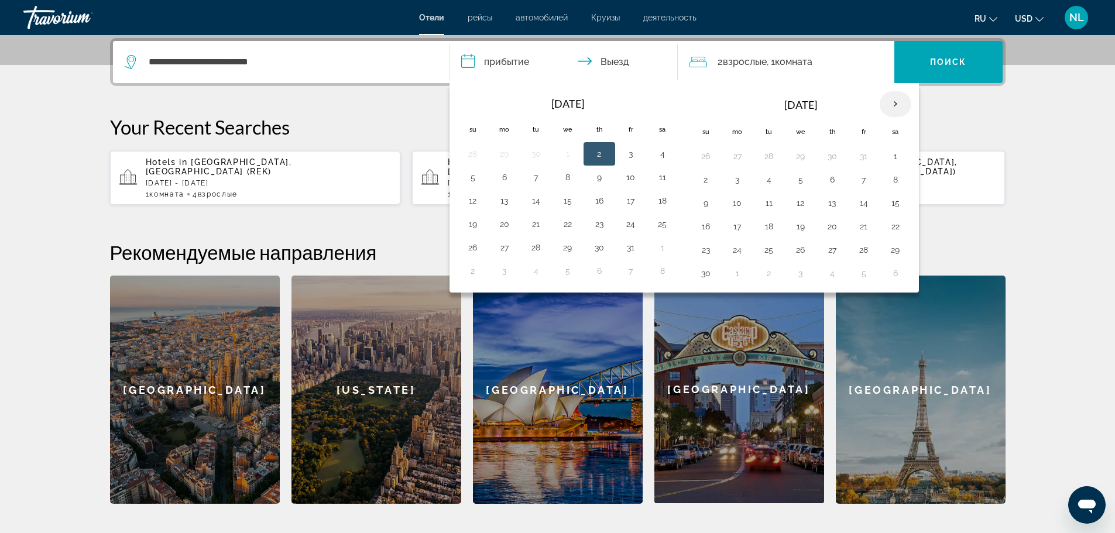
click at [894, 103] on th "Next month" at bounding box center [896, 104] width 32 height 26
click at [864, 201] on button "19" at bounding box center [864, 203] width 19 height 16
click at [766, 228] on button "23" at bounding box center [769, 226] width 19 height 16
type input "**********"
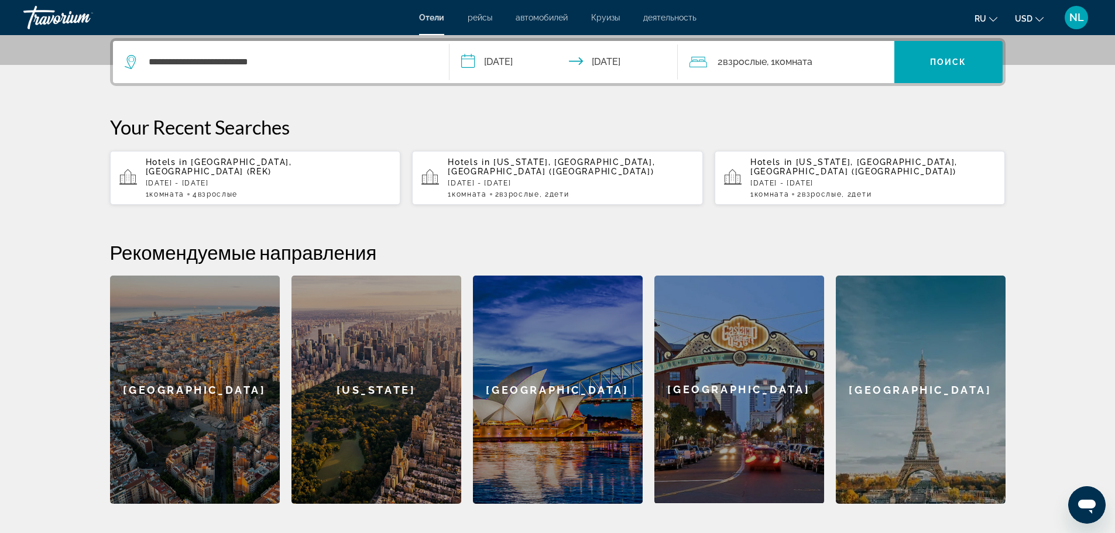
click at [797, 60] on span "Комната" at bounding box center [793, 61] width 37 height 11
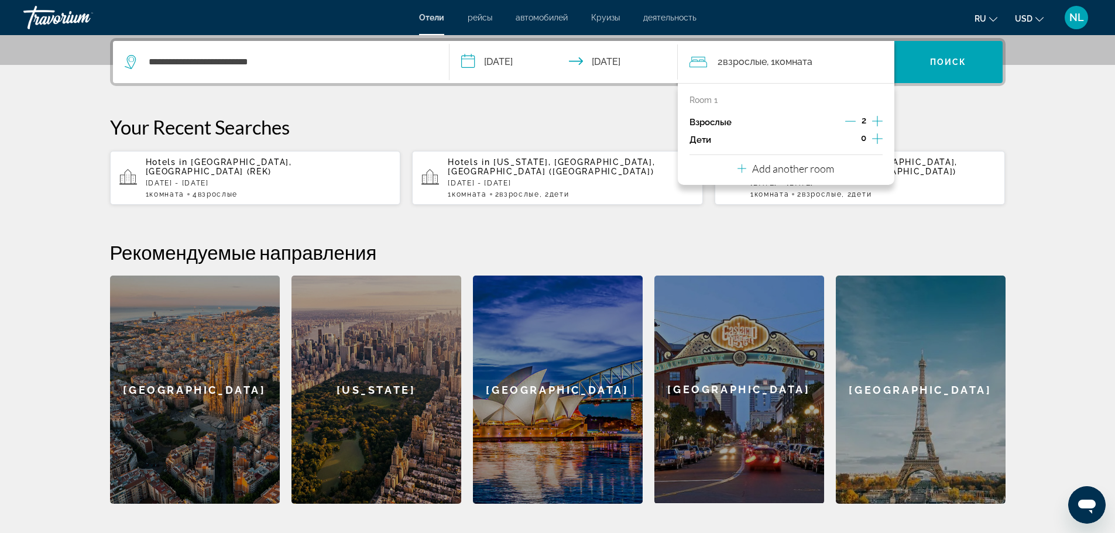
click at [876, 137] on icon "Increment children" at bounding box center [877, 139] width 11 height 14
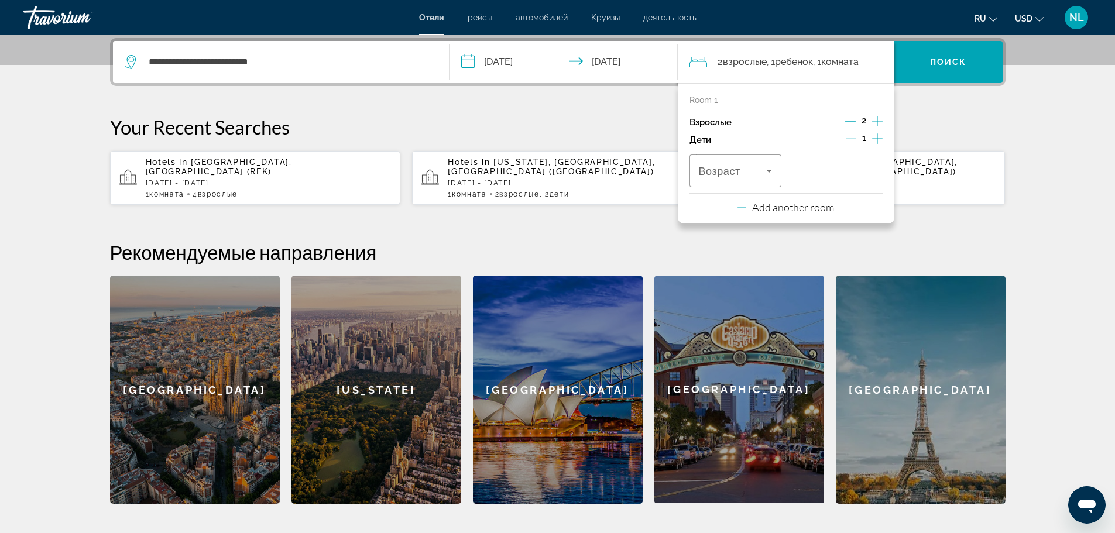
click at [876, 137] on icon "Increment children" at bounding box center [877, 139] width 11 height 14
click at [758, 160] on div "Travelers: 2 adults, 2 children" at bounding box center [736, 171] width 74 height 33
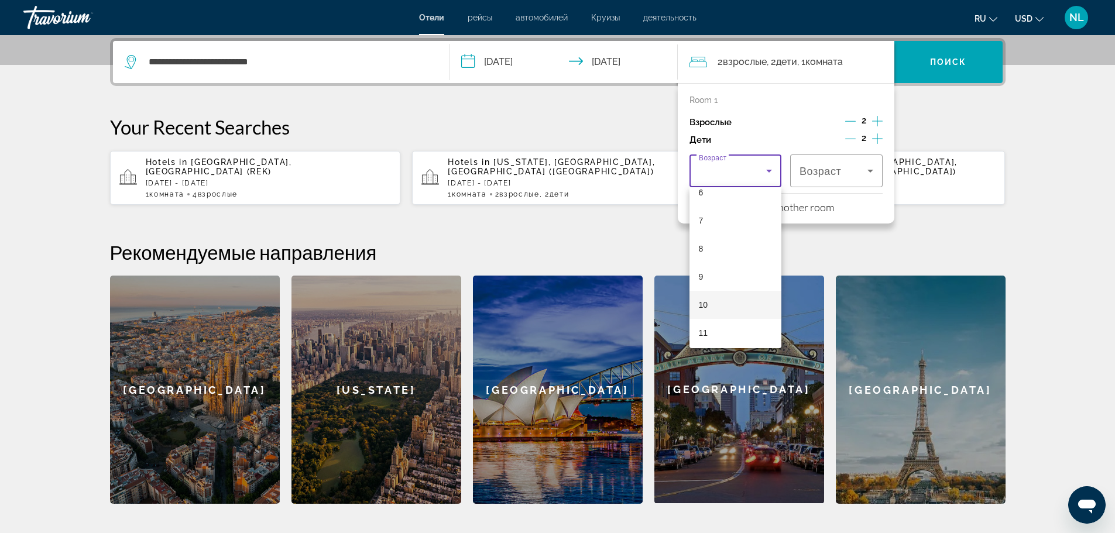
scroll to position [187, 0]
click at [700, 295] on span "10" at bounding box center [703, 300] width 9 height 14
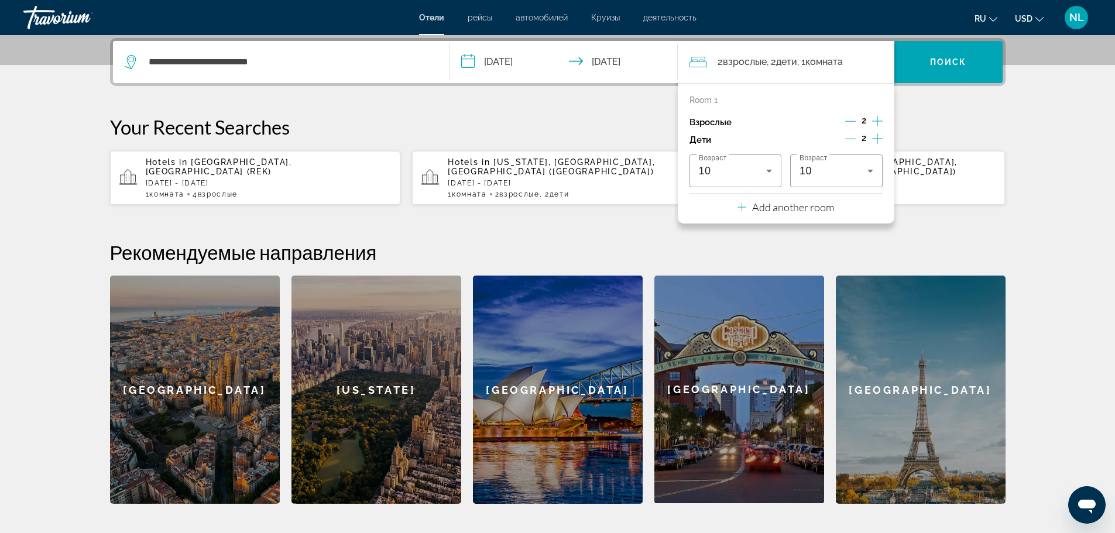
click at [855, 141] on icon "Decrement children" at bounding box center [851, 139] width 11 height 11
click at [854, 141] on icon "Decrement children" at bounding box center [851, 139] width 11 height 11
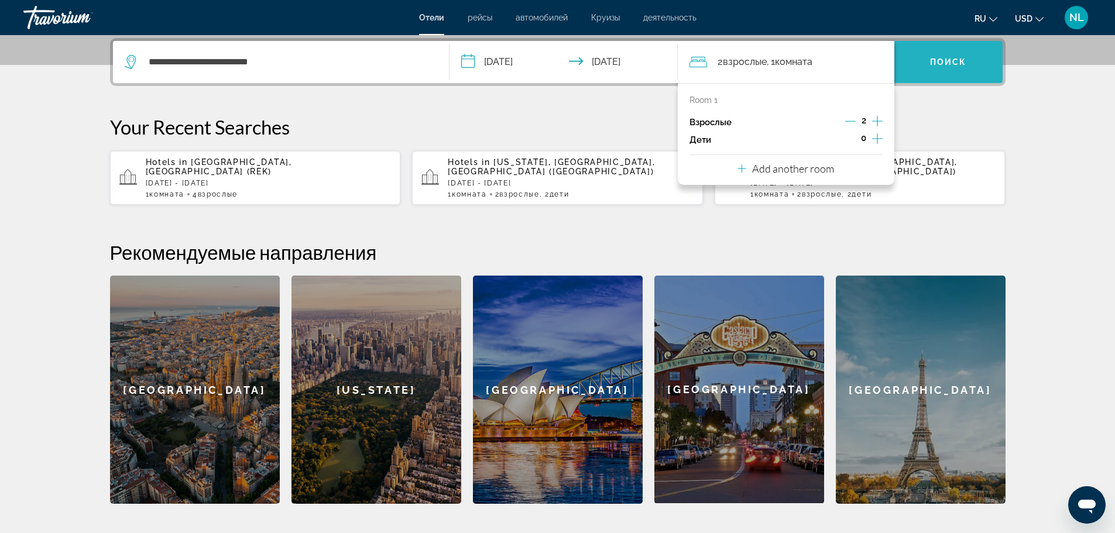
click at [956, 66] on span "Поиск" at bounding box center [948, 61] width 37 height 9
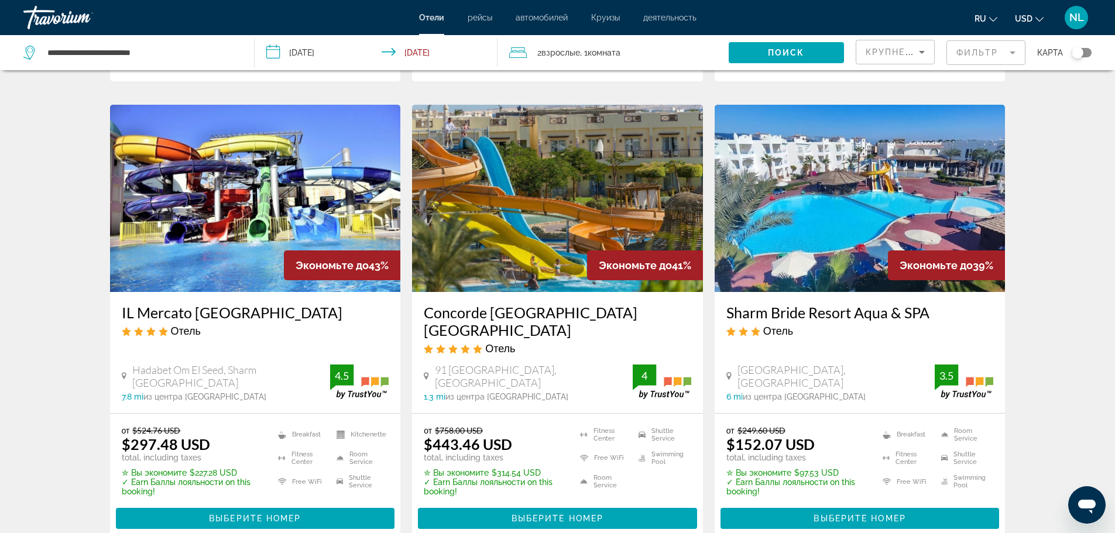
scroll to position [913, 0]
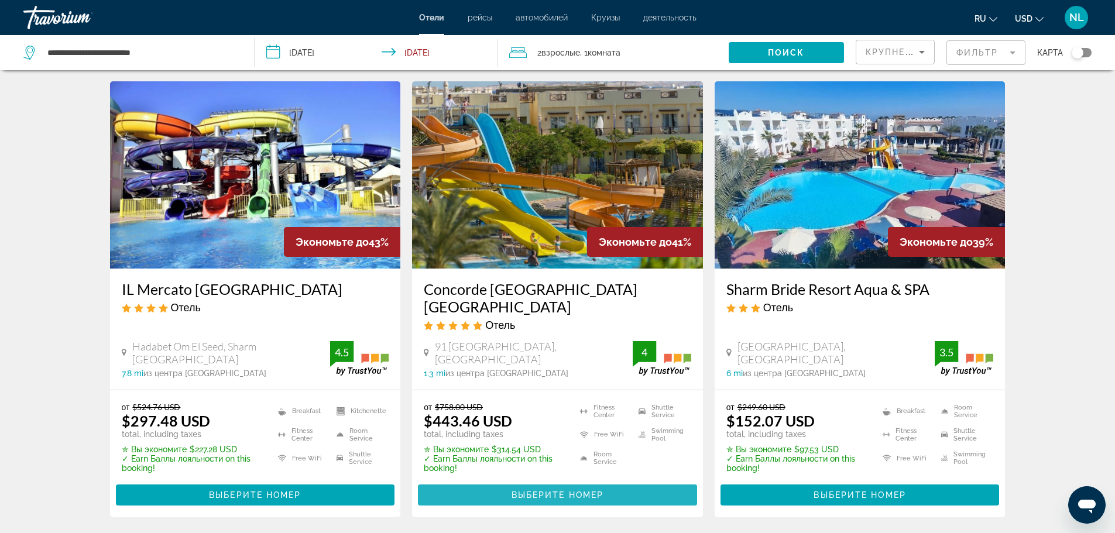
click at [535, 493] on span "Выберите номер" at bounding box center [558, 495] width 92 height 9
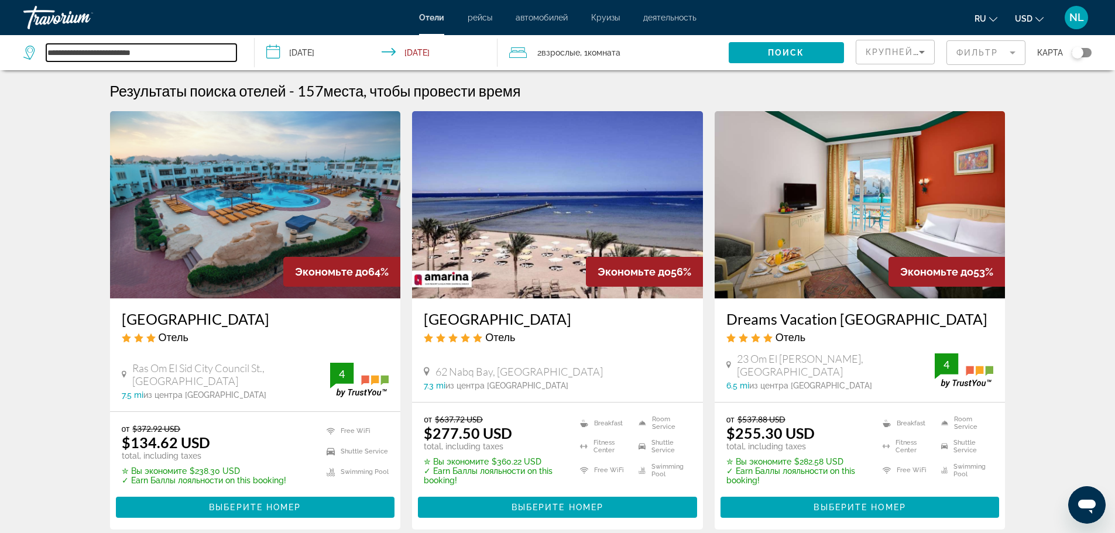
click at [215, 60] on input "**********" at bounding box center [141, 53] width 190 height 18
type input "*"
click at [115, 55] on input "Search widget" at bounding box center [141, 53] width 190 height 18
click at [141, 49] on input "Search widget" at bounding box center [141, 53] width 190 height 18
click at [161, 51] on input "Search widget" at bounding box center [141, 53] width 190 height 18
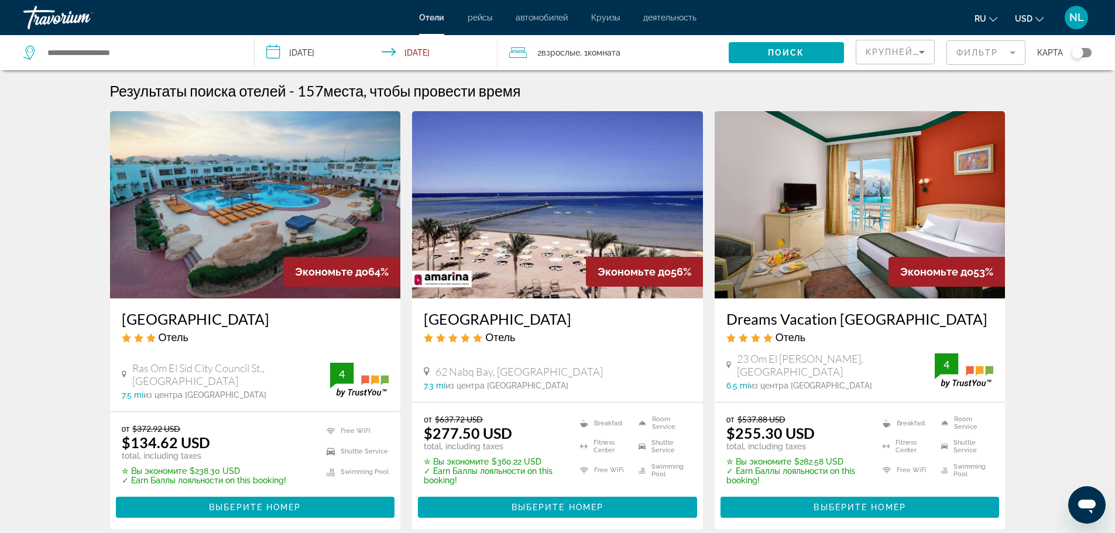
click at [161, 57] on input "Search widget" at bounding box center [141, 53] width 190 height 18
click at [167, 60] on input "Search widget" at bounding box center [141, 53] width 190 height 18
paste input "*"
click at [102, 54] on input "Search widget" at bounding box center [141, 53] width 190 height 18
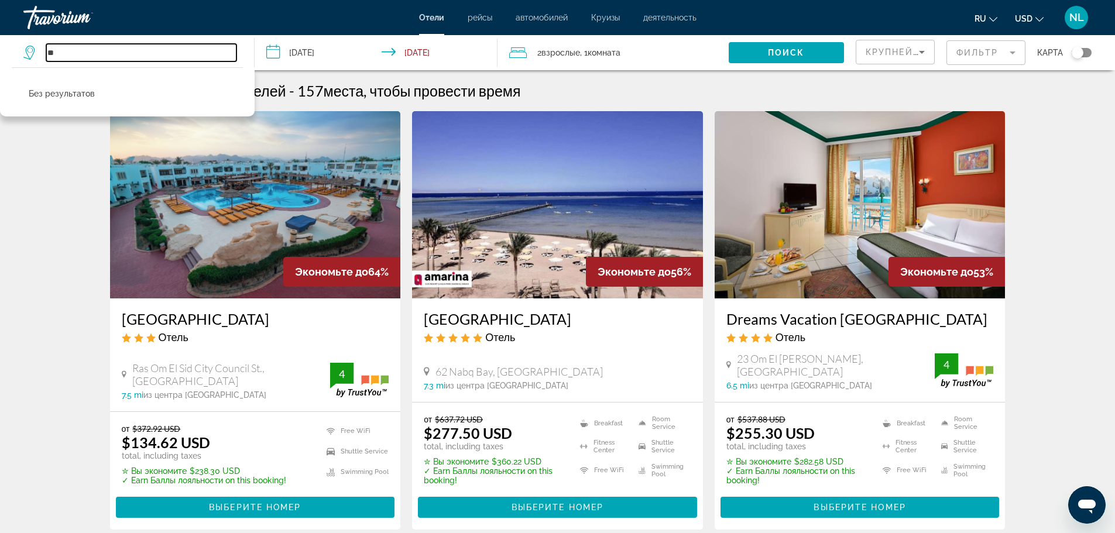
type input "*"
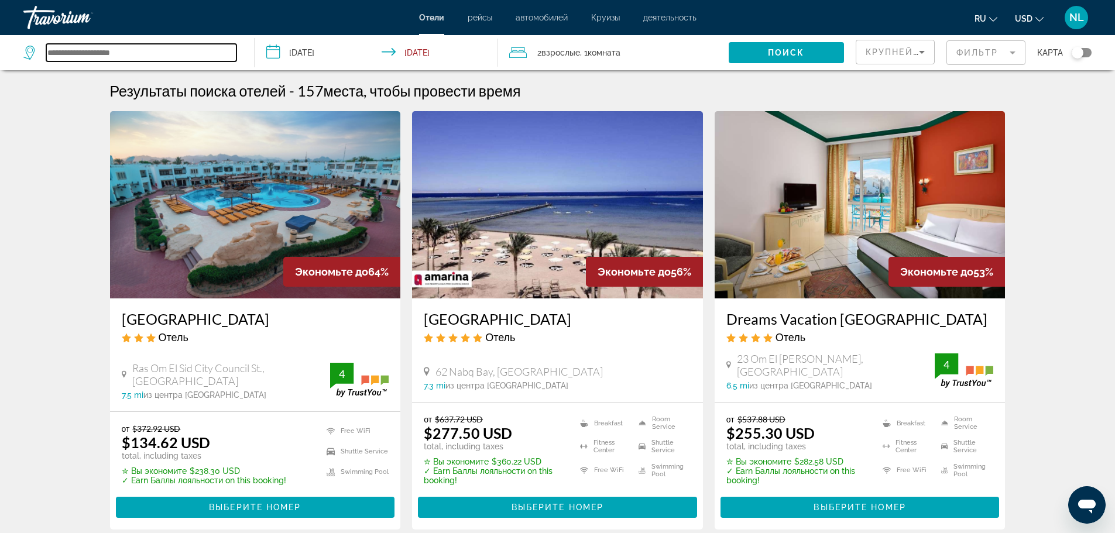
click at [98, 54] on input "Search widget" at bounding box center [141, 53] width 190 height 18
click at [114, 57] on input "Search widget" at bounding box center [141, 53] width 190 height 18
paste input "**********"
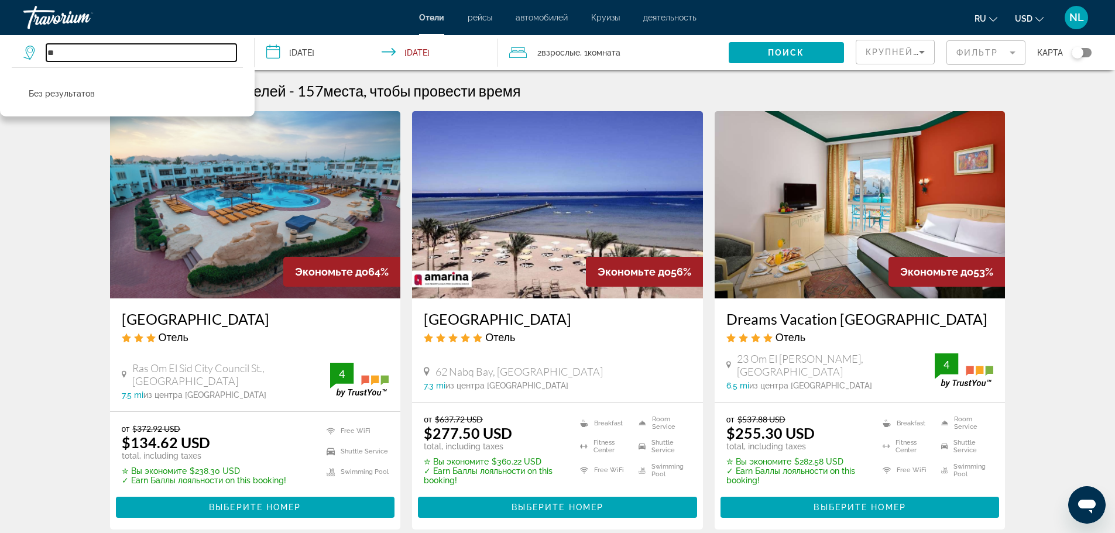
type input "*"
click at [113, 51] on input "Search widget" at bounding box center [141, 53] width 190 height 18
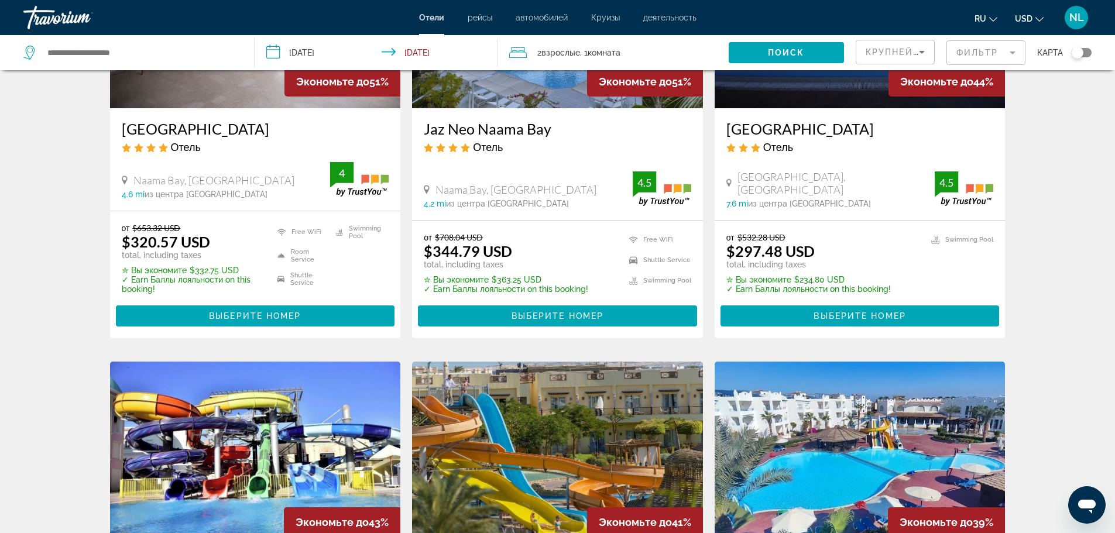
scroll to position [679, 0]
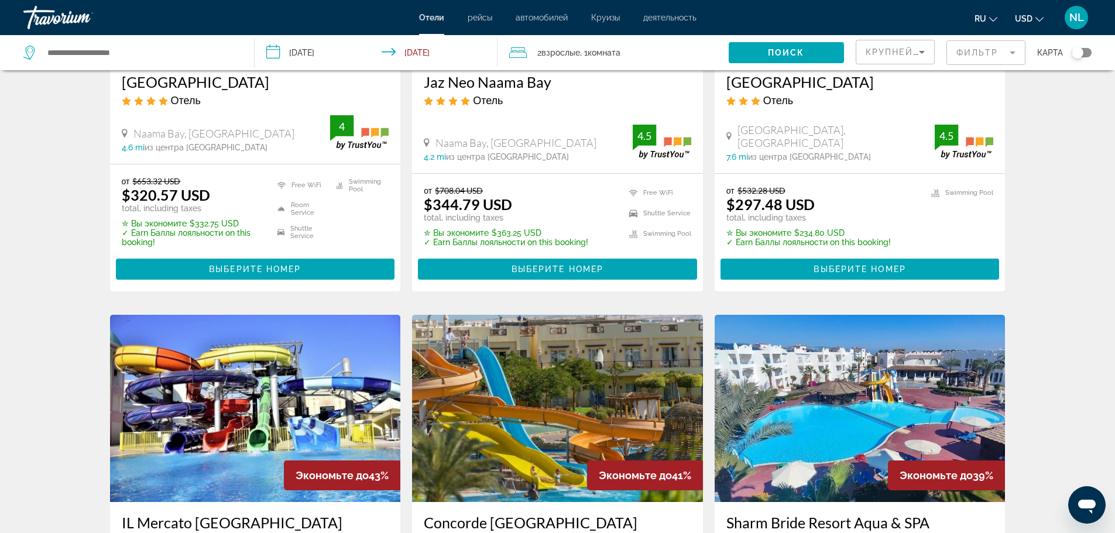
click at [1081, 45] on div "карта" at bounding box center [1065, 52] width 54 height 35
click at [1083, 53] on div "Toggle map" at bounding box center [1078, 53] width 12 height 12
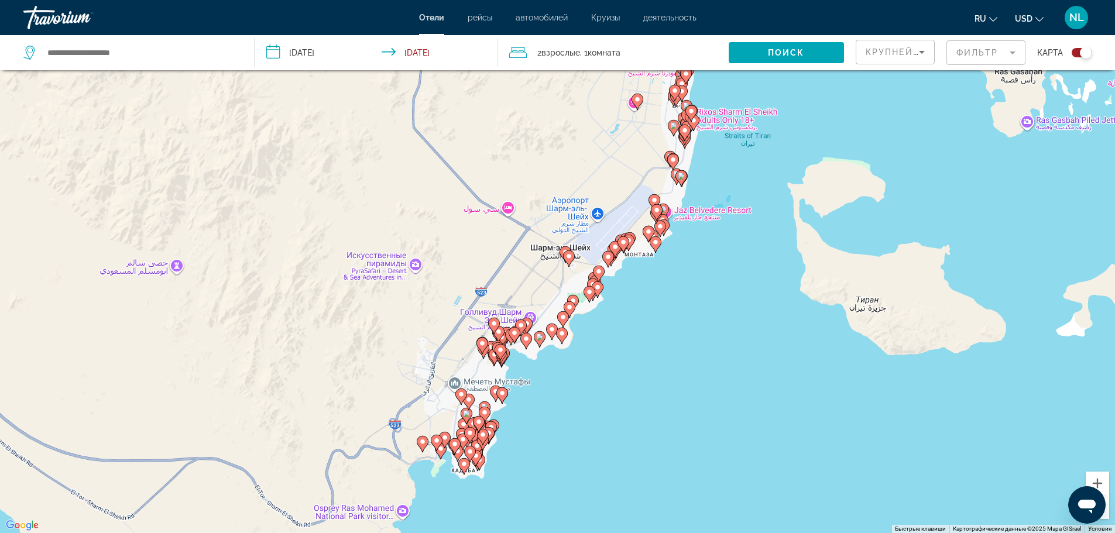
click at [615, 263] on gmp-advanced-marker "Main content" at bounding box center [611, 258] width 12 height 18
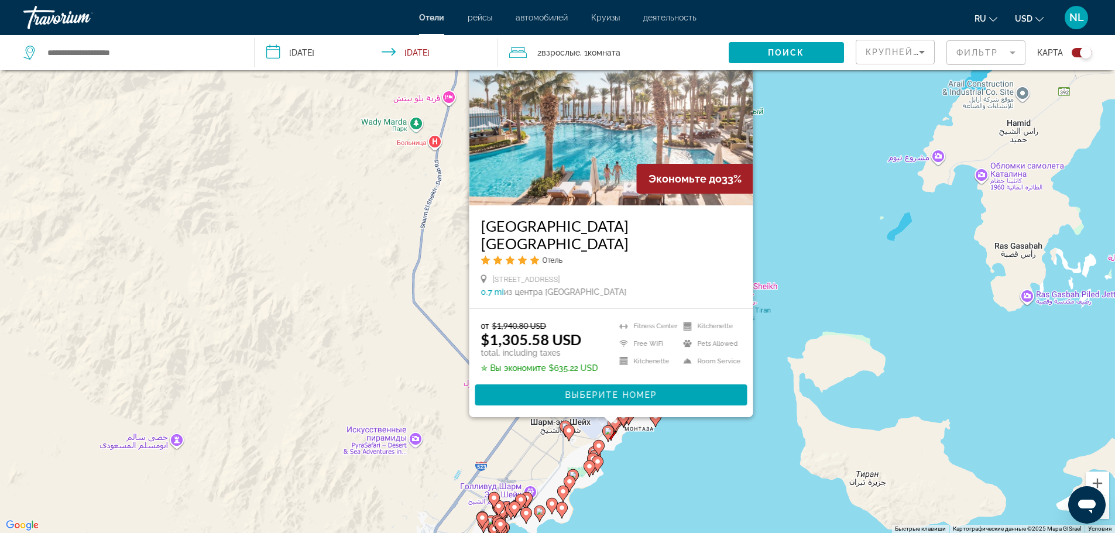
click at [781, 258] on div "Чтобы активировать перетаскивание с помощью клавиатуры, нажмите Alt + Ввод. Пос…" at bounding box center [557, 266] width 1115 height 533
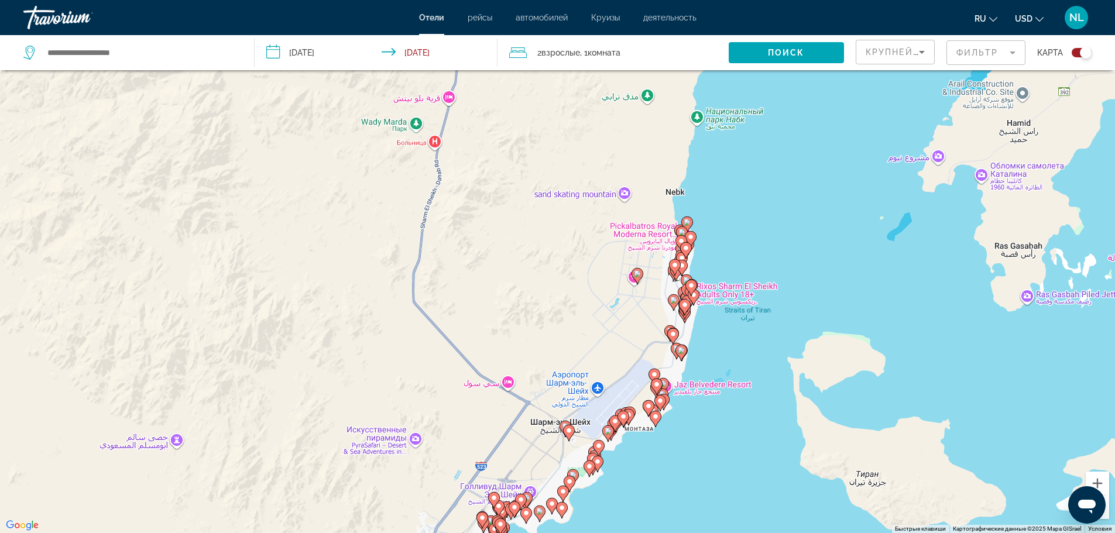
click at [605, 431] on image "Main content" at bounding box center [608, 431] width 7 height 7
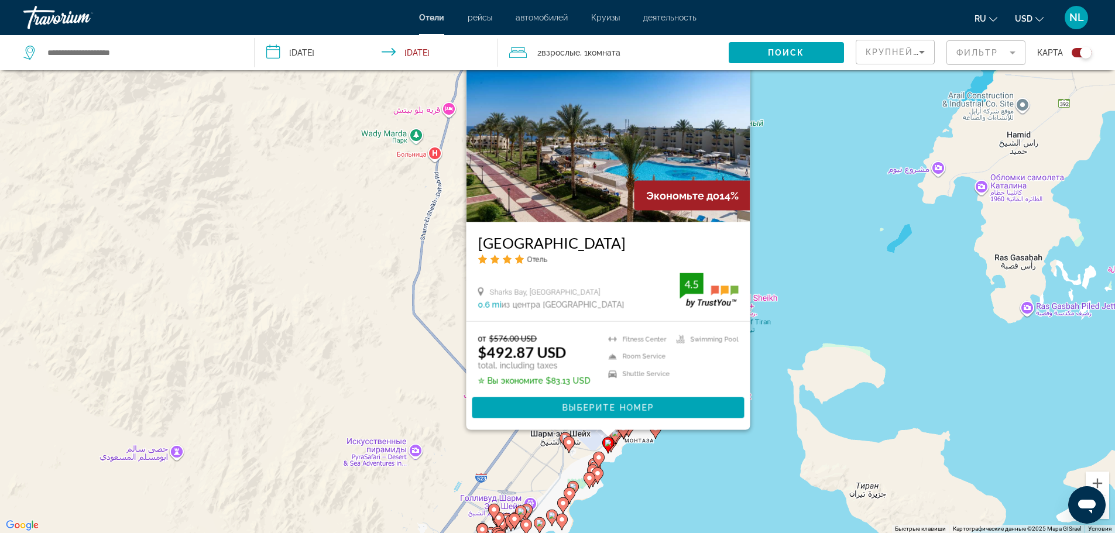
click at [598, 456] on image "Main content" at bounding box center [599, 457] width 7 height 7
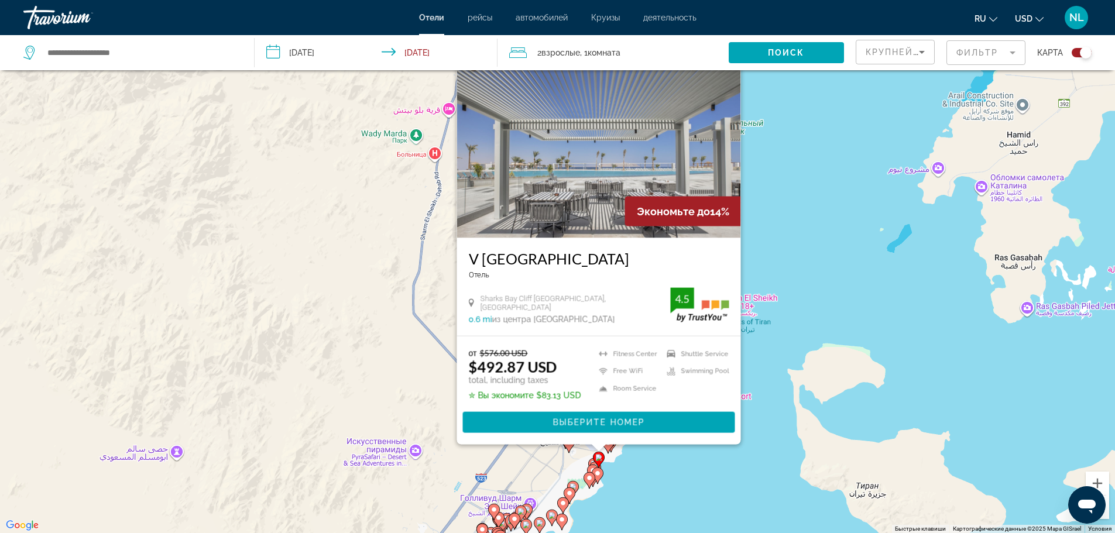
click at [589, 473] on icon "Main content" at bounding box center [590, 480] width 12 height 16
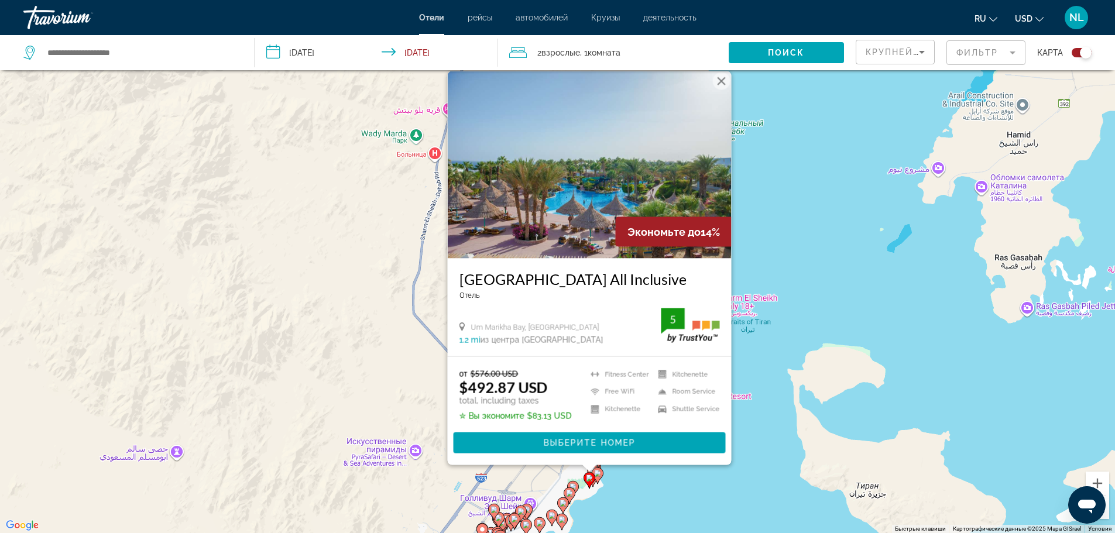
click at [597, 473] on image "Main content" at bounding box center [597, 473] width 7 height 7
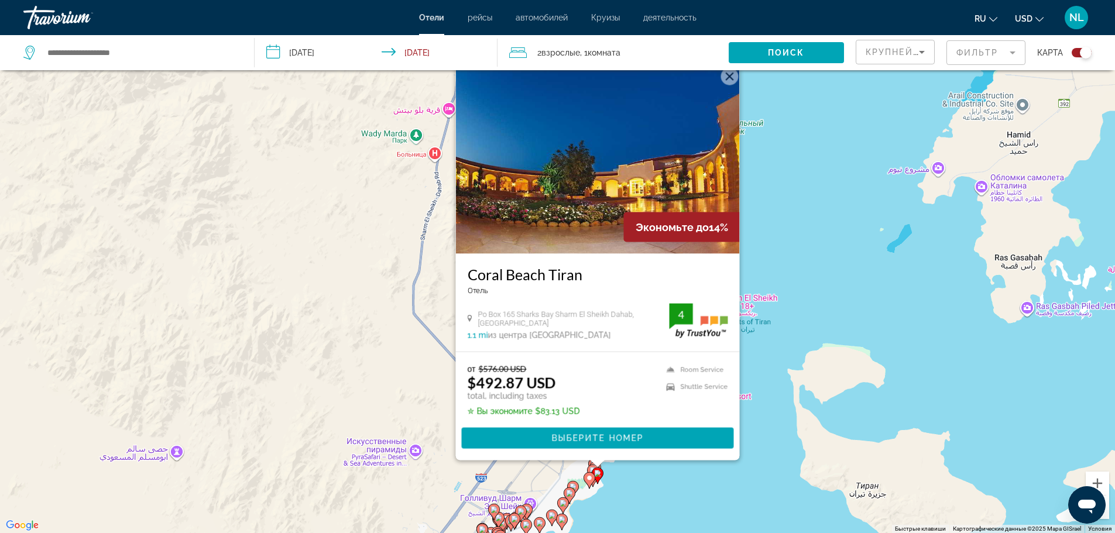
click at [574, 482] on icon "Main content" at bounding box center [572, 488] width 11 height 15
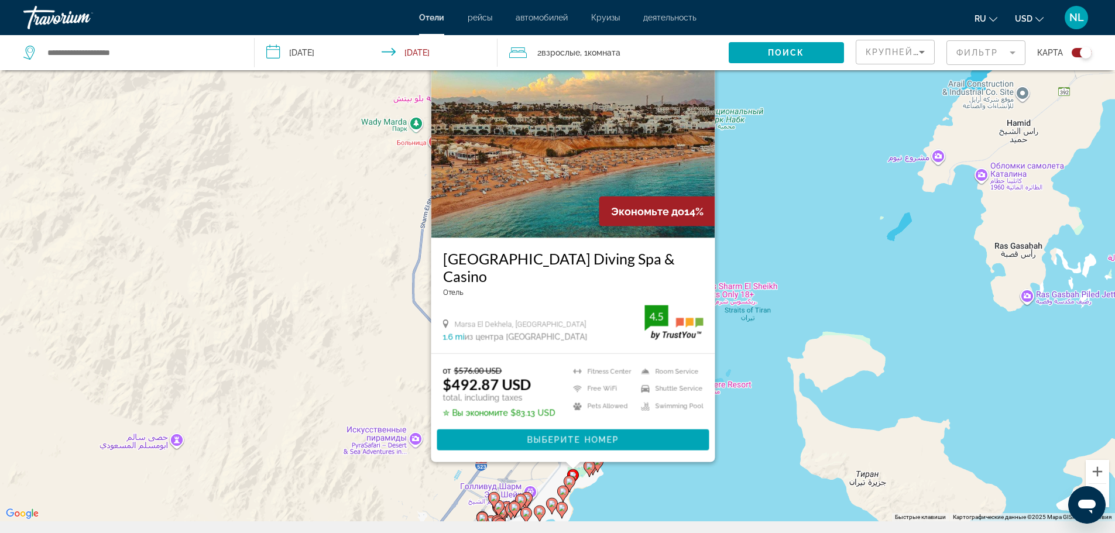
scroll to position [141, 0]
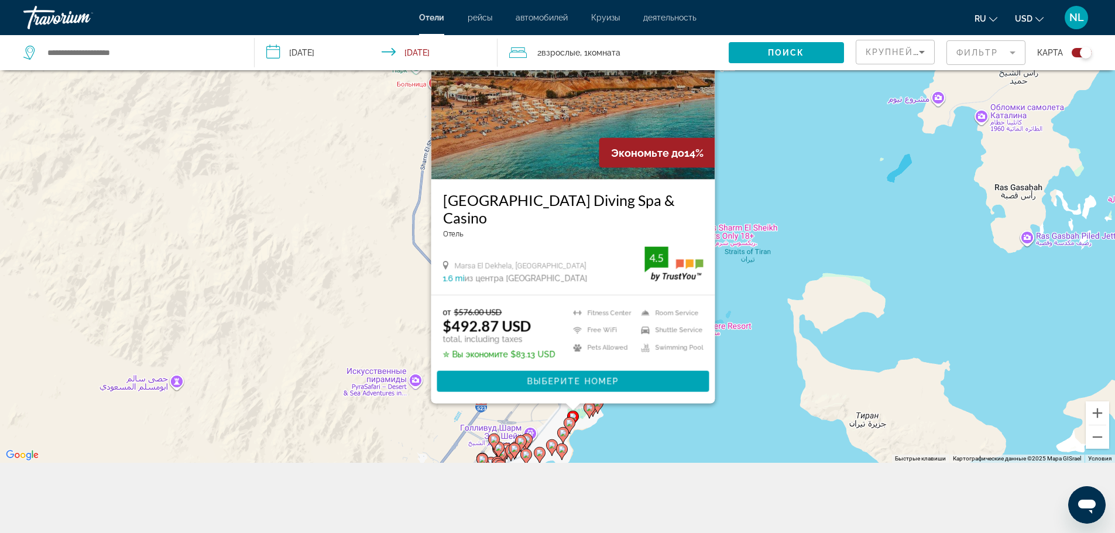
click at [570, 423] on image "Main content" at bounding box center [569, 423] width 7 height 7
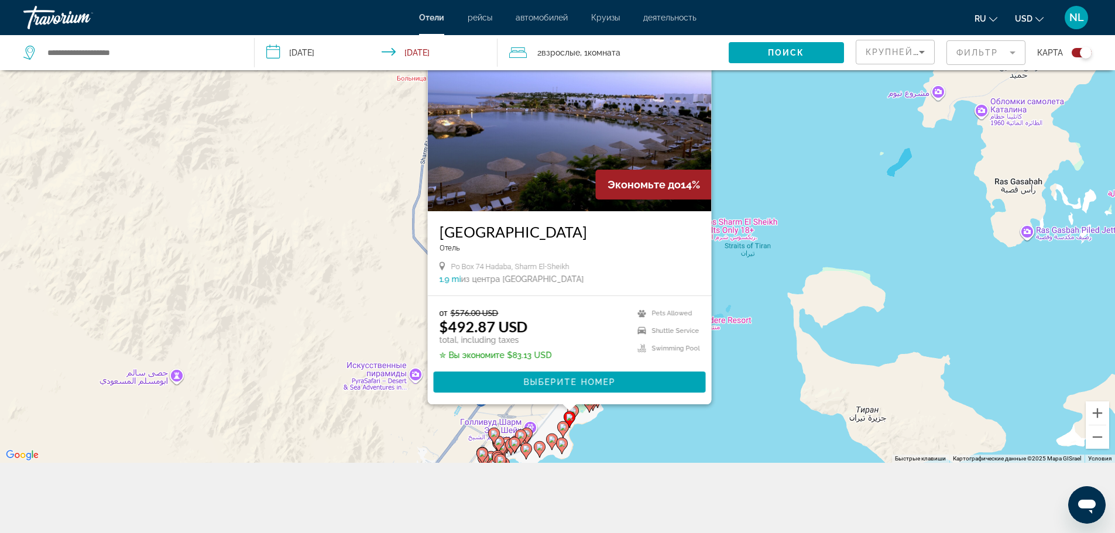
click at [560, 423] on icon "Main content" at bounding box center [562, 429] width 11 height 15
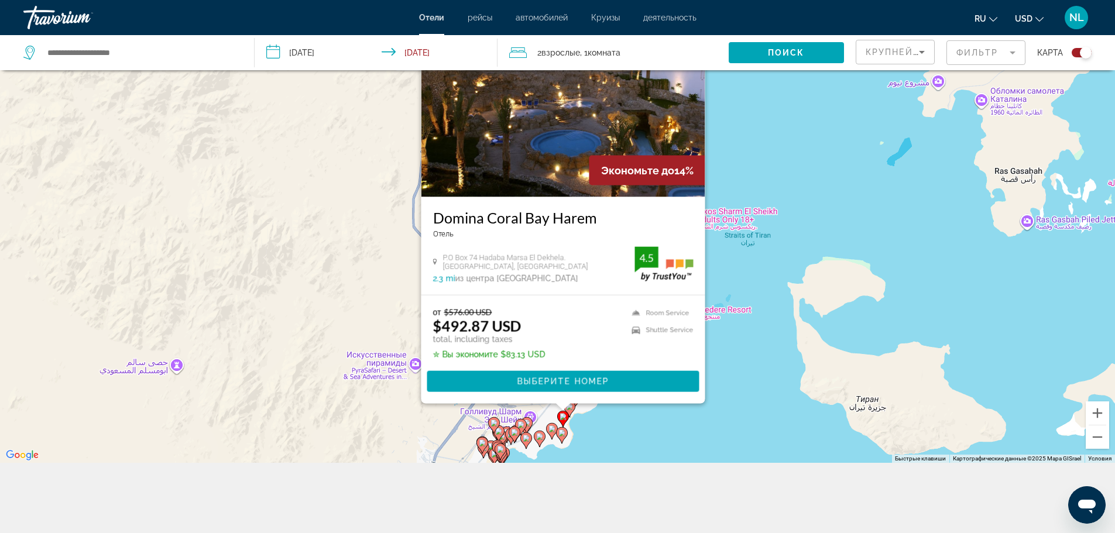
click at [561, 432] on image "Main content" at bounding box center [562, 433] width 7 height 7
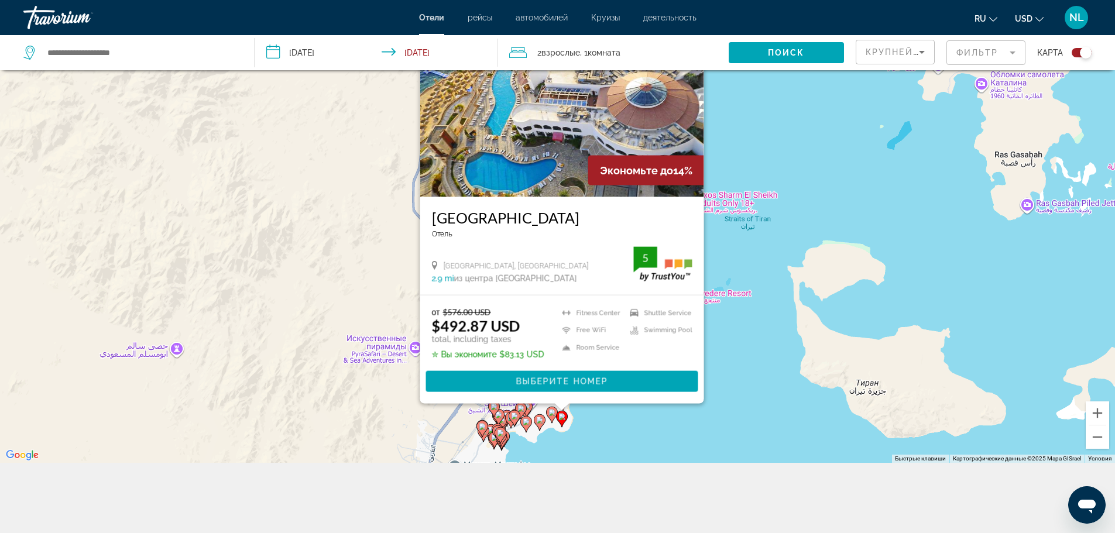
click at [552, 416] on icon "Main content" at bounding box center [551, 414] width 11 height 15
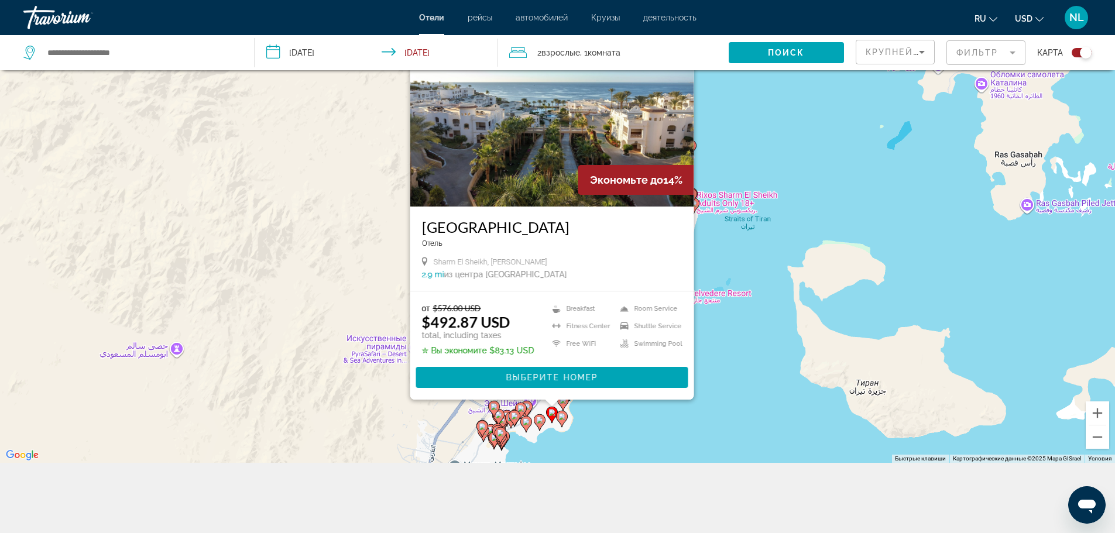
click at [540, 422] on image "Main content" at bounding box center [539, 420] width 7 height 7
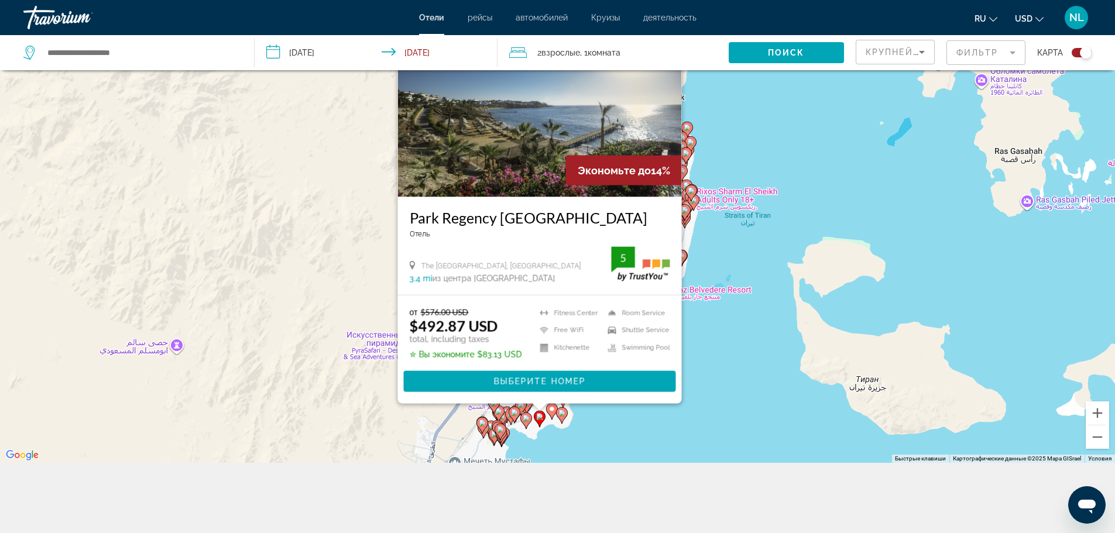
click at [526, 420] on image "Main content" at bounding box center [526, 418] width 7 height 7
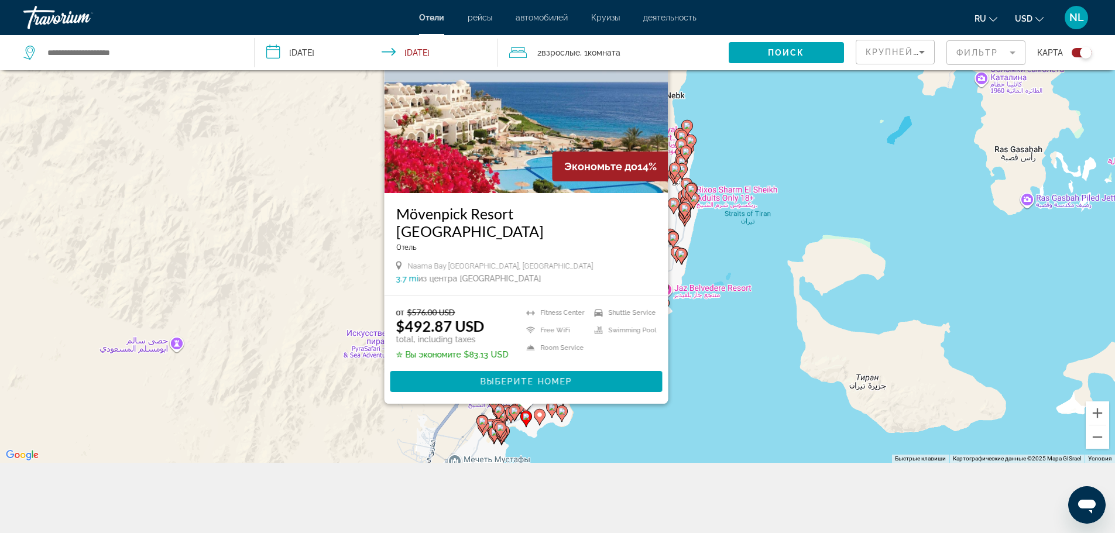
click at [514, 413] on image "Main content" at bounding box center [514, 411] width 7 height 7
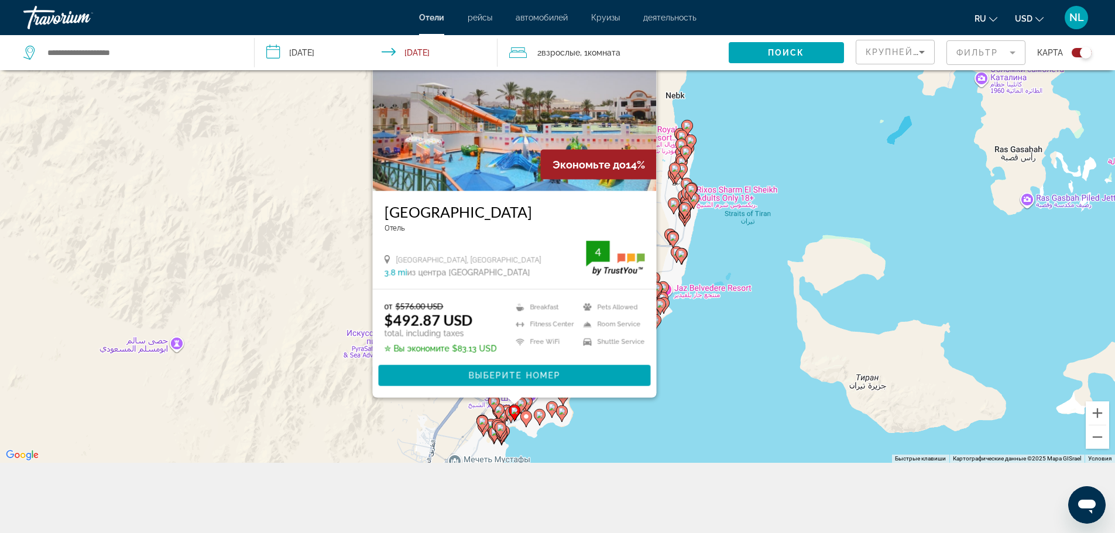
click at [504, 417] on gmp-advanced-marker "Main content" at bounding box center [499, 412] width 12 height 18
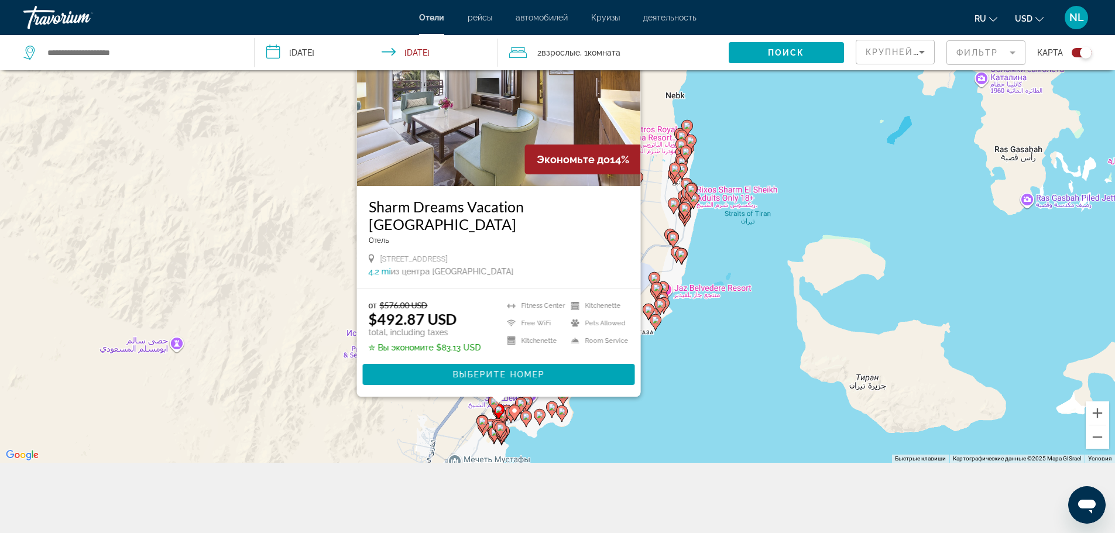
click at [498, 417] on icon "Main content" at bounding box center [498, 411] width 11 height 15
click at [503, 439] on gmp-advanced-marker "Main content" at bounding box center [501, 431] width 12 height 18
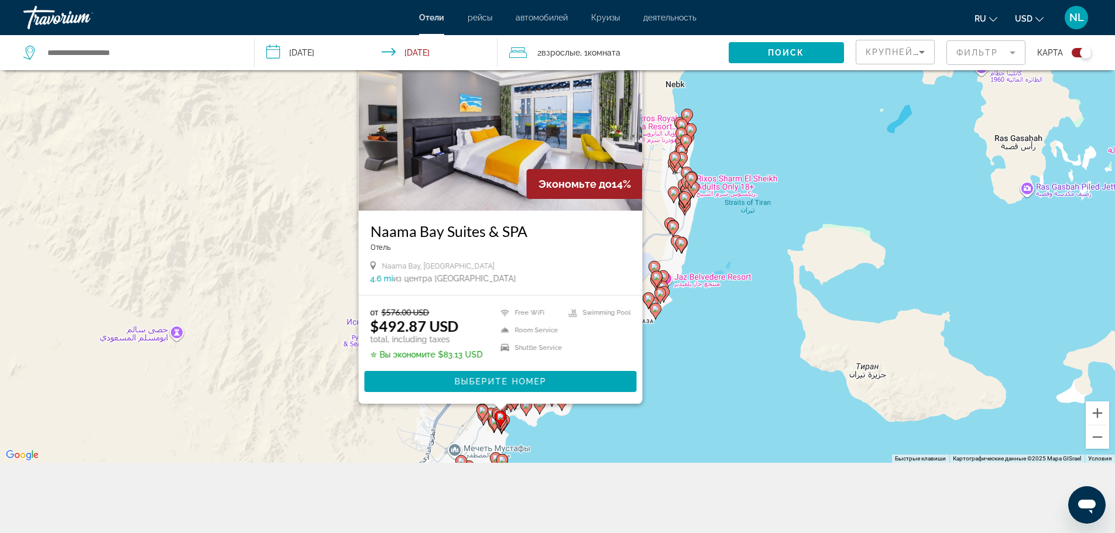
click at [485, 433] on div "Чтобы активировать перетаскивание с помощью клавиатуры, нажмите Alt + Ввод. Пос…" at bounding box center [557, 196] width 1115 height 533
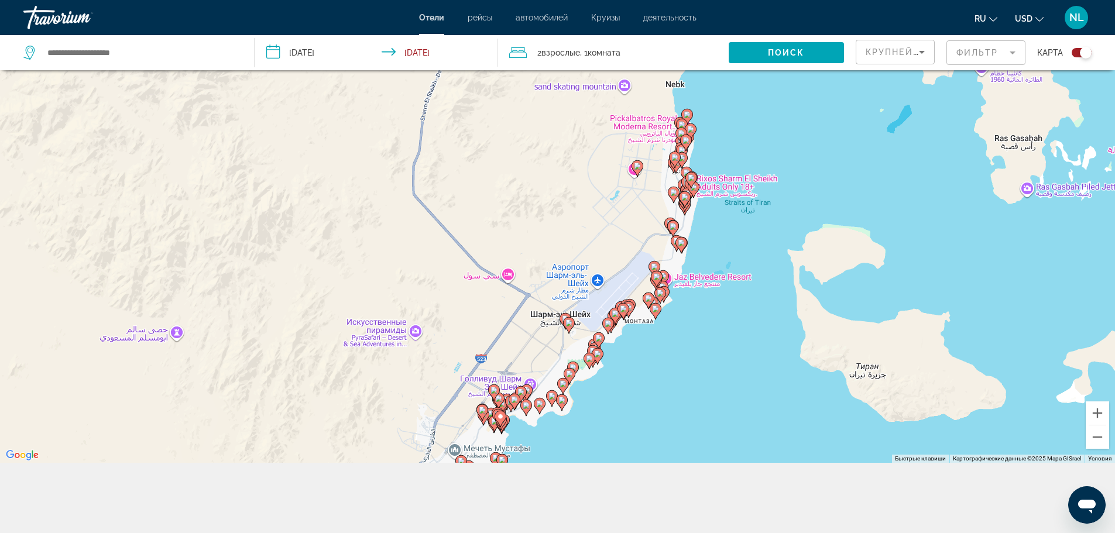
click at [495, 426] on gmp-advanced-marker "Main content" at bounding box center [501, 419] width 12 height 18
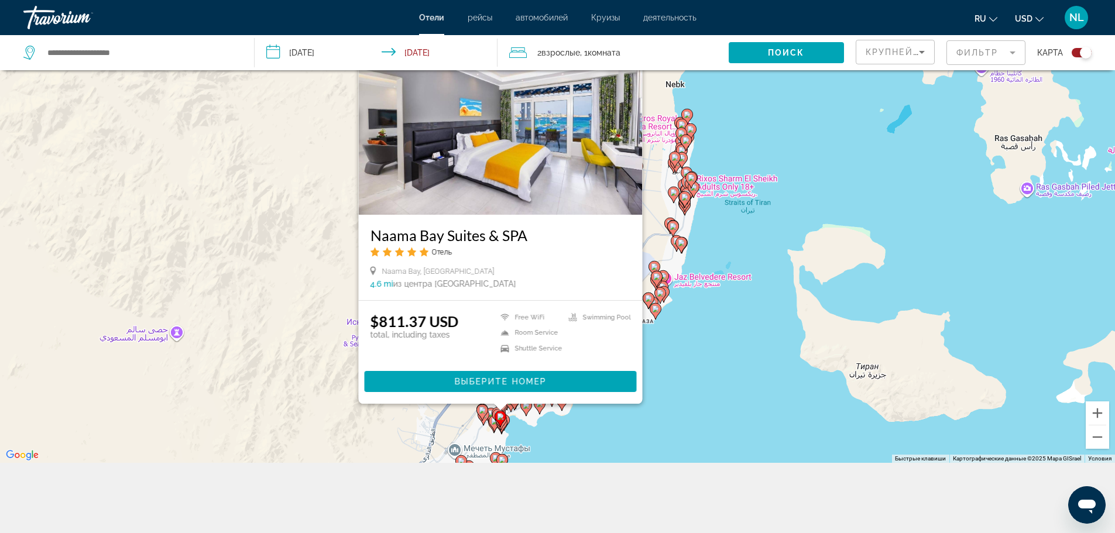
click at [484, 422] on icon "Main content" at bounding box center [483, 416] width 11 height 15
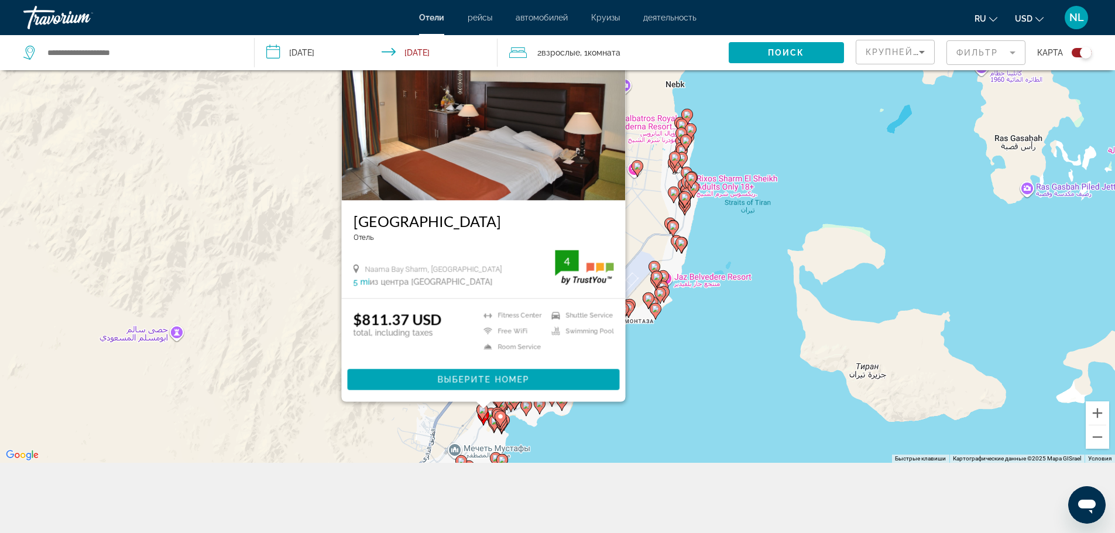
click at [502, 457] on icon "Main content" at bounding box center [502, 461] width 11 height 15
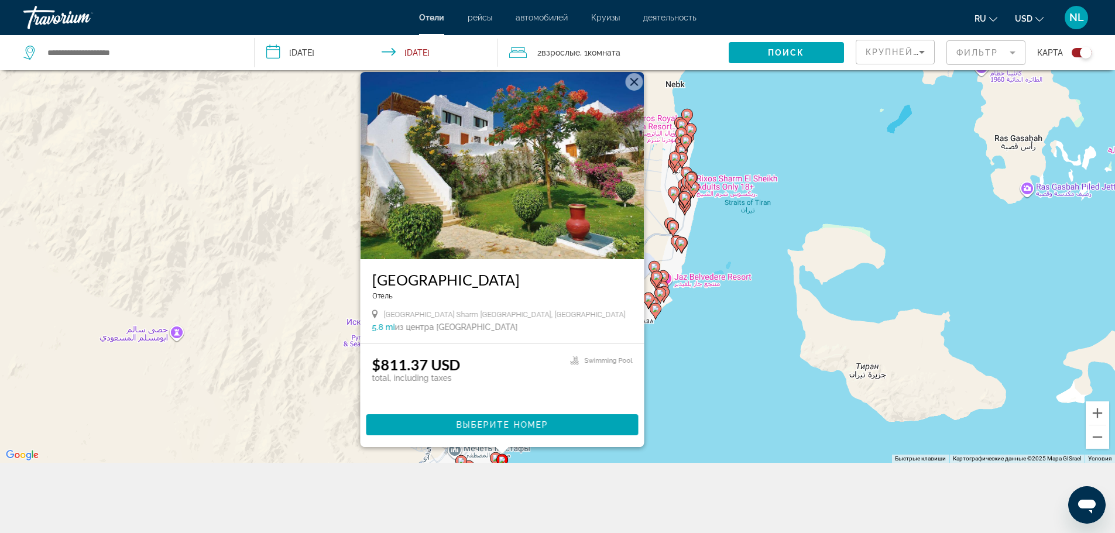
scroll to position [0, 0]
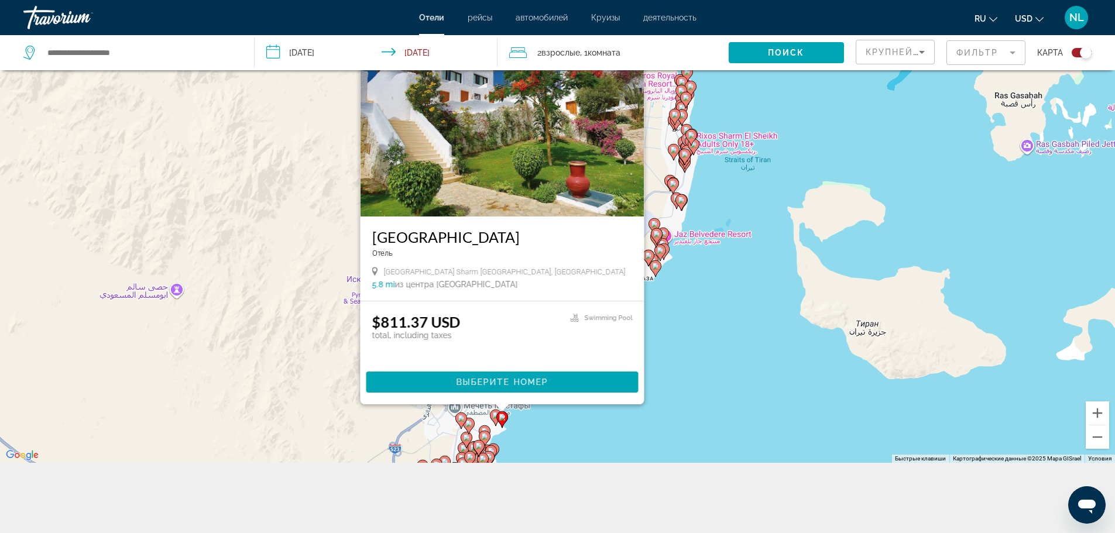
click at [491, 451] on gmp-advanced-marker "Main content" at bounding box center [489, 460] width 12 height 18
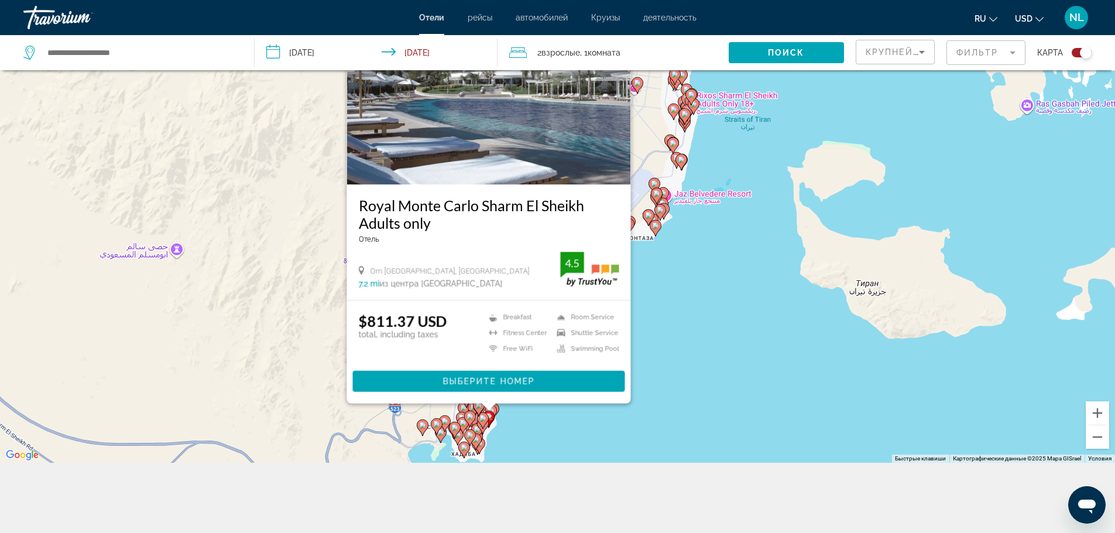
click at [473, 436] on image "Main content" at bounding box center [470, 435] width 7 height 7
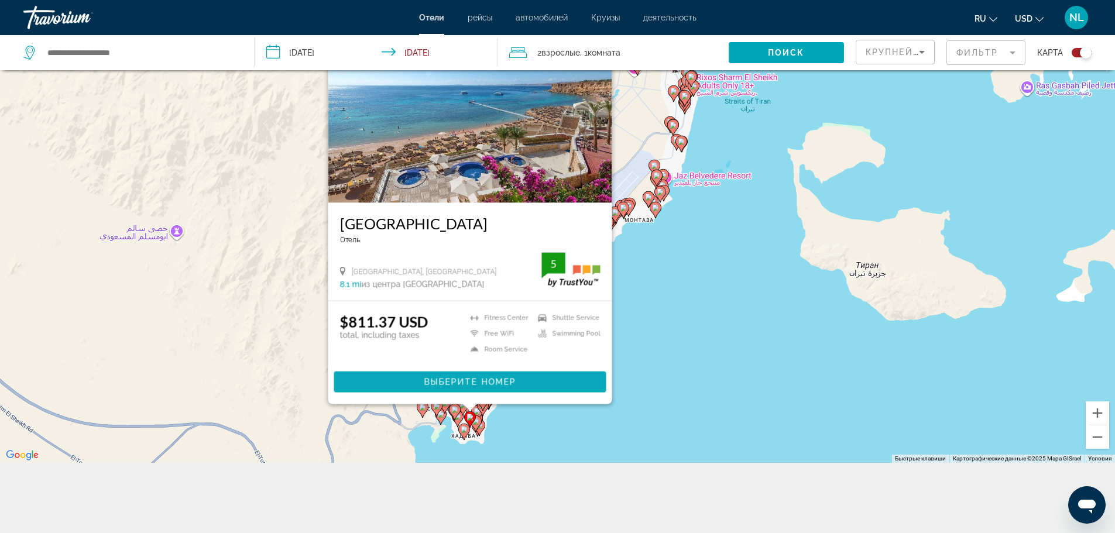
click at [499, 382] on span "Выберите номер" at bounding box center [470, 382] width 92 height 9
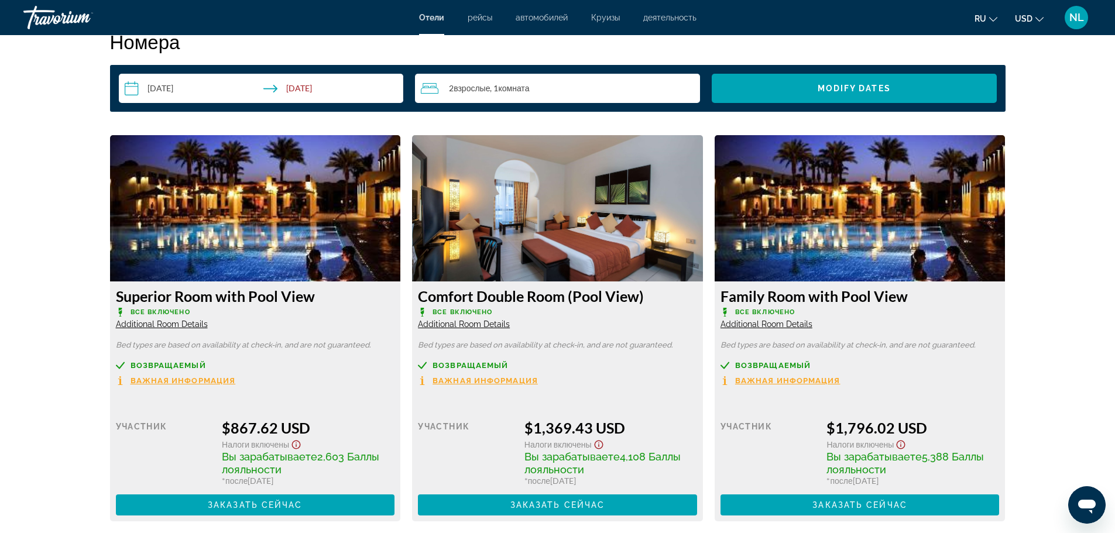
scroll to position [1546, 0]
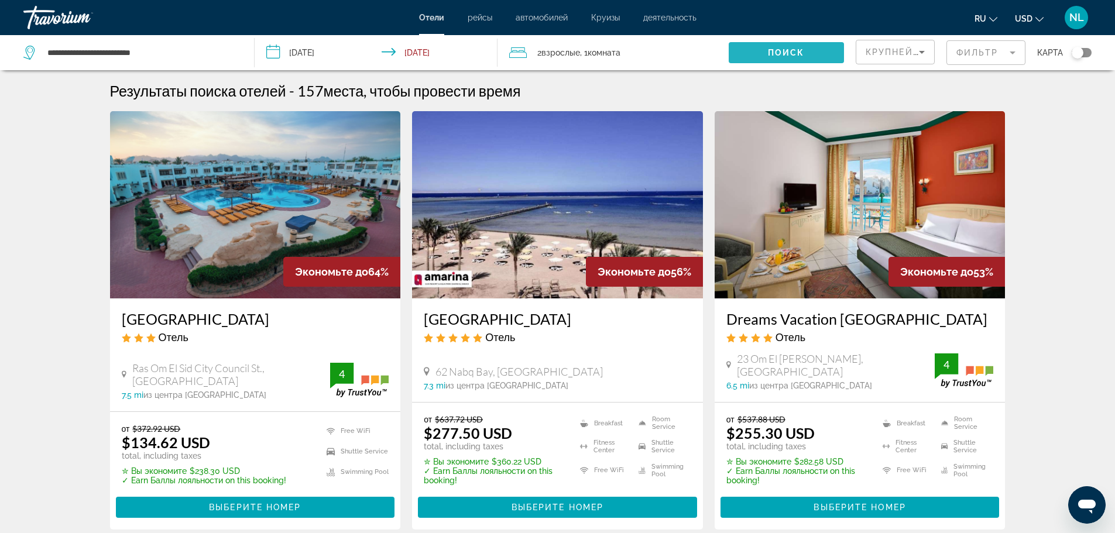
click at [783, 50] on span "Поиск" at bounding box center [786, 52] width 37 height 9
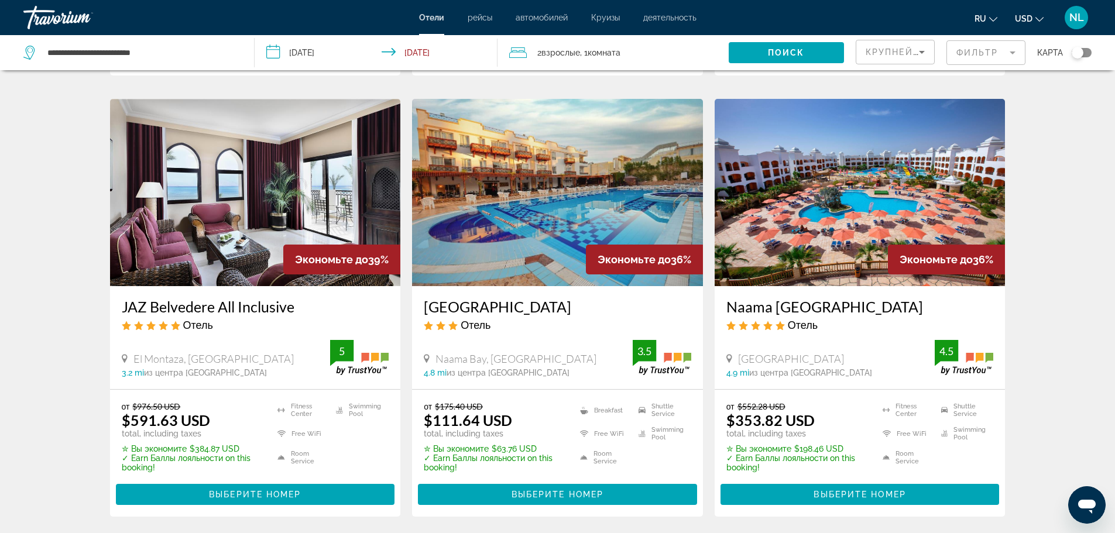
scroll to position [1366, 0]
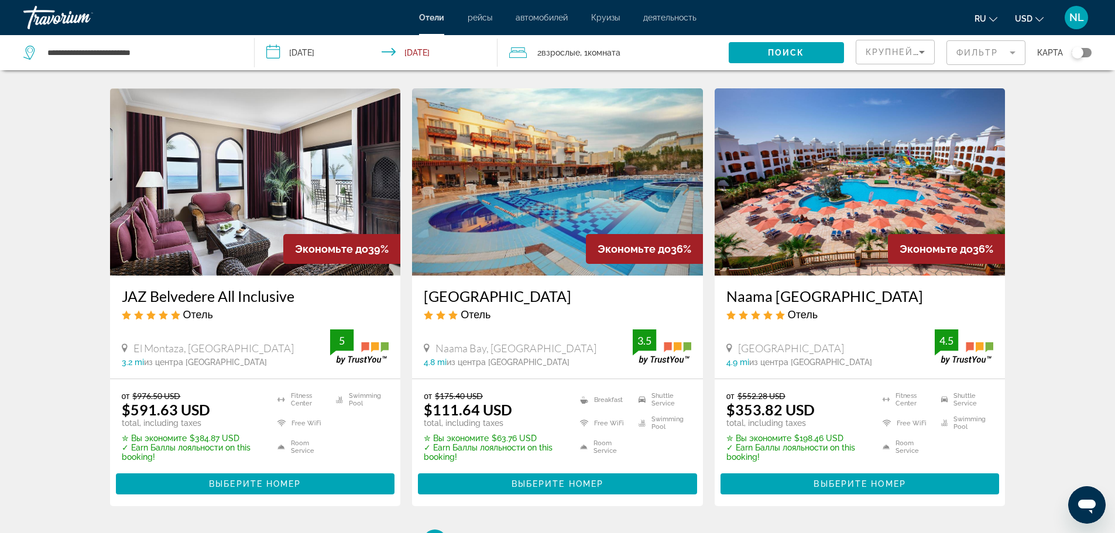
click at [1024, 19] on span "USD" at bounding box center [1024, 18] width 18 height 9
click at [1009, 108] on button "EUR (€)" at bounding box center [1006, 107] width 58 height 15
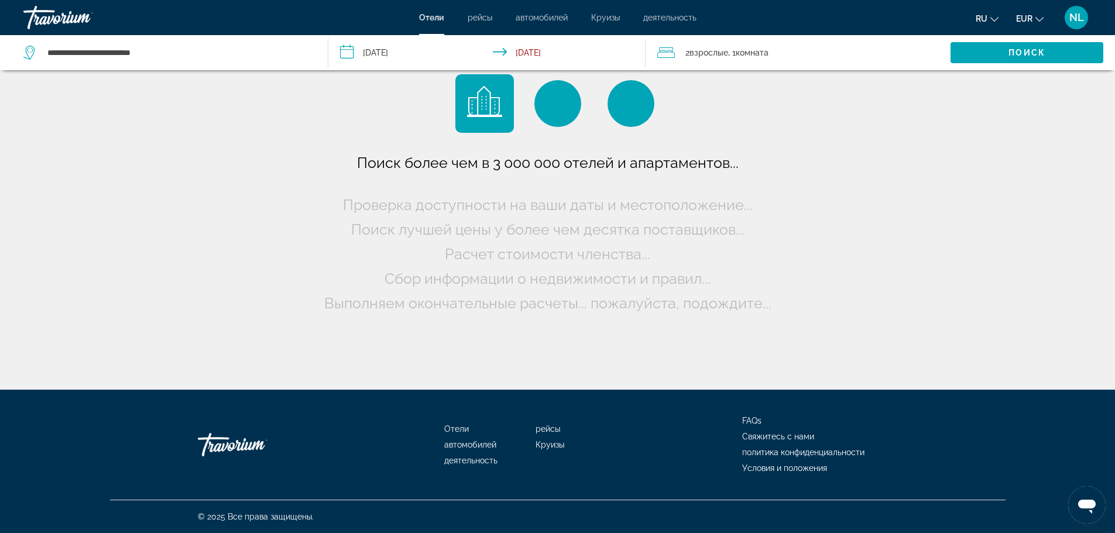
scroll to position [0, 0]
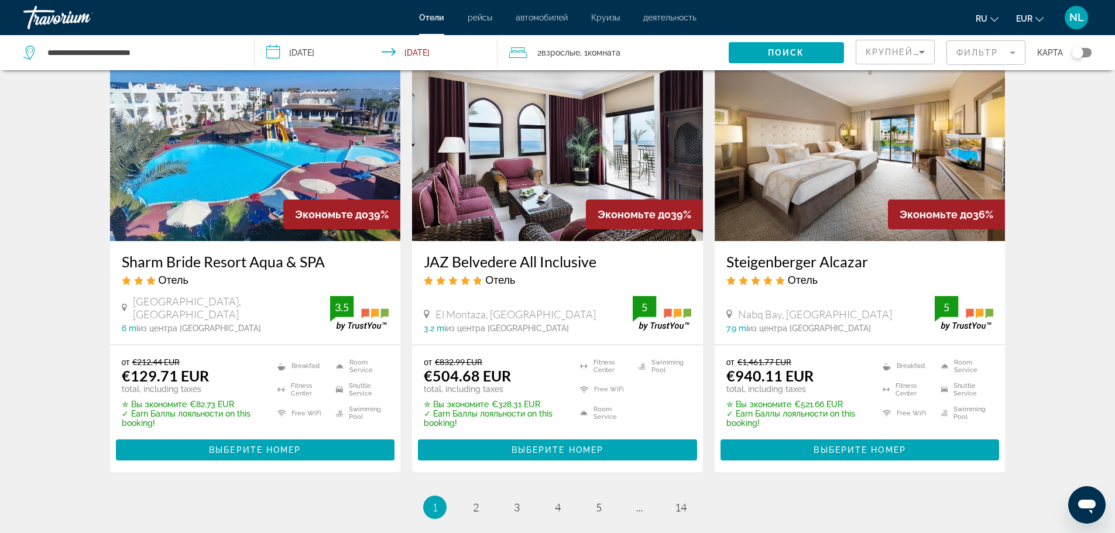
scroll to position [1551, 0]
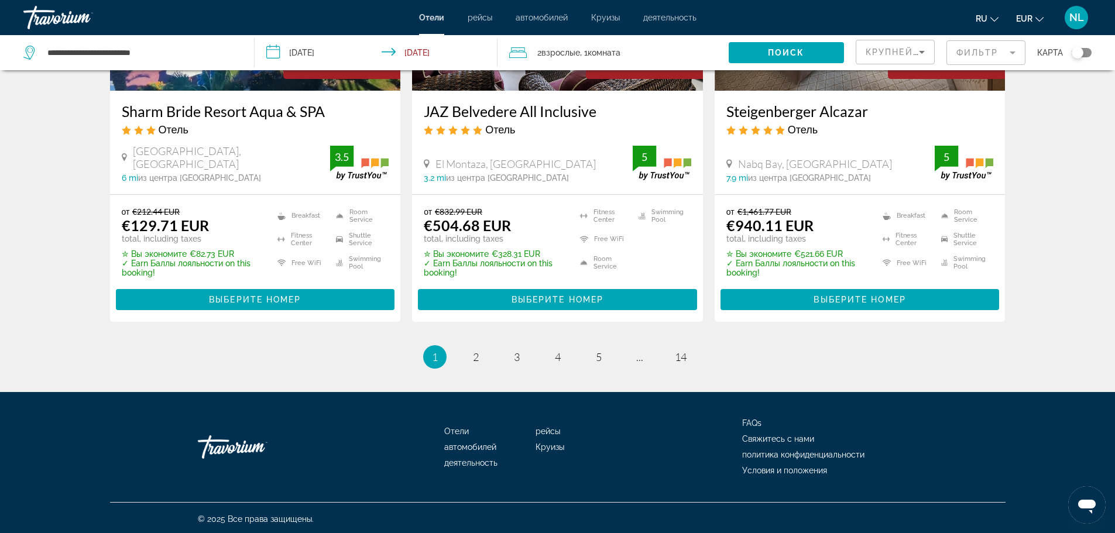
click at [984, 51] on mat-form-field "Фильтр" at bounding box center [986, 52] width 79 height 25
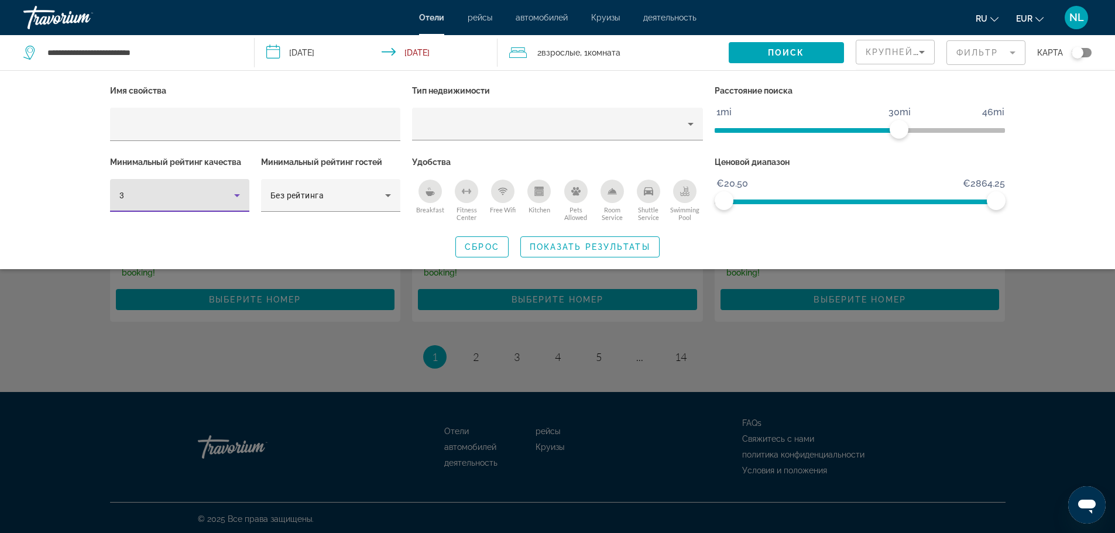
click at [232, 194] on icon "Hotel Filters" at bounding box center [237, 196] width 14 height 14
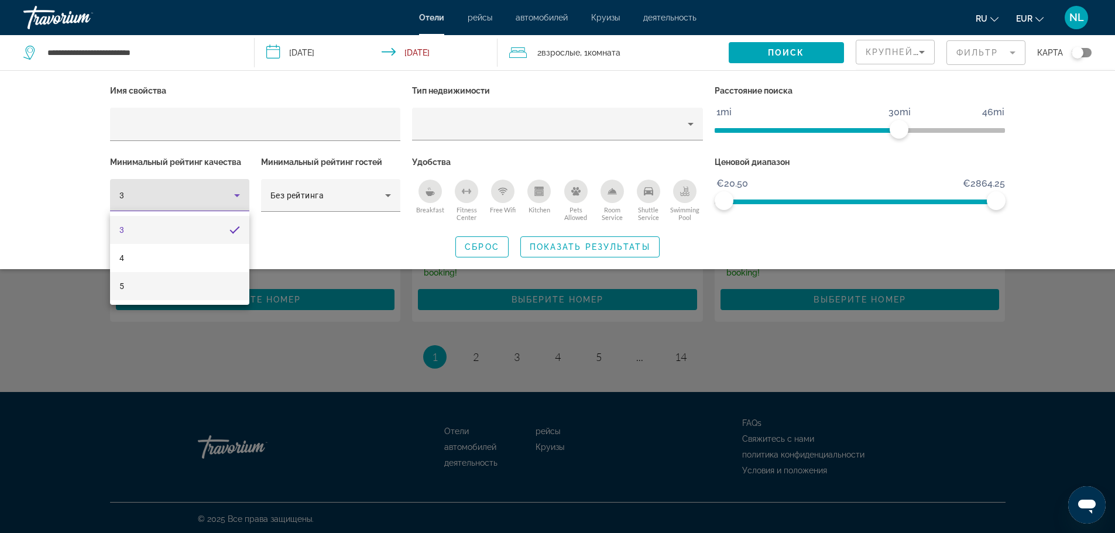
click at [164, 285] on mat-option "5" at bounding box center [179, 286] width 139 height 28
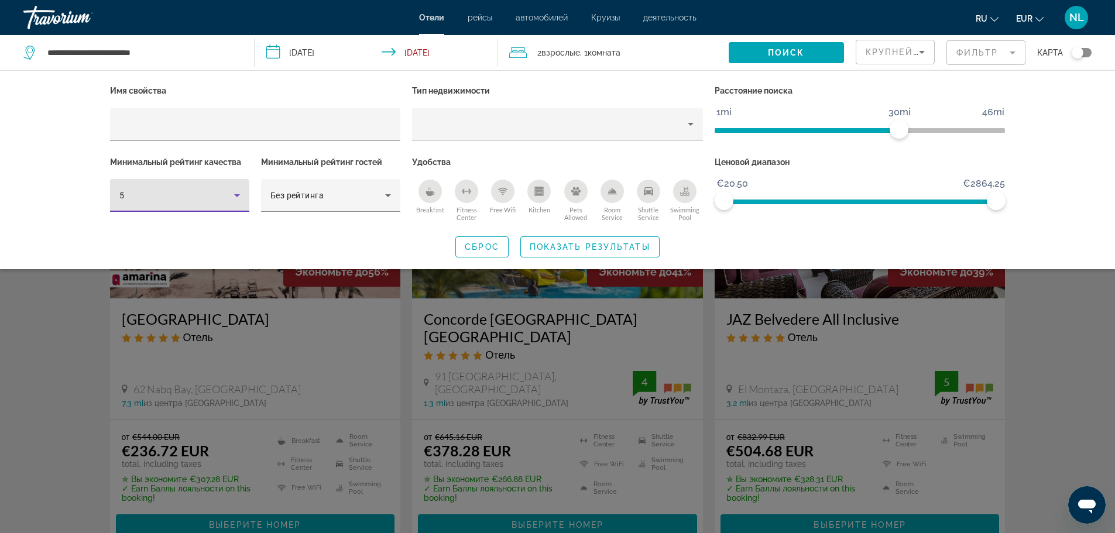
click at [199, 196] on div "5" at bounding box center [176, 196] width 115 height 14
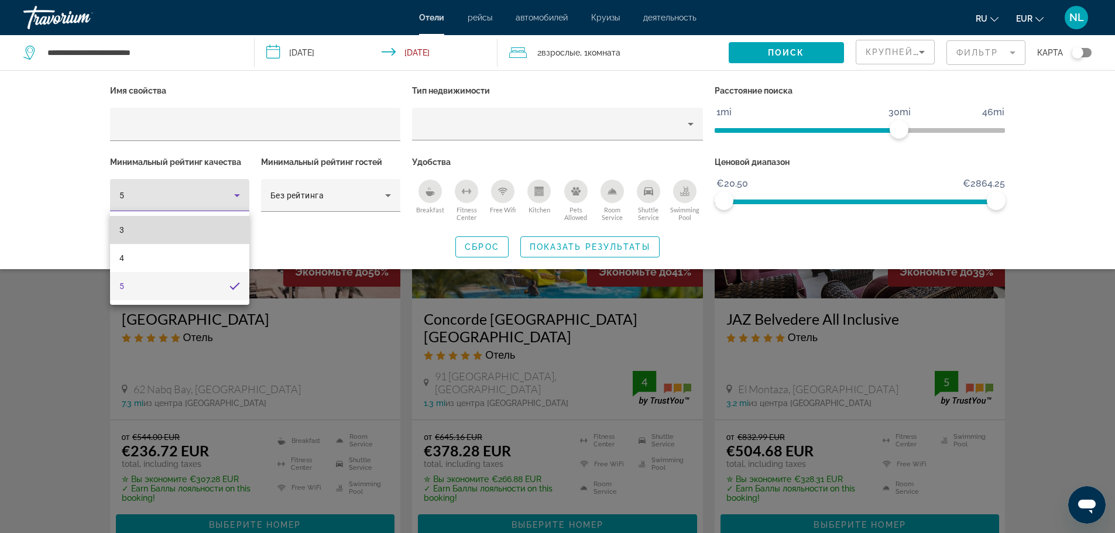
click at [184, 229] on mat-option "3" at bounding box center [179, 230] width 139 height 28
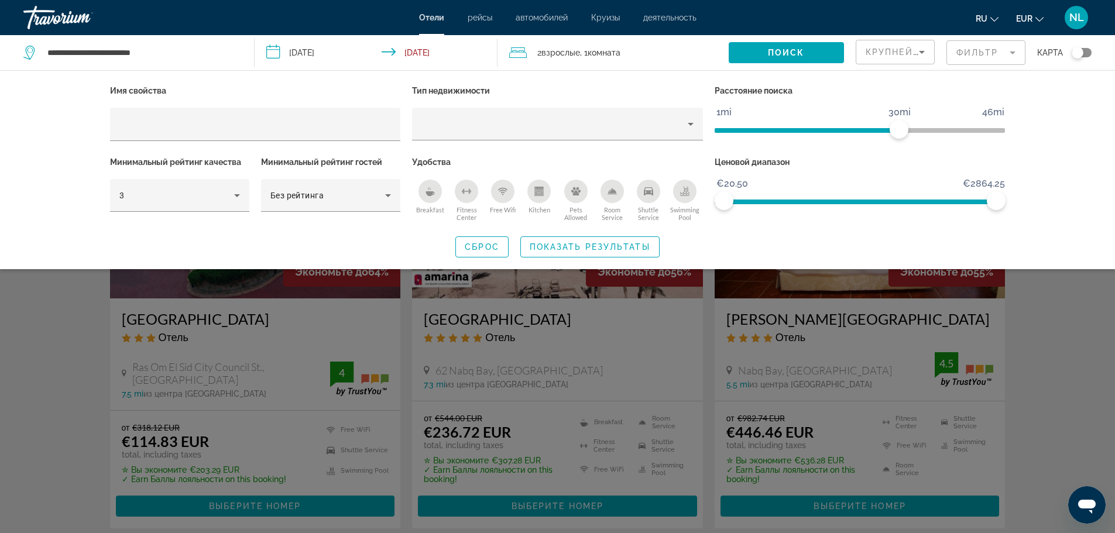
click at [1080, 374] on div "Search widget" at bounding box center [557, 355] width 1115 height 358
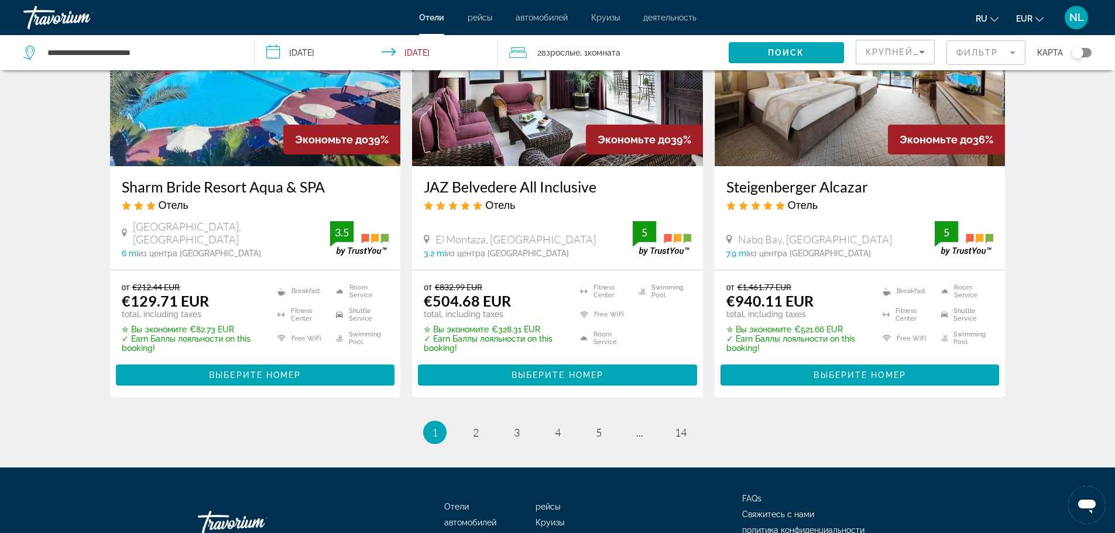
scroll to position [1514, 0]
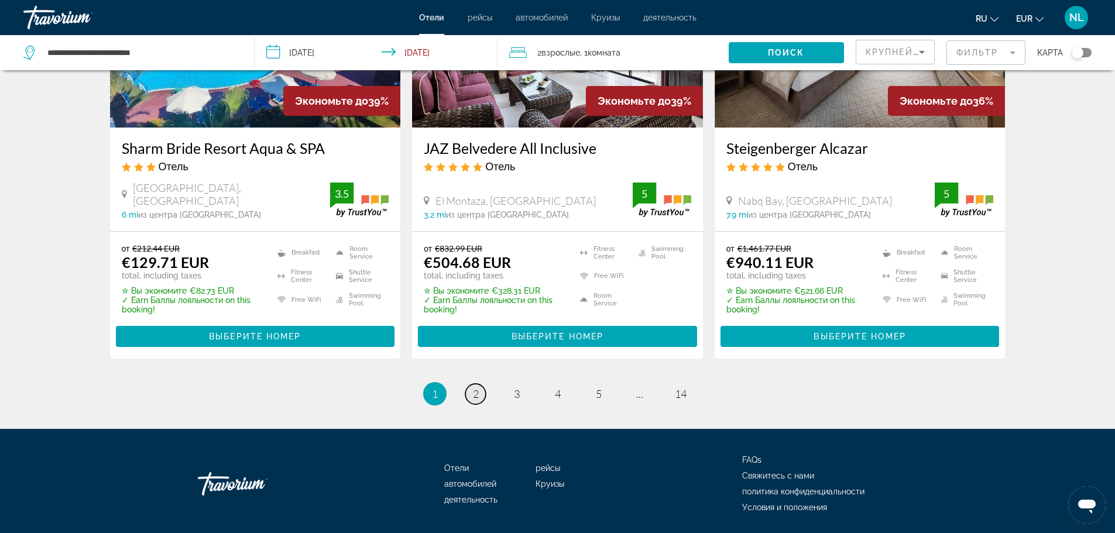
click at [477, 391] on span "2" at bounding box center [476, 394] width 6 height 13
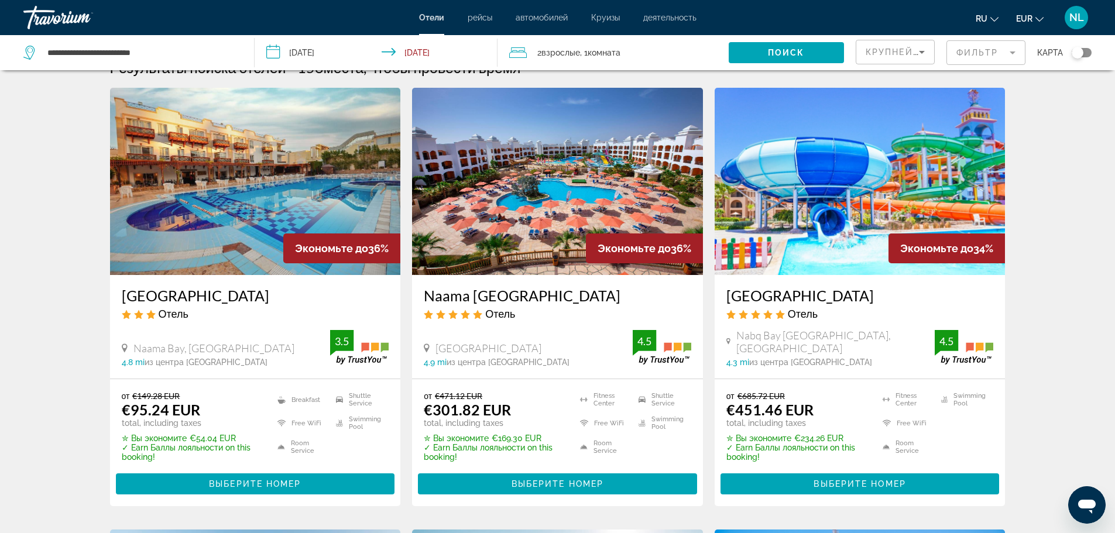
scroll to position [47, 0]
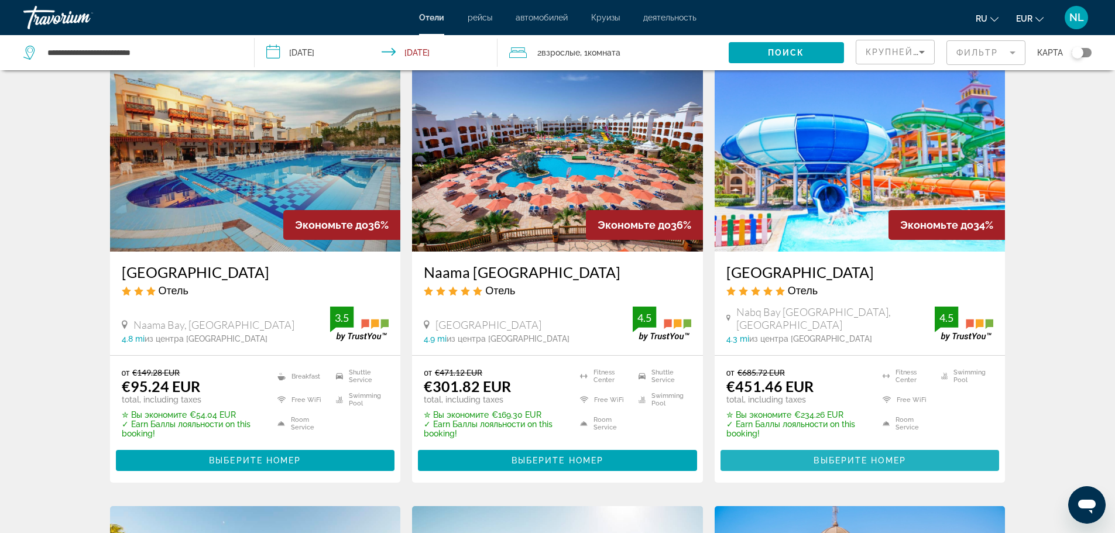
click at [811, 458] on span "Main content" at bounding box center [860, 461] width 279 height 28
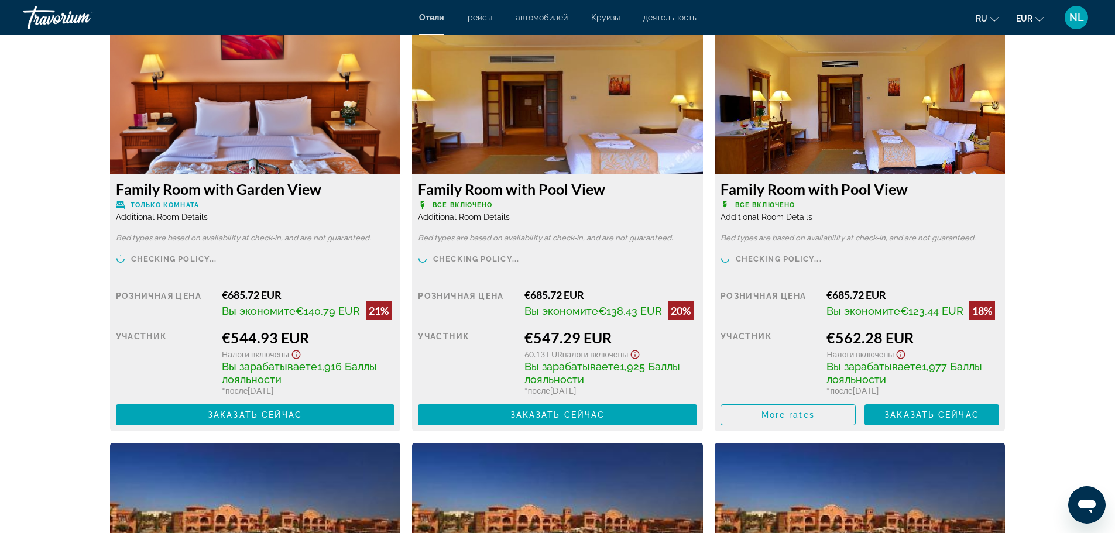
scroll to position [2465, 0]
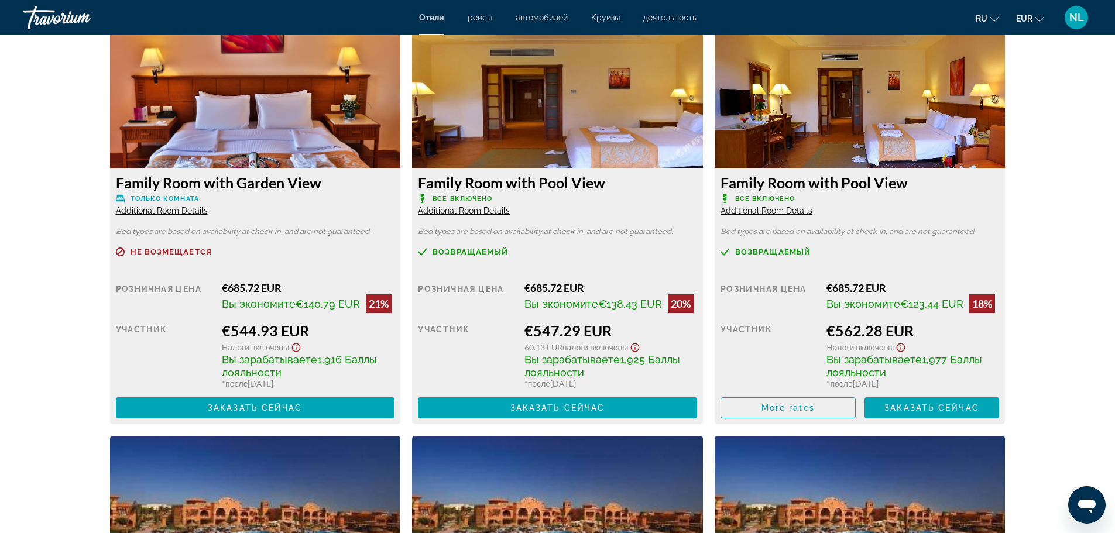
click at [473, 215] on span "Additional Room Details" at bounding box center [464, 210] width 92 height 9
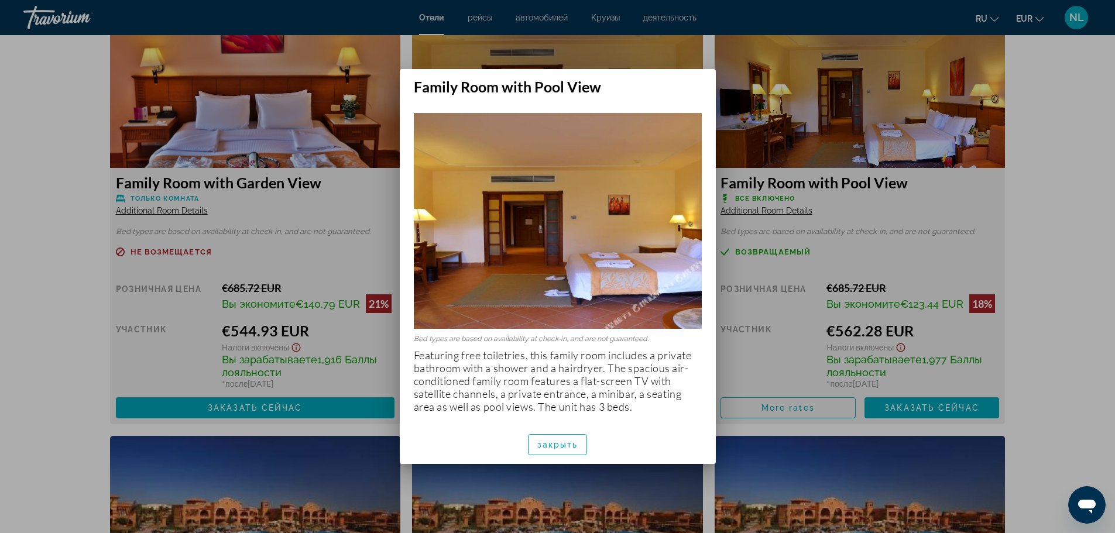
scroll to position [0, 0]
click at [550, 442] on span "закрыть" at bounding box center [558, 444] width 41 height 9
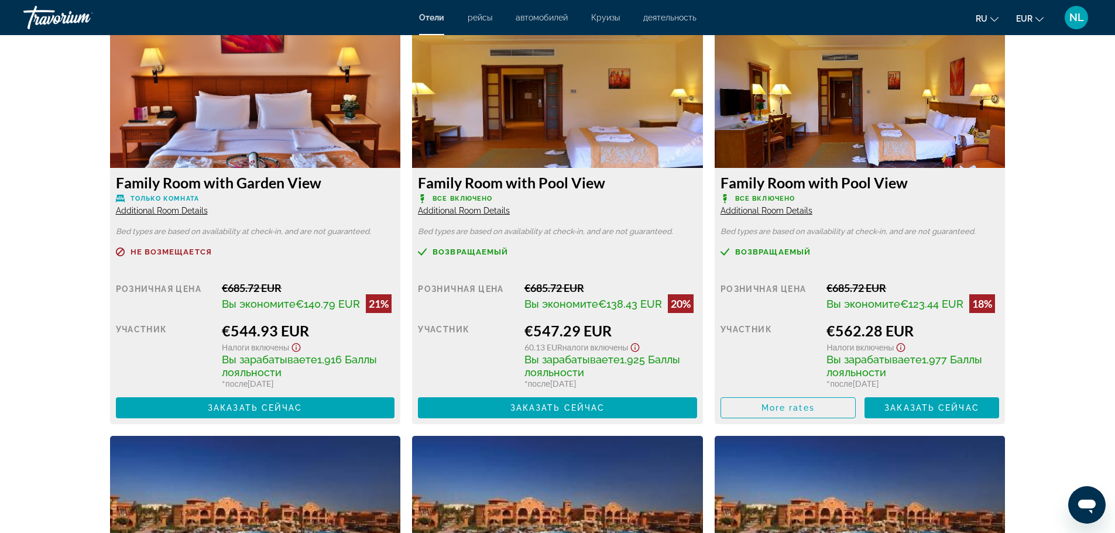
scroll to position [2465, 0]
click at [757, 418] on span "Main content" at bounding box center [788, 408] width 134 height 28
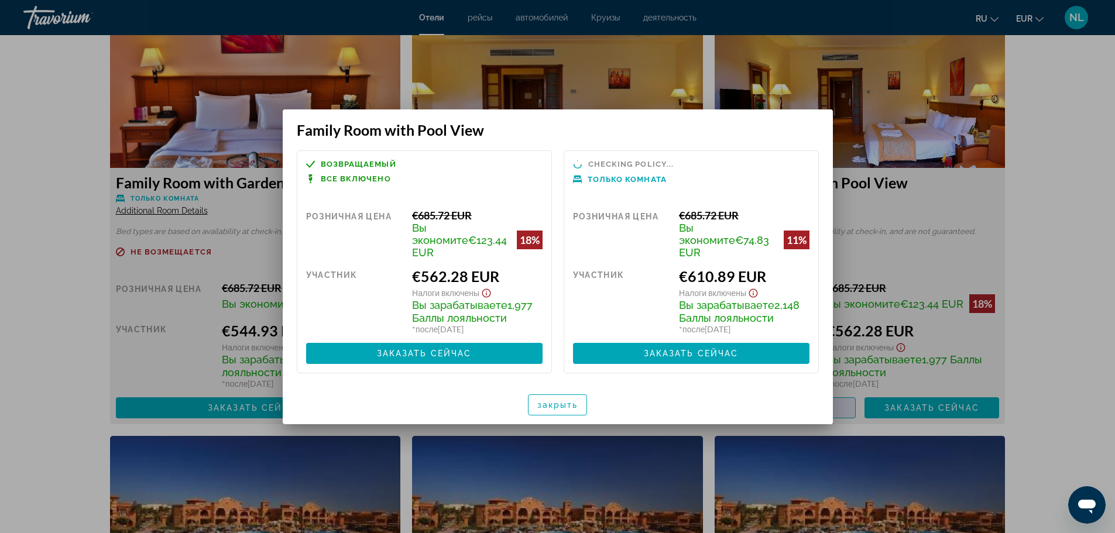
scroll to position [0, 0]
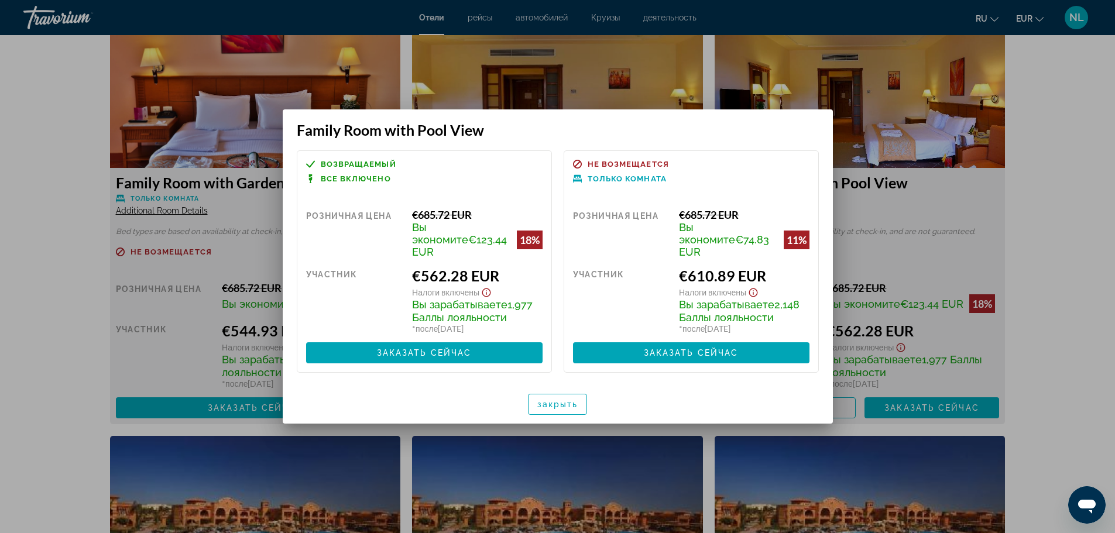
click at [803, 90] on div at bounding box center [557, 266] width 1115 height 533
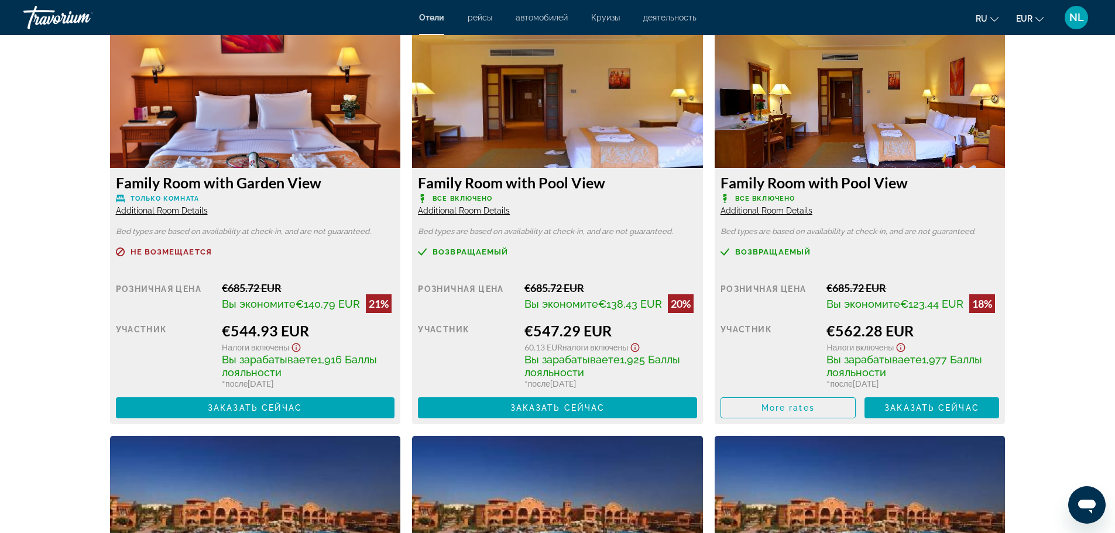
scroll to position [2465, 0]
click at [1049, 467] on div "prev next [GEOGRAPHIC_DATA], , [GEOGRAPHIC_DATA] [GEOGRAPHIC_DATA] 4.5 адрес [G…" at bounding box center [557, 137] width 1115 height 5135
click at [1114, 4] on div "Отели рейсы автомобилей Круизы деятельность Отели рейсы автомобилей Круизы деят…" at bounding box center [557, 17] width 1115 height 30
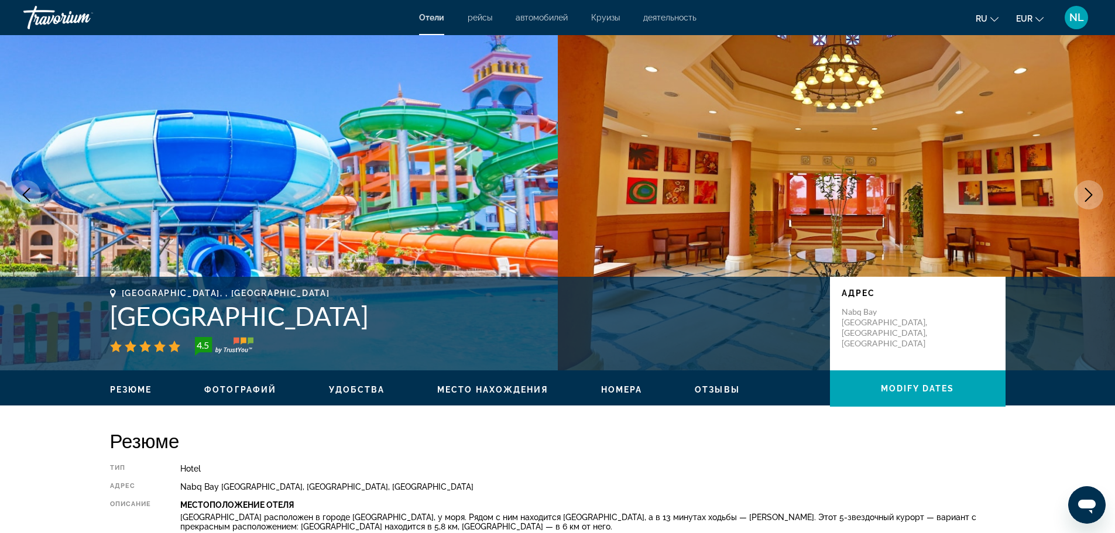
scroll to position [0, 0]
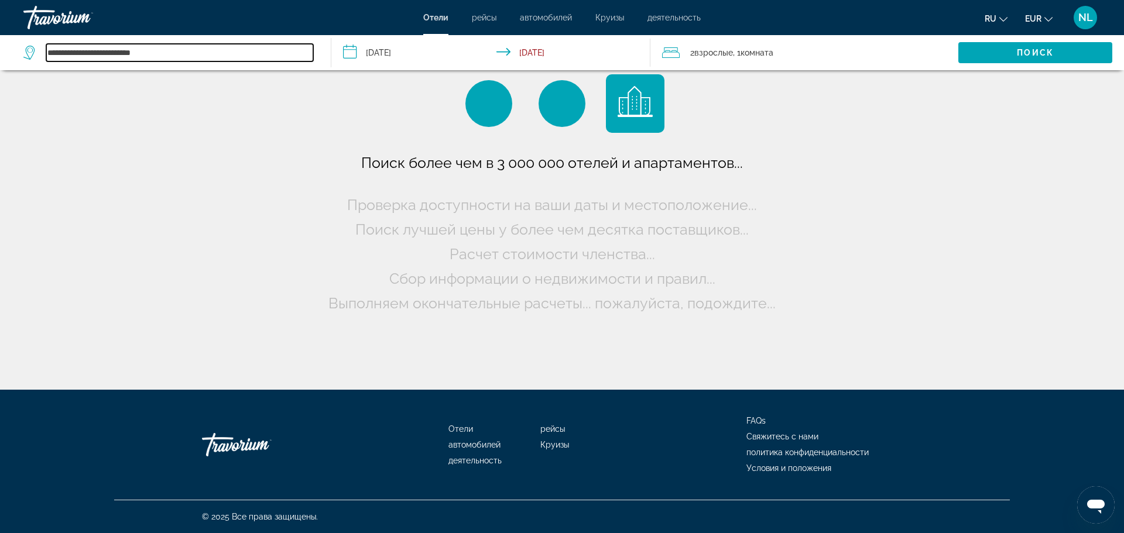
click at [179, 55] on input "**********" at bounding box center [179, 53] width 267 height 18
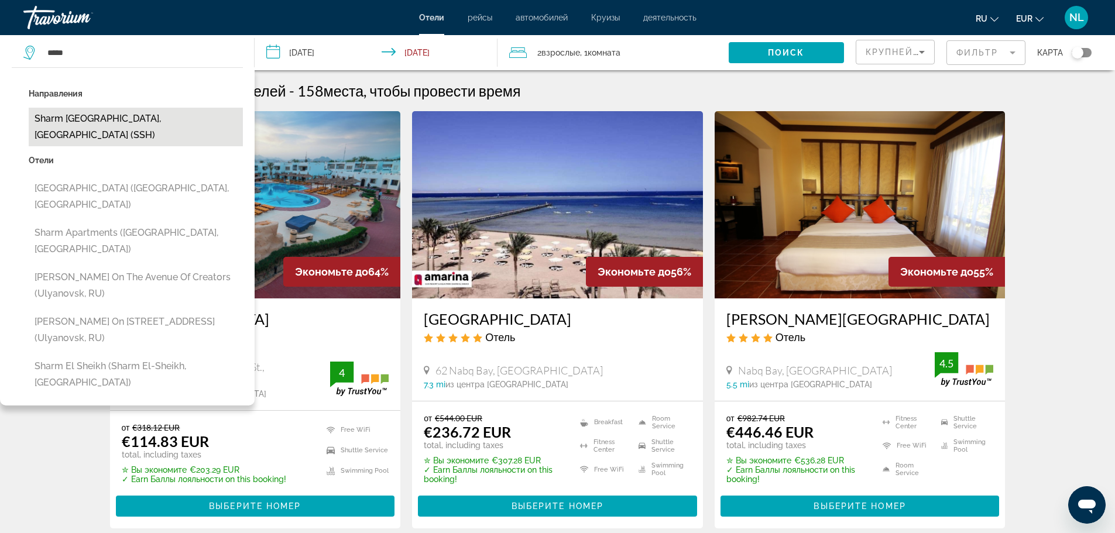
click at [152, 119] on button "Sharm [GEOGRAPHIC_DATA], [GEOGRAPHIC_DATA] (SSH)" at bounding box center [136, 127] width 214 height 39
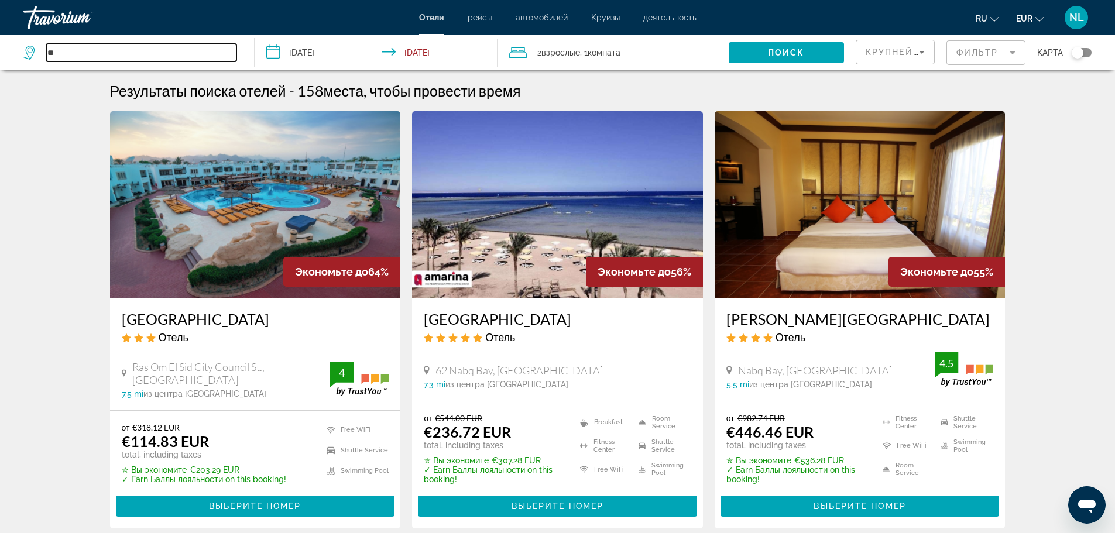
type input "*"
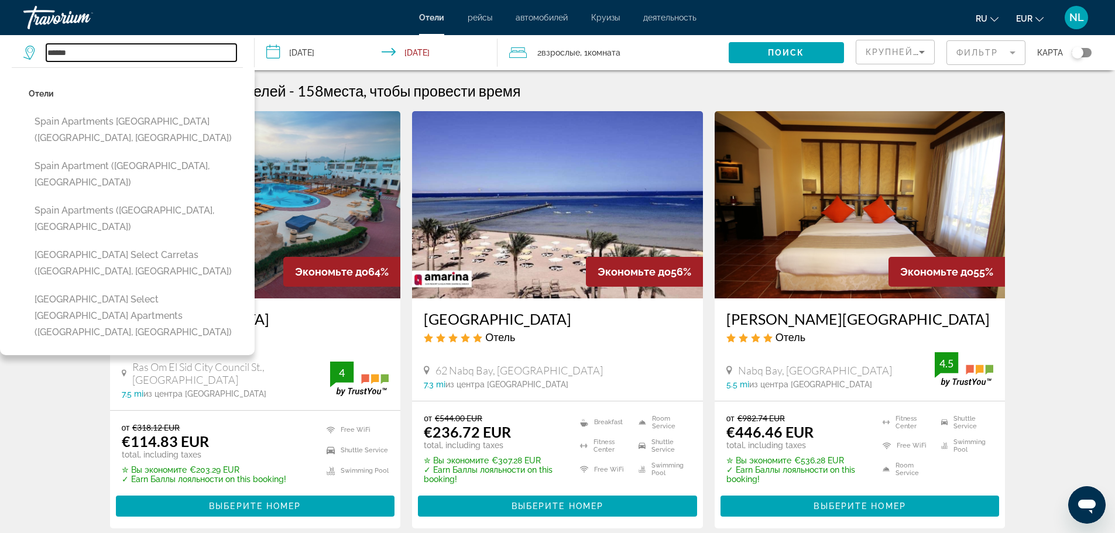
click at [140, 57] on input "*****" at bounding box center [141, 53] width 190 height 18
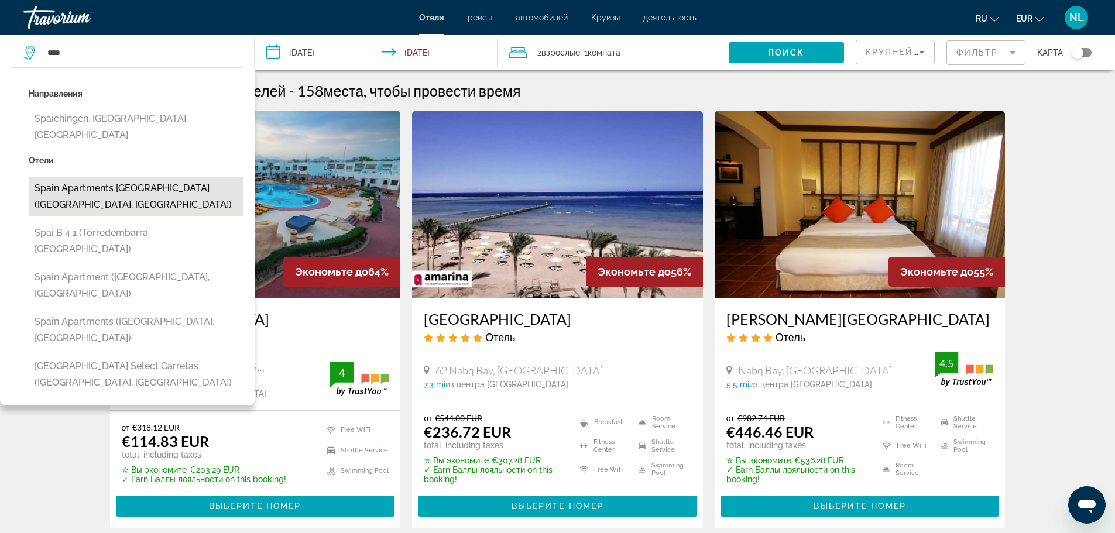
click at [127, 182] on button "Spain Apartments [GEOGRAPHIC_DATA] ([GEOGRAPHIC_DATA], [GEOGRAPHIC_DATA])" at bounding box center [136, 196] width 214 height 39
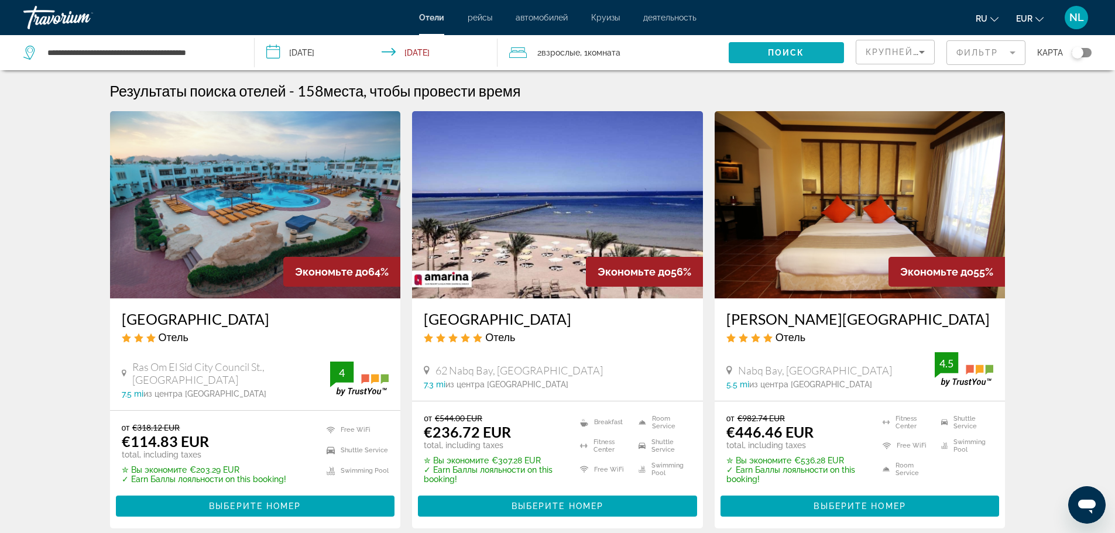
click at [751, 53] on span "Search widget" at bounding box center [786, 53] width 115 height 28
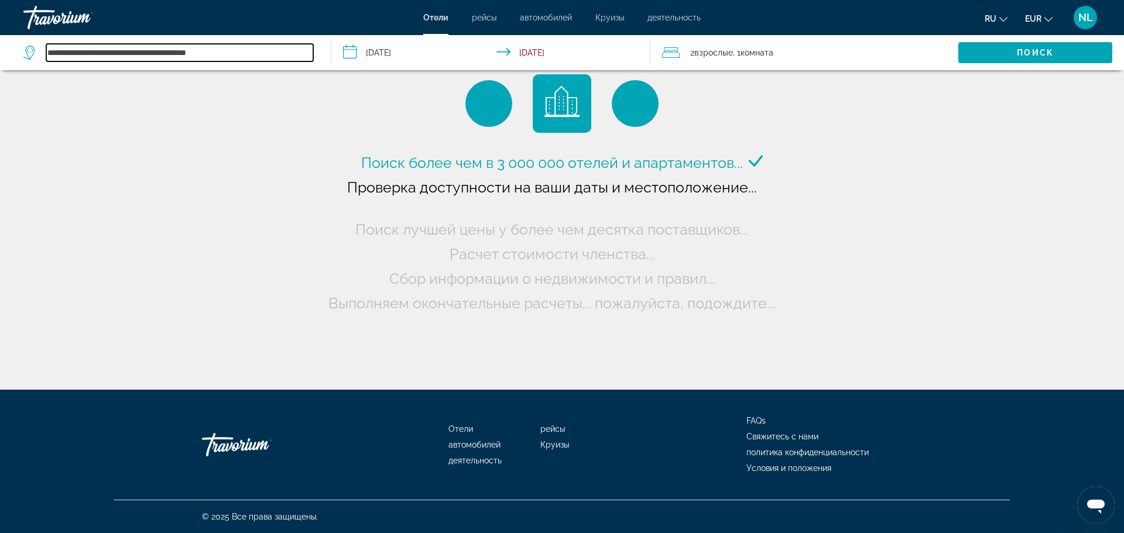
click at [256, 50] on input "**********" at bounding box center [179, 53] width 267 height 18
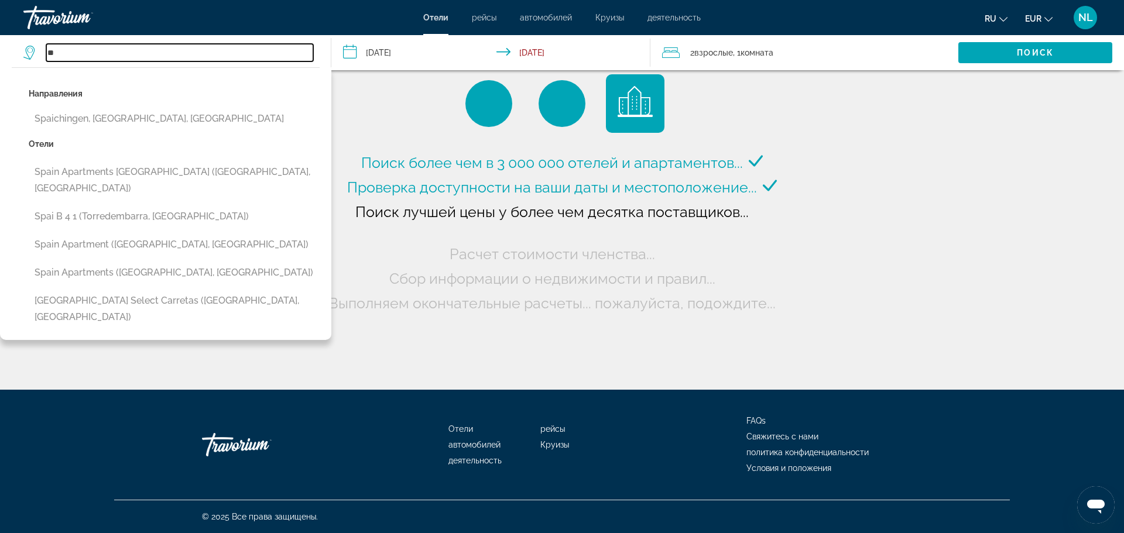
type input "*"
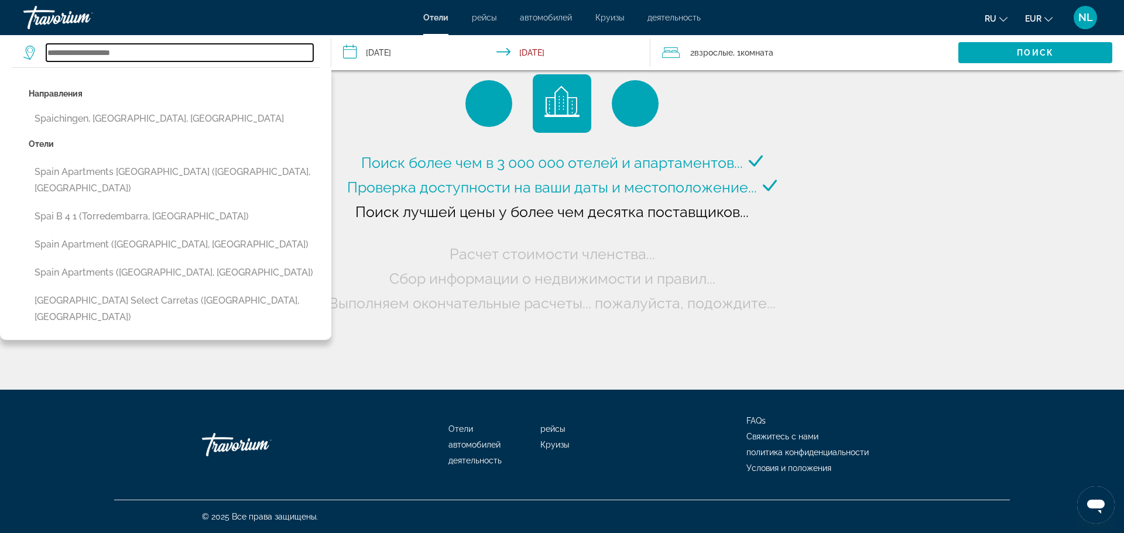
type input "*"
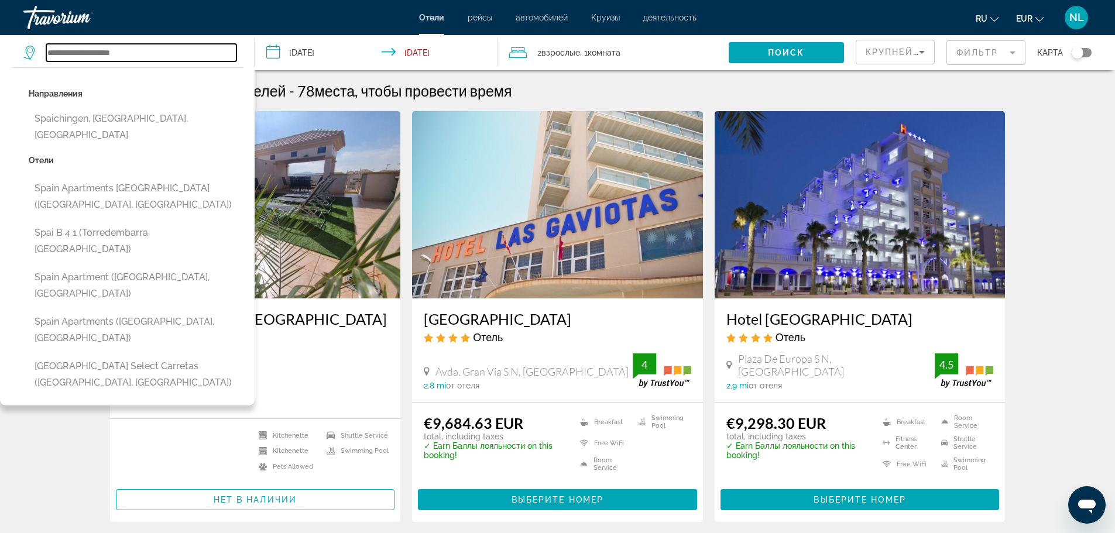
type input "*"
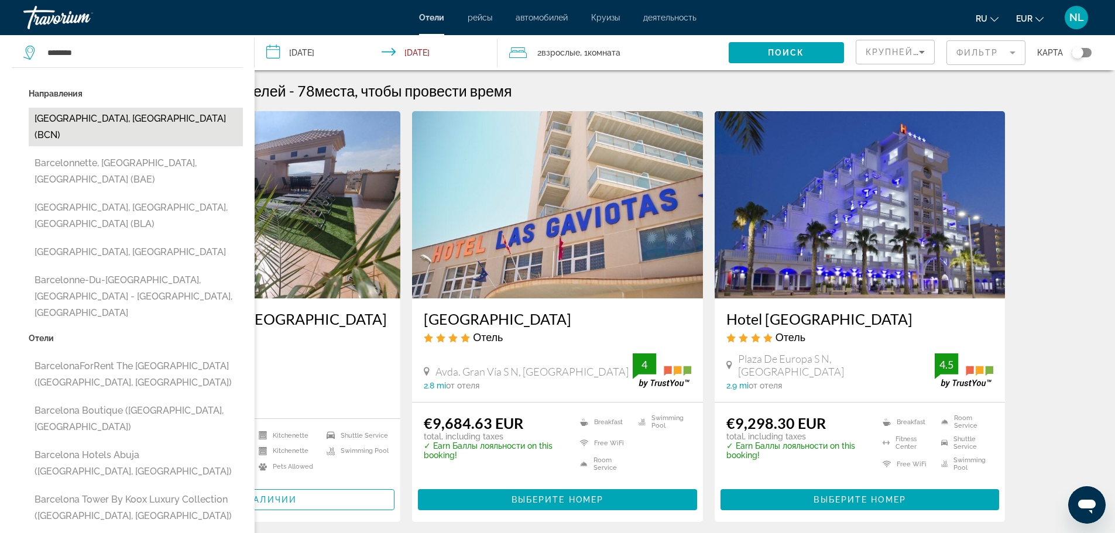
click at [114, 114] on button "[GEOGRAPHIC_DATA], [GEOGRAPHIC_DATA] (BCN)" at bounding box center [136, 127] width 214 height 39
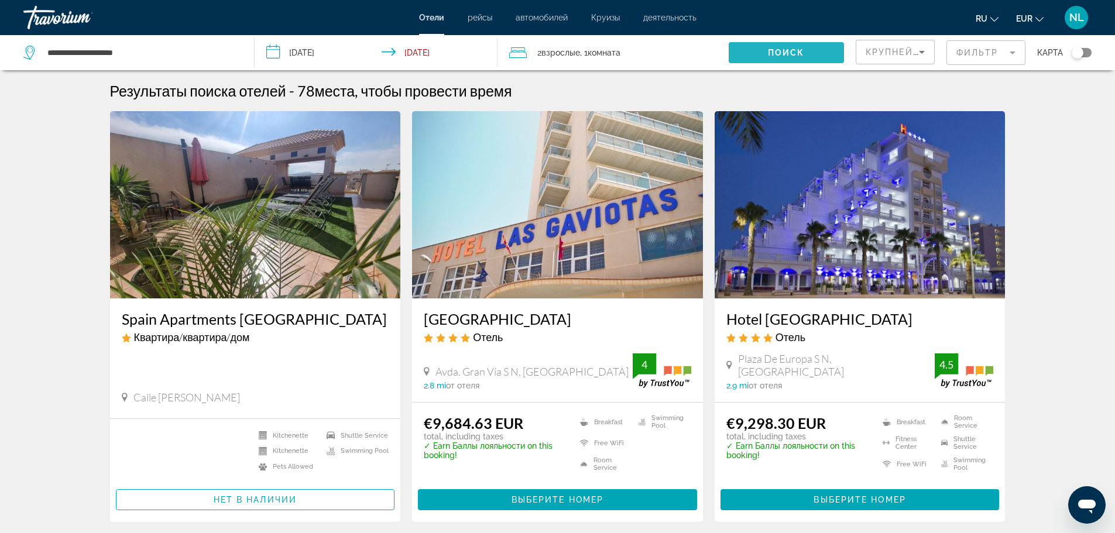
click at [754, 59] on span "Search widget" at bounding box center [786, 53] width 115 height 28
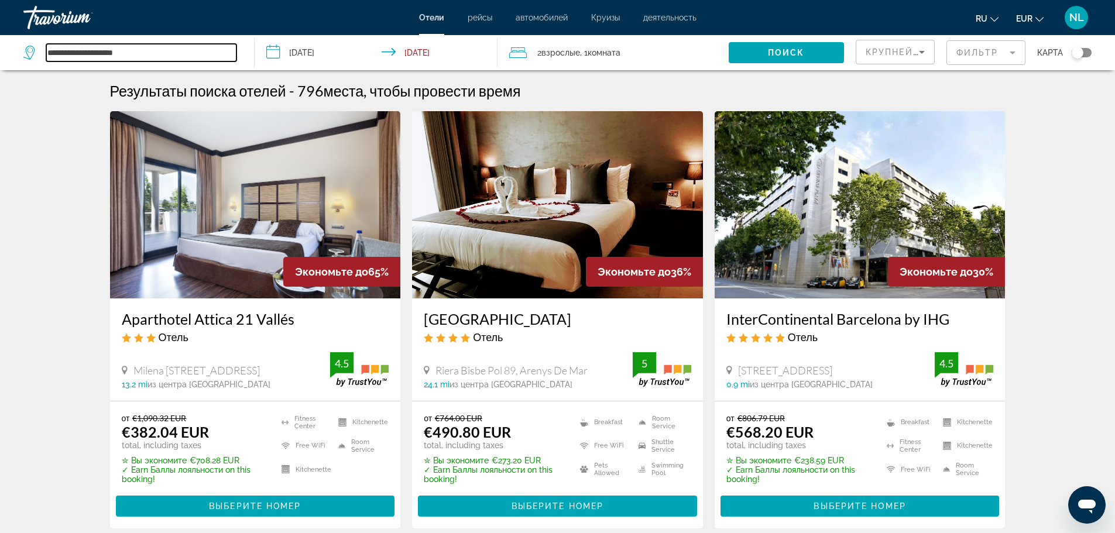
click at [152, 52] on input "**********" at bounding box center [141, 53] width 190 height 18
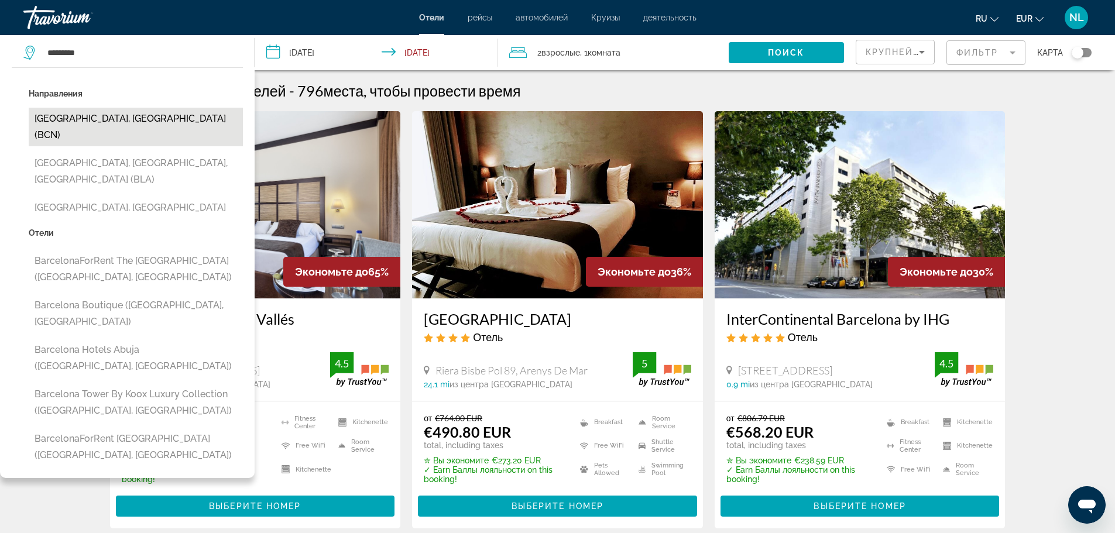
click at [114, 125] on button "[GEOGRAPHIC_DATA], [GEOGRAPHIC_DATA] (BCN)" at bounding box center [136, 127] width 214 height 39
type input "**********"
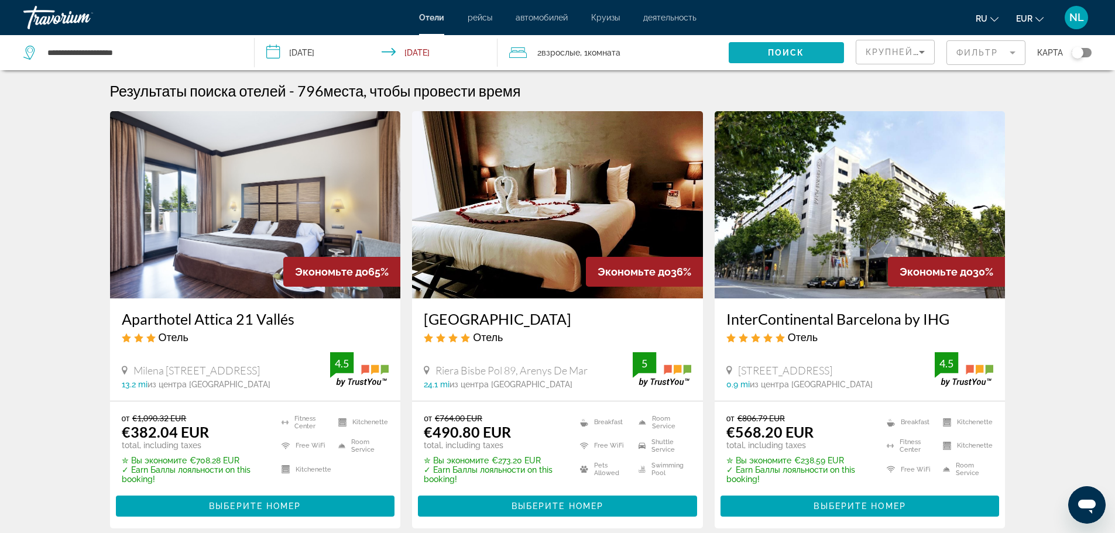
click at [776, 52] on span "Поиск" at bounding box center [786, 52] width 37 height 9
click at [874, 54] on span "Крупнейшие сбережения" at bounding box center [937, 51] width 142 height 9
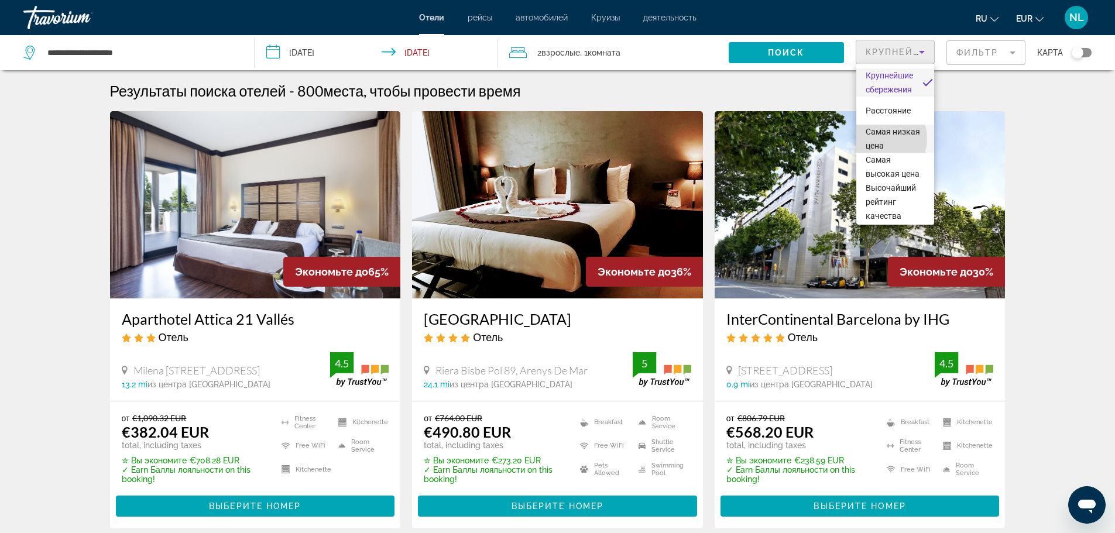
click at [881, 139] on span "Самая низкая цена" at bounding box center [895, 139] width 59 height 28
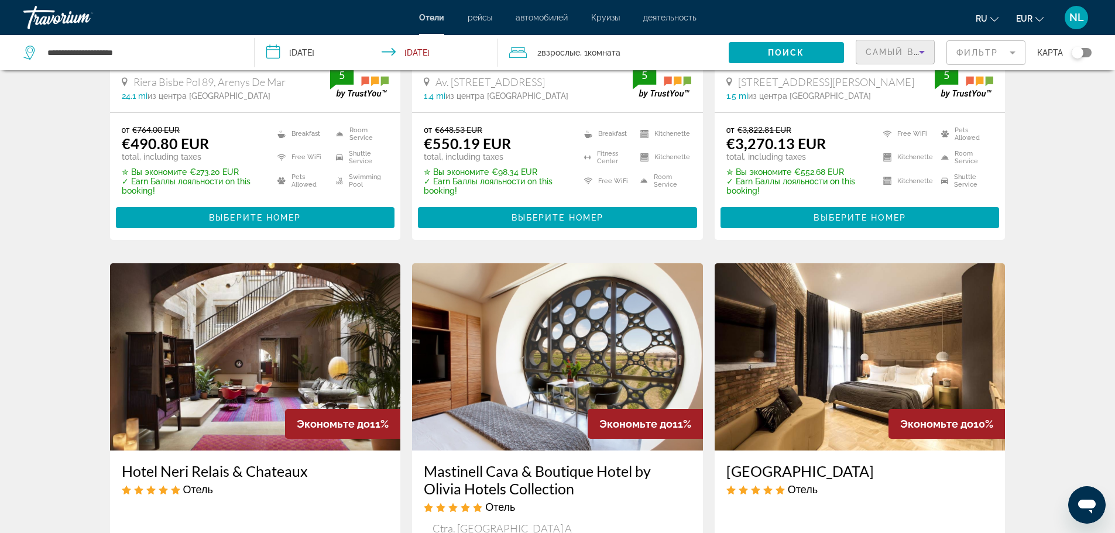
scroll to position [304, 0]
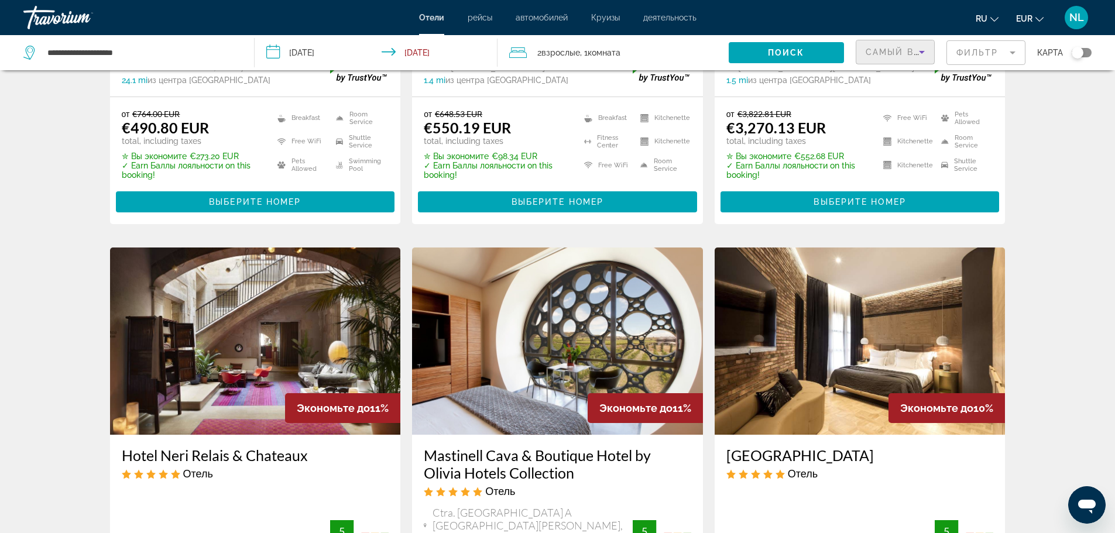
click at [885, 52] on span "Самый высокий рейтинг гостей" at bounding box center [959, 51] width 186 height 9
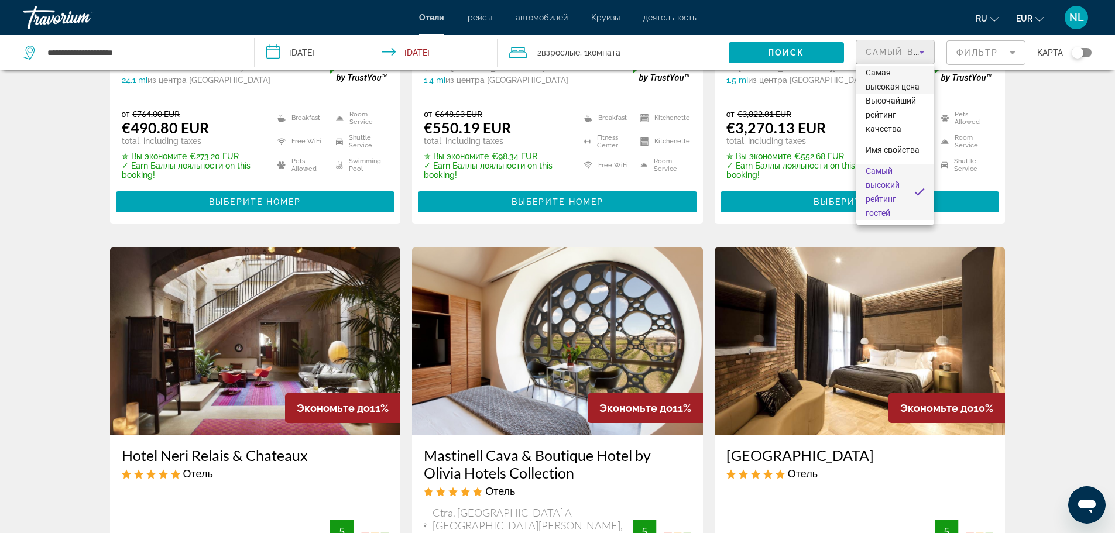
click at [904, 80] on span "Самая высокая цена" at bounding box center [895, 80] width 59 height 28
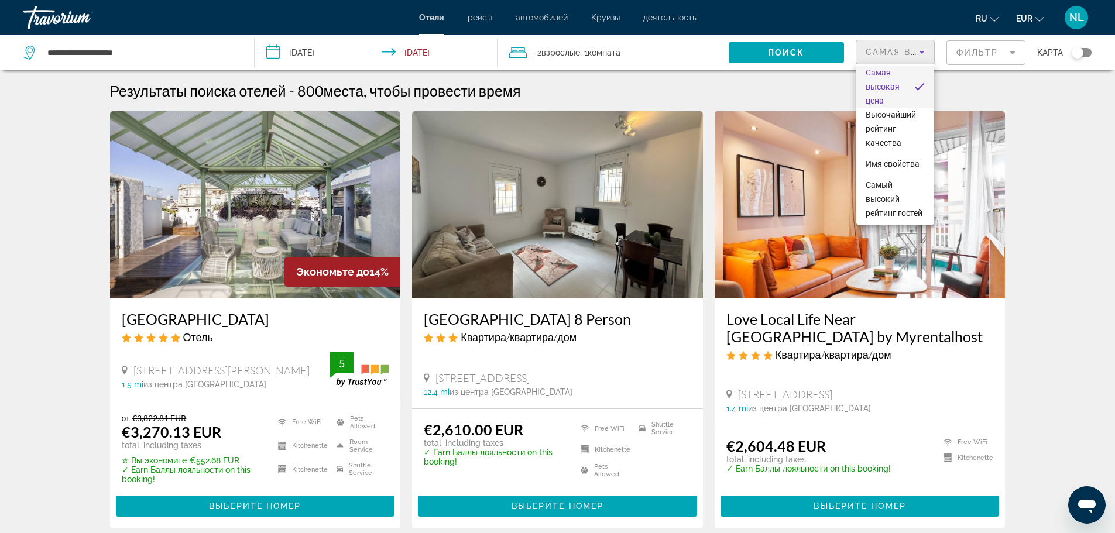
scroll to position [89, 0]
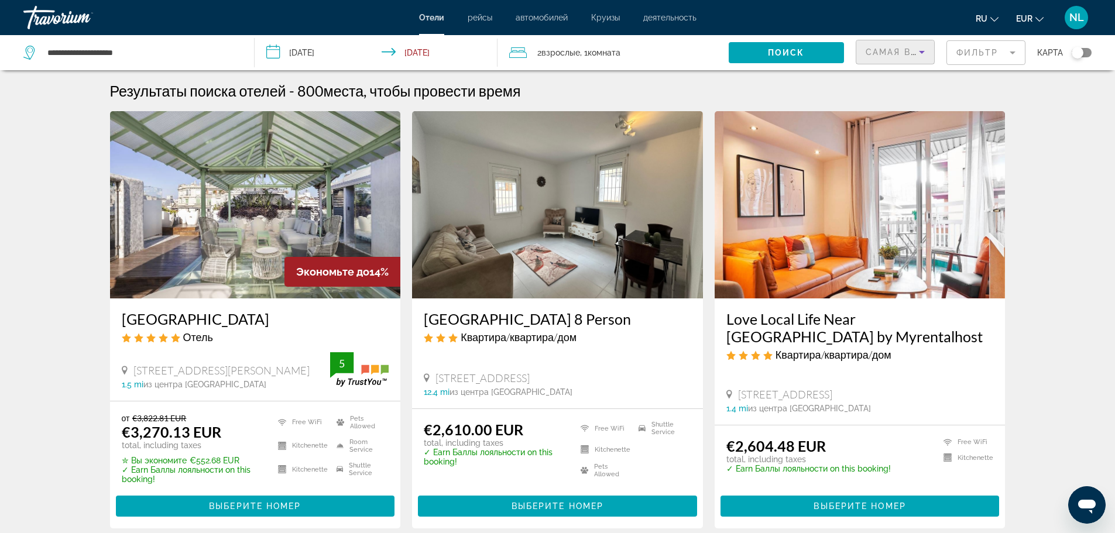
click at [906, 58] on div "Самая высокая цена" at bounding box center [892, 52] width 53 height 14
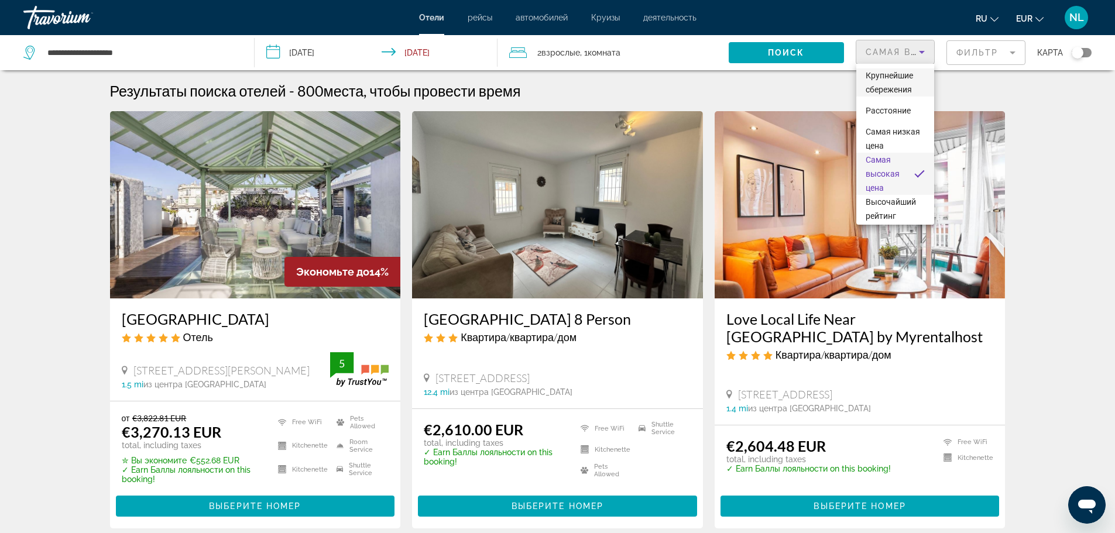
drag, startPoint x: 897, startPoint y: 88, endPoint x: 896, endPoint y: 95, distance: 7.7
click at [896, 95] on span "Крупнейшие сбережения" at bounding box center [895, 83] width 59 height 28
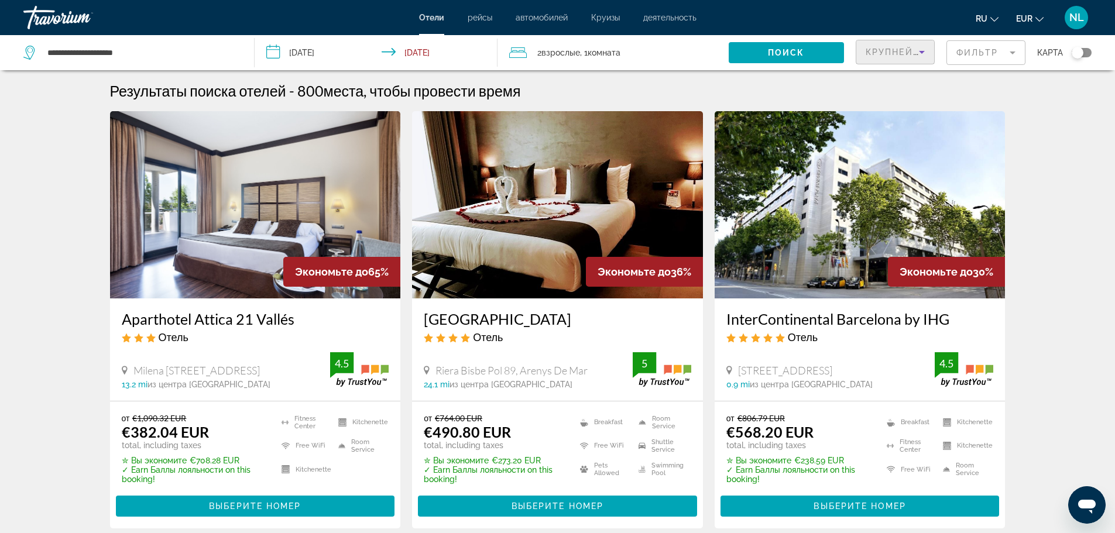
click at [908, 55] on span "Крупнейшие сбережения" at bounding box center [937, 51] width 142 height 9
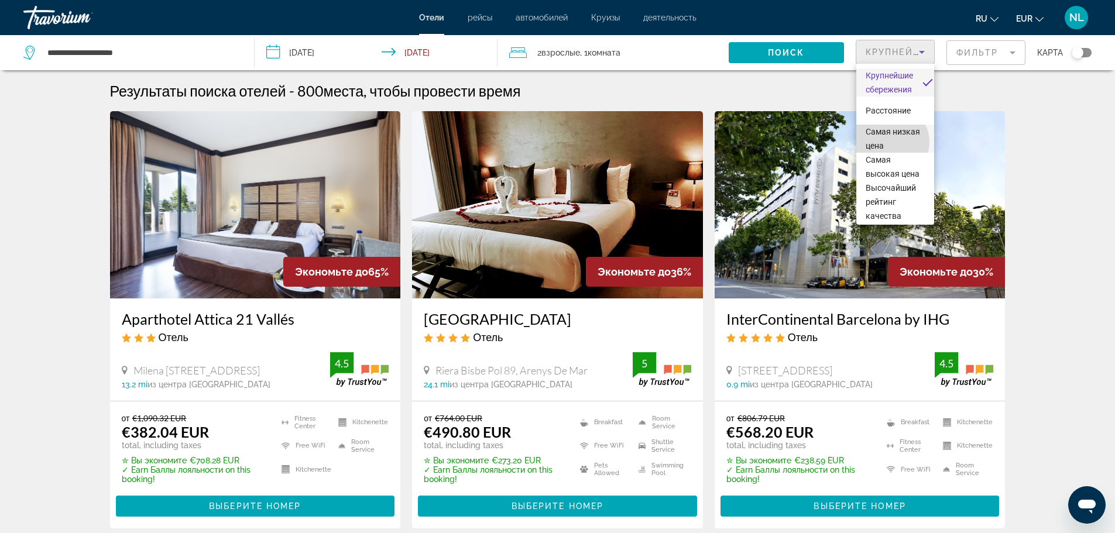
click at [891, 142] on span "Самая низкая цена" at bounding box center [893, 138] width 54 height 23
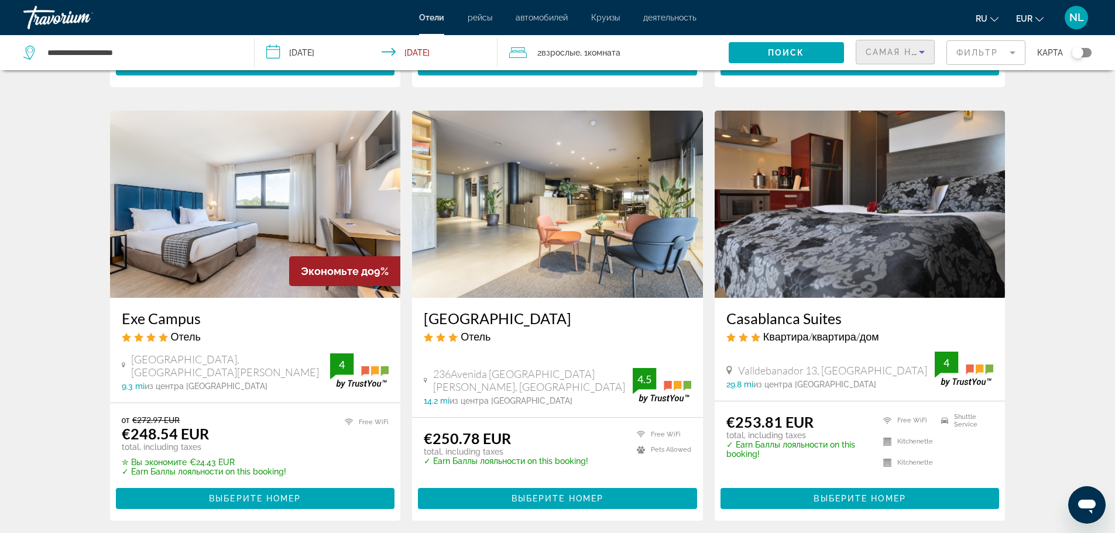
scroll to position [1310, 0]
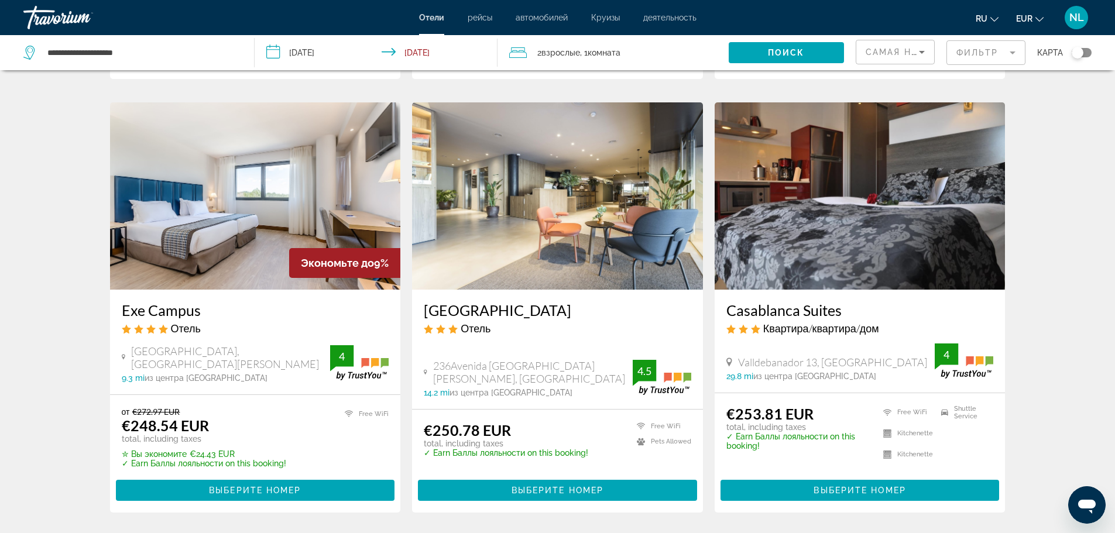
click at [262, 183] on img "Main content" at bounding box center [255, 195] width 291 height 187
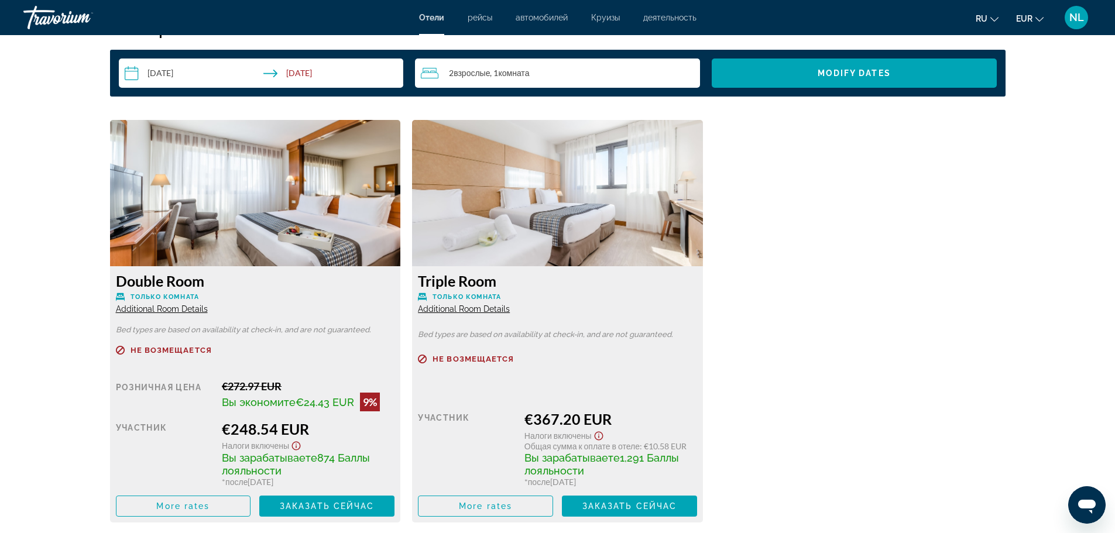
scroll to position [1545, 0]
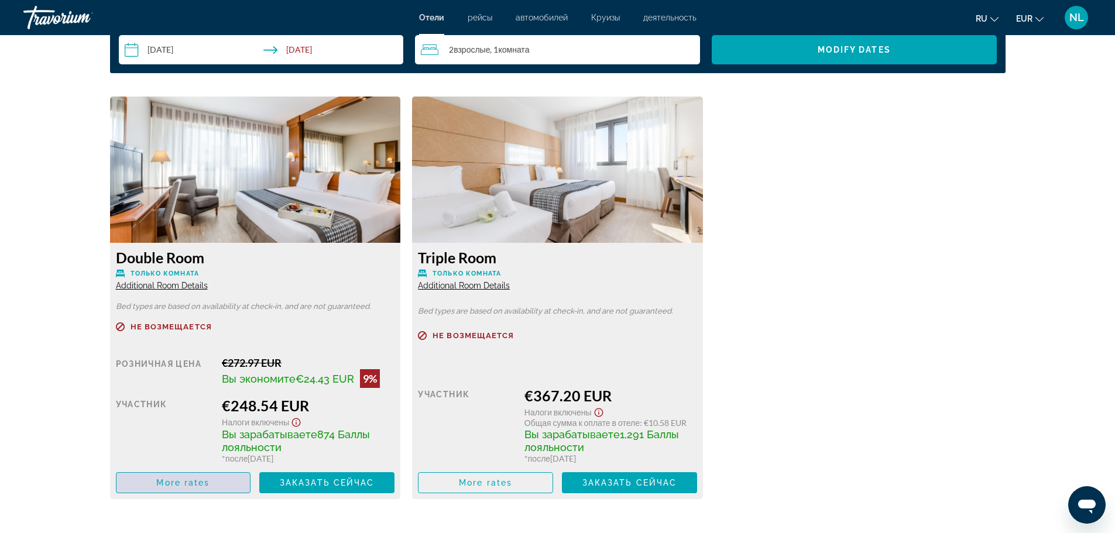
click at [207, 488] on span "Main content" at bounding box center [184, 483] width 134 height 28
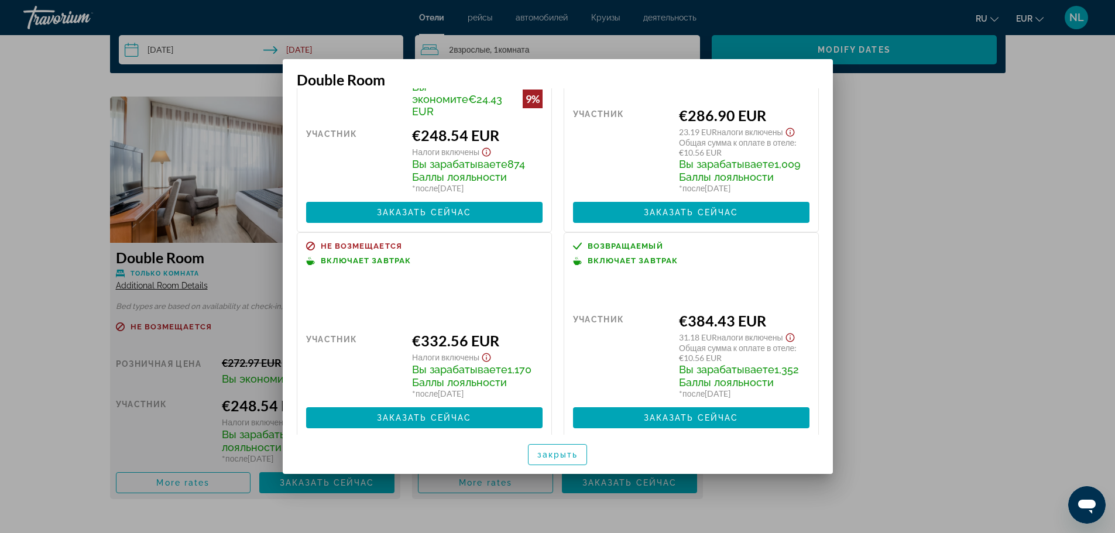
scroll to position [104, 0]
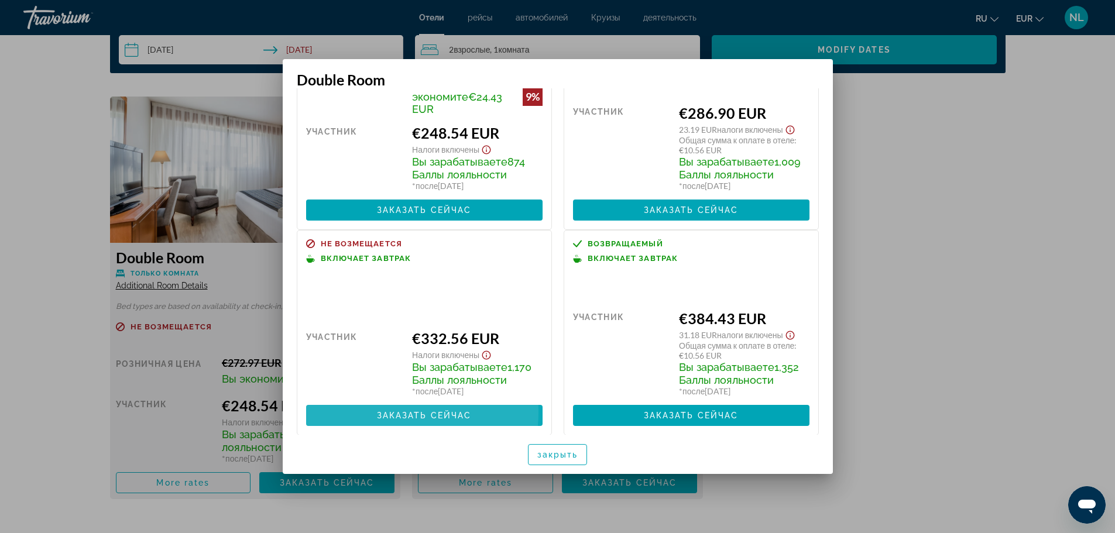
click at [379, 411] on span "Заказать сейчас" at bounding box center [424, 415] width 95 height 9
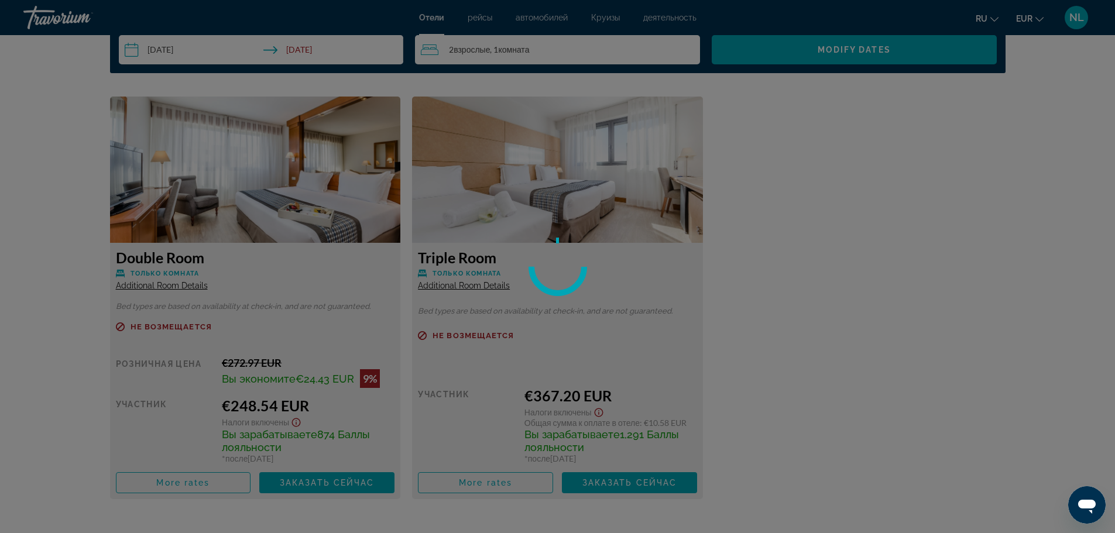
scroll to position [1545, 0]
